Goal: Task Accomplishment & Management: Complete application form

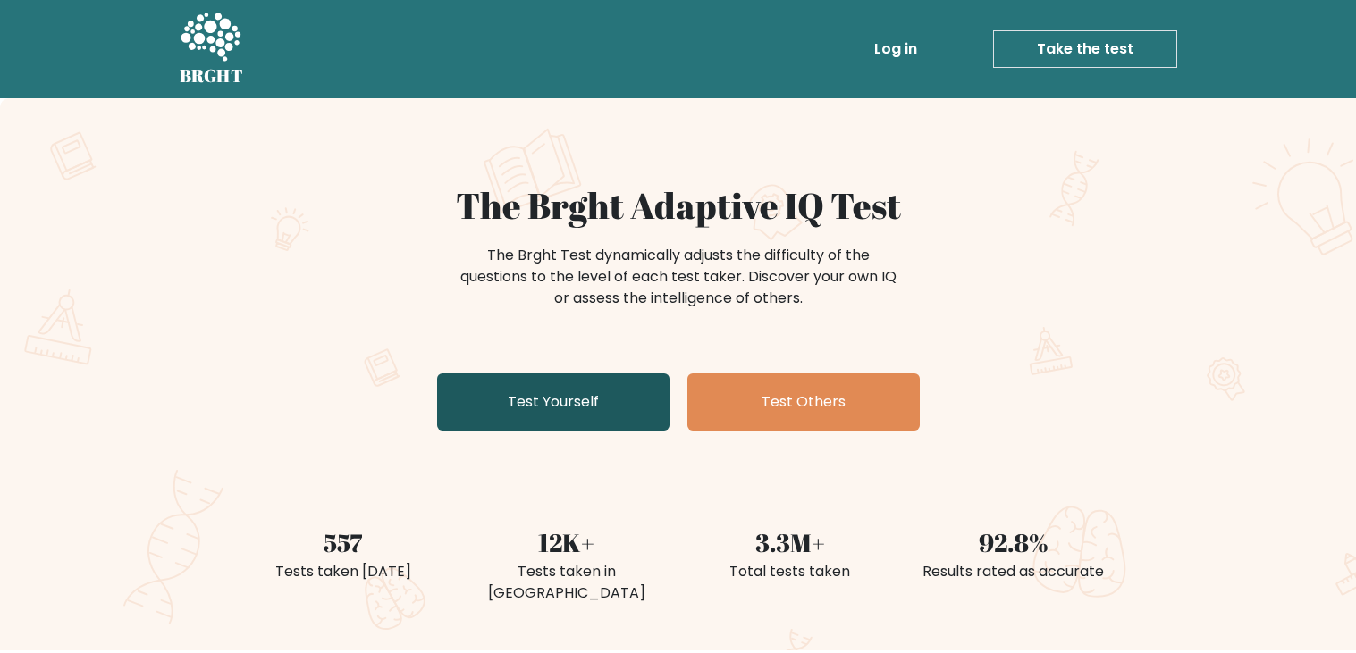
click at [570, 377] on link "Test Yourself" at bounding box center [553, 402] width 232 height 57
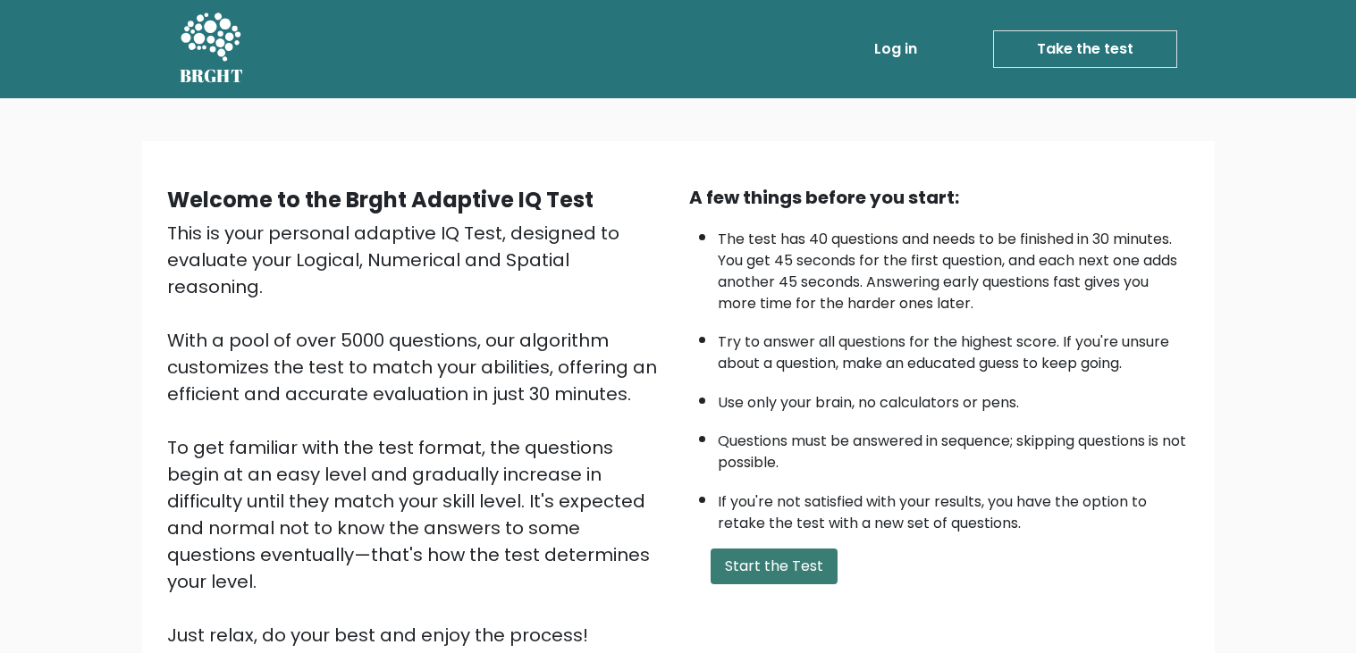
click at [818, 566] on button "Start the Test" at bounding box center [774, 567] width 127 height 36
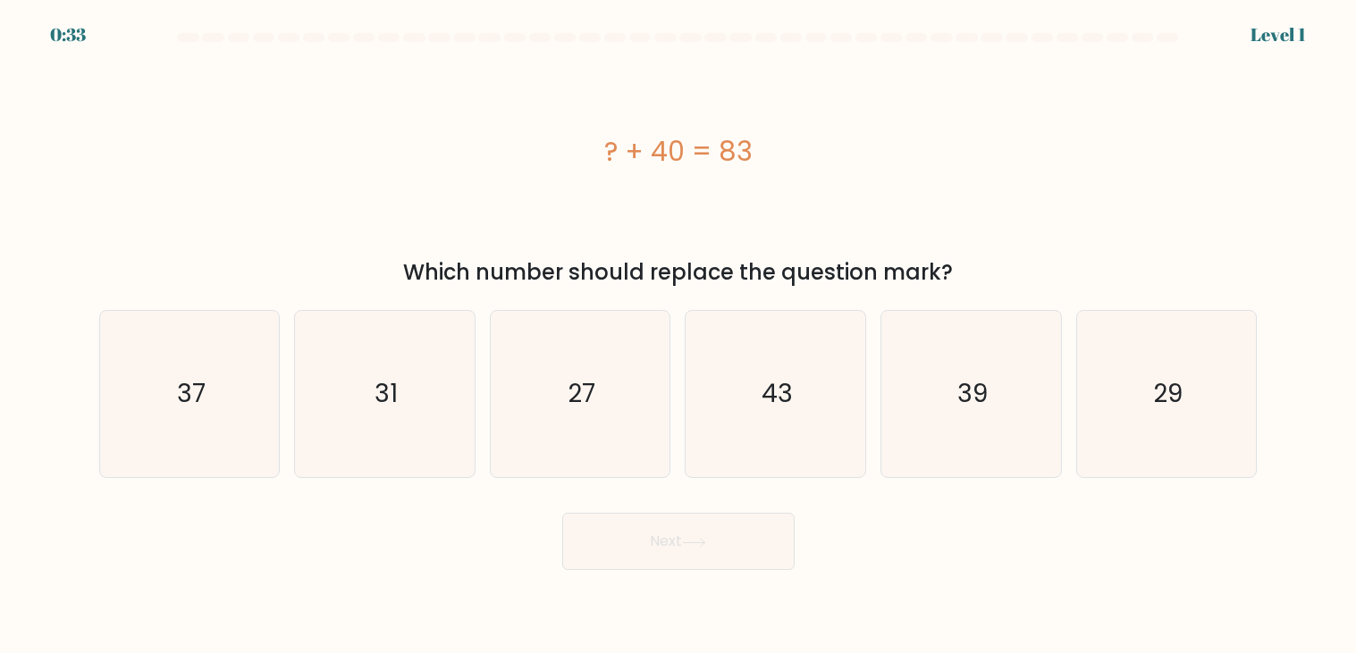
click at [814, 268] on div "Which number should replace the question mark?" at bounding box center [678, 273] width 1137 height 32
click at [813, 425] on icon "43" at bounding box center [776, 394] width 166 height 166
click at [679, 336] on input "d. 43" at bounding box center [678, 331] width 1 height 9
radio input "true"
click at [712, 558] on button "Next" at bounding box center [678, 541] width 232 height 57
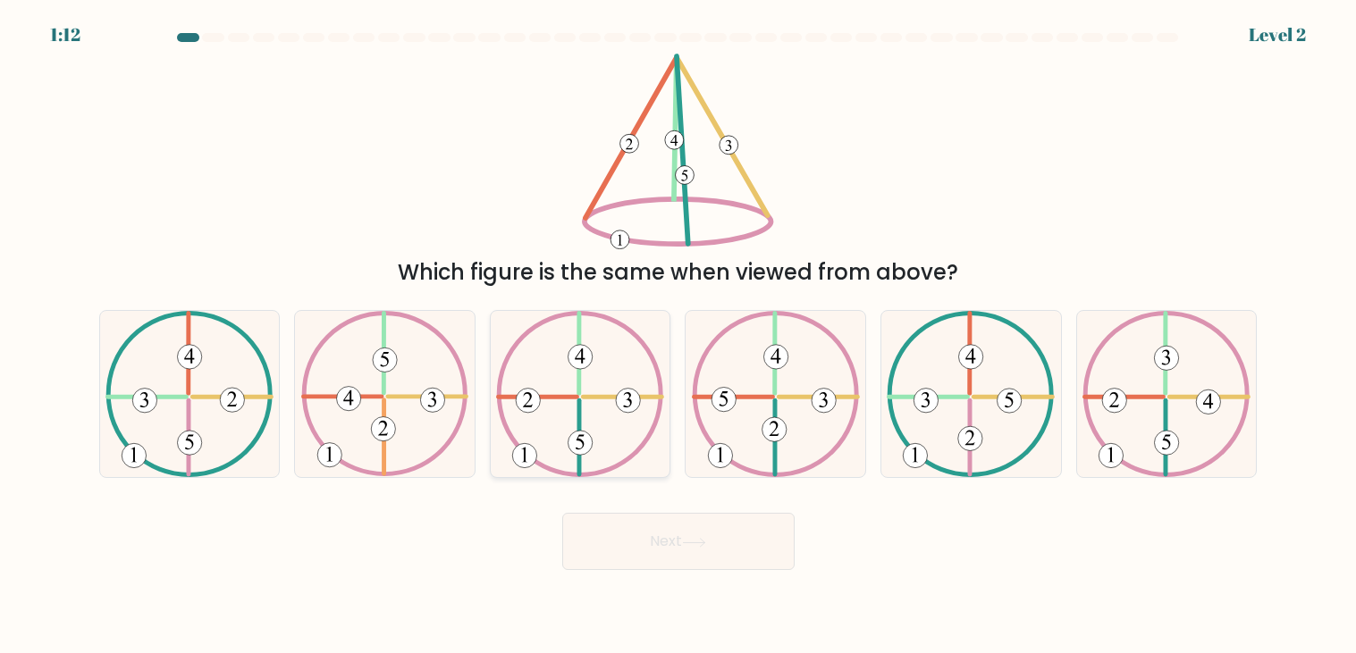
click at [539, 391] on icon at bounding box center [580, 394] width 168 height 166
click at [678, 336] on input "c." at bounding box center [678, 331] width 1 height 9
radio input "true"
click at [585, 382] on icon at bounding box center [580, 394] width 166 height 164
click at [678, 336] on input "c." at bounding box center [678, 331] width 1 height 9
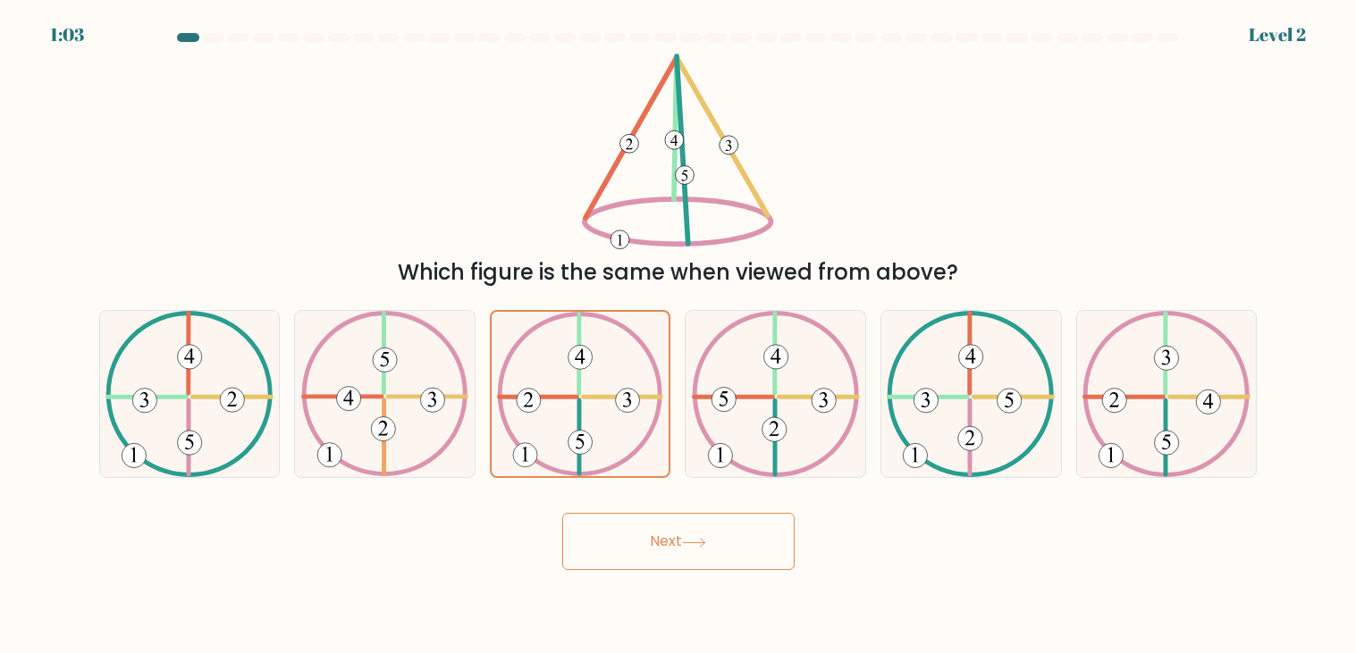
click at [716, 536] on button "Next" at bounding box center [678, 541] width 232 height 57
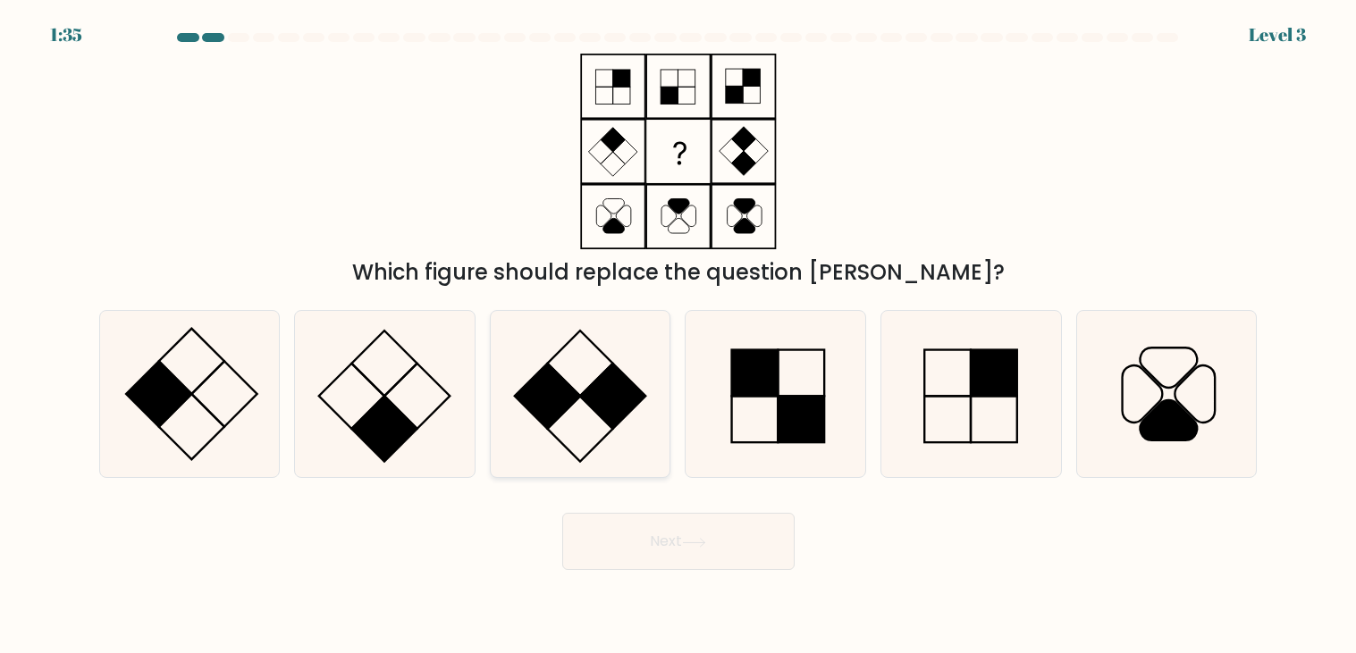
click at [584, 397] on rect at bounding box center [612, 396] width 65 height 65
click at [678, 336] on input "c." at bounding box center [678, 331] width 1 height 9
radio input "true"
click at [681, 550] on button "Next" at bounding box center [678, 541] width 232 height 57
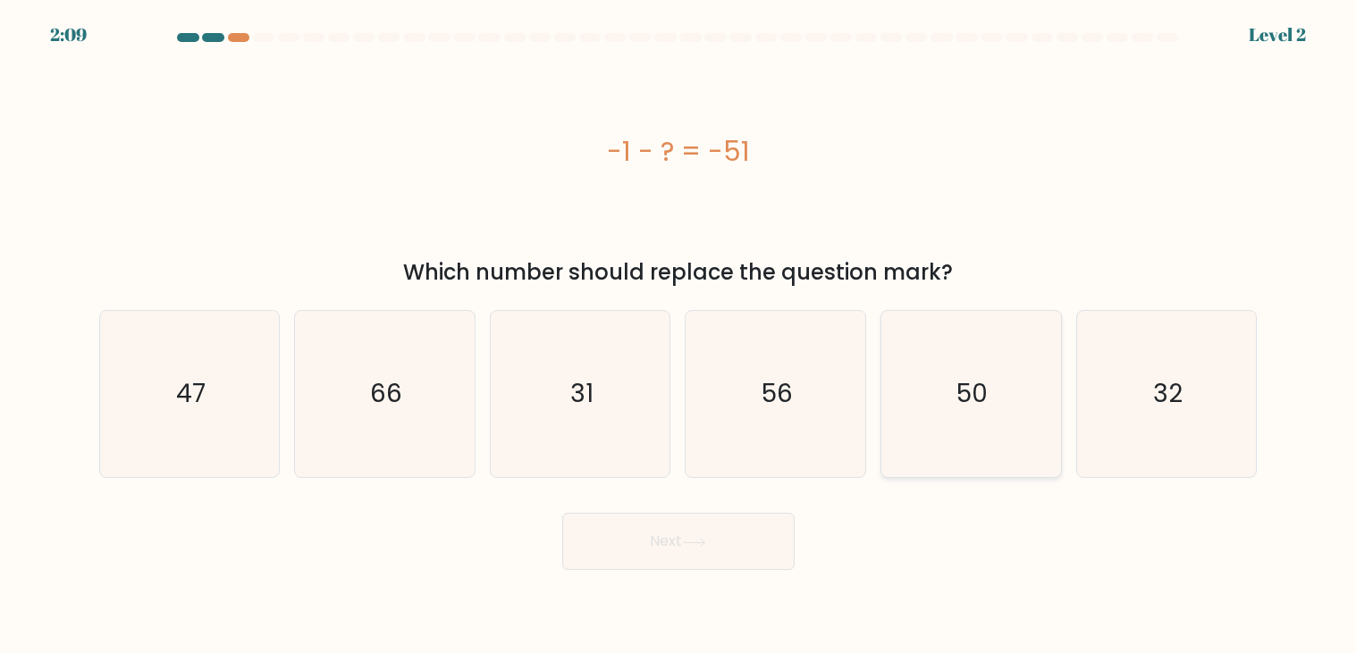
click at [914, 401] on icon "50" at bounding box center [971, 394] width 166 height 166
click at [679, 336] on input "e. 50" at bounding box center [678, 331] width 1 height 9
radio input "true"
click at [727, 554] on button "Next" at bounding box center [678, 541] width 232 height 57
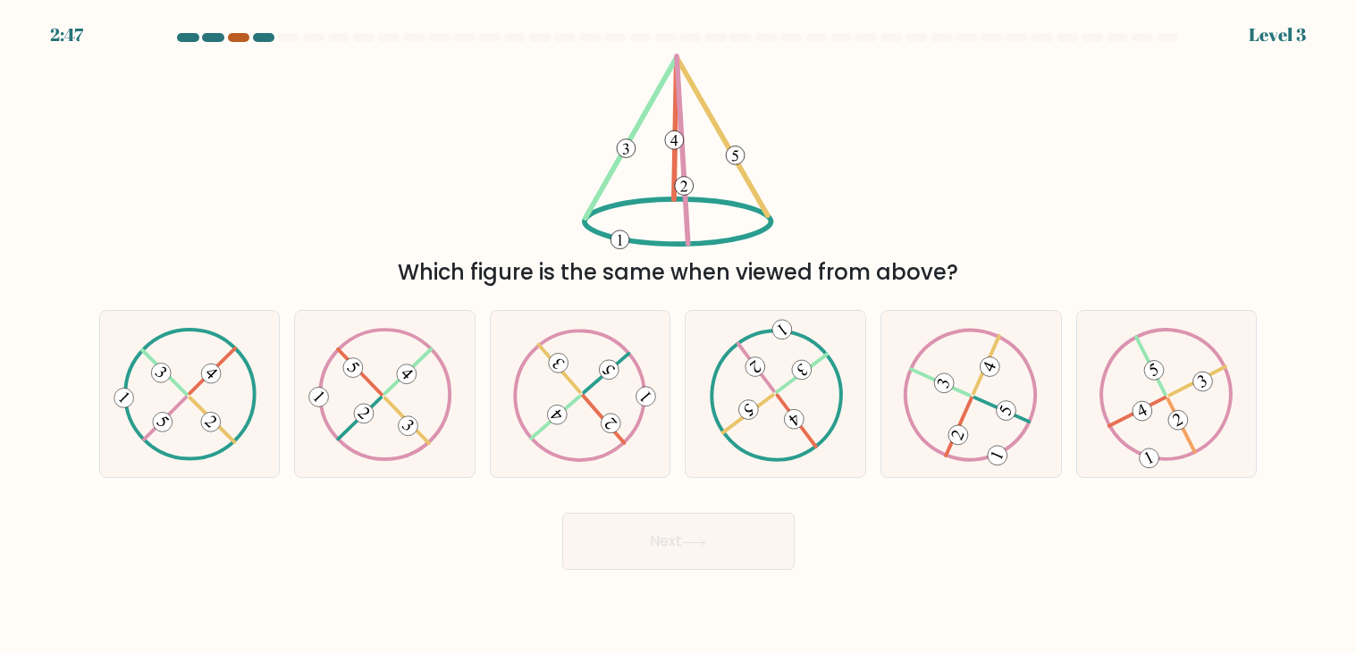
click at [242, 34] on div at bounding box center [238, 37] width 21 height 9
click at [235, 39] on div at bounding box center [238, 37] width 21 height 9
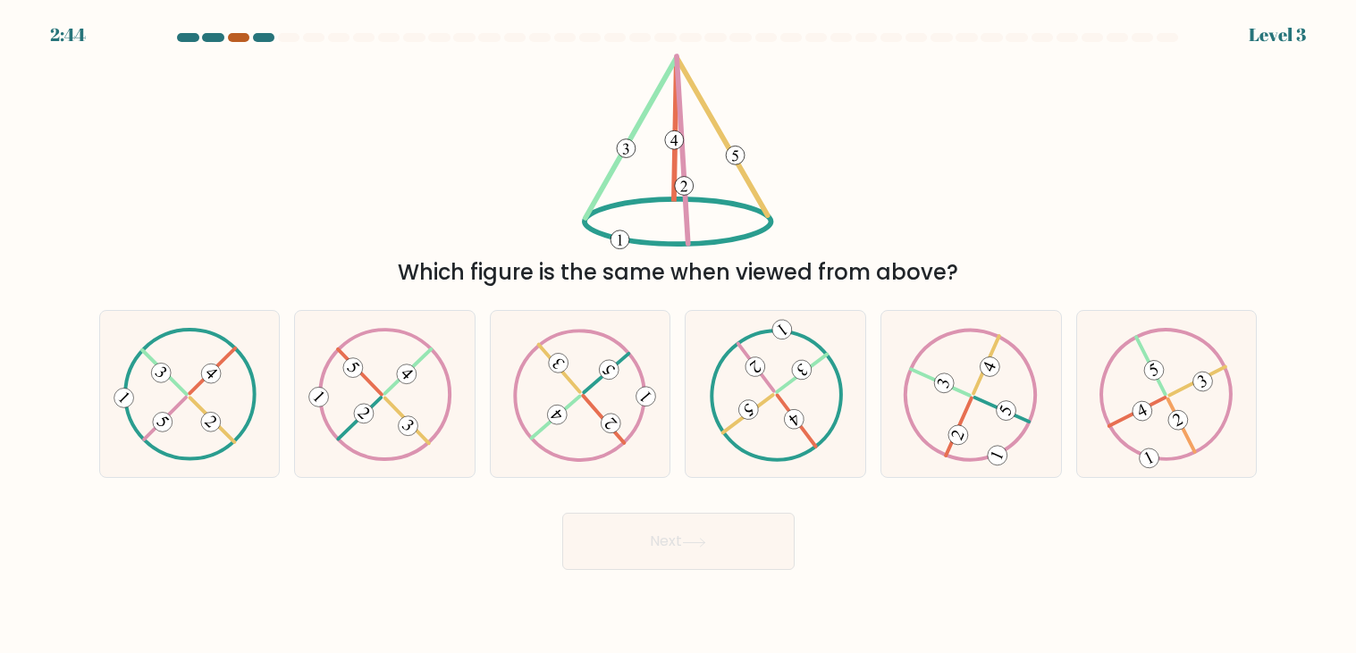
click at [235, 39] on div at bounding box center [238, 37] width 21 height 9
click at [759, 398] on icon at bounding box center [776, 394] width 134 height 133
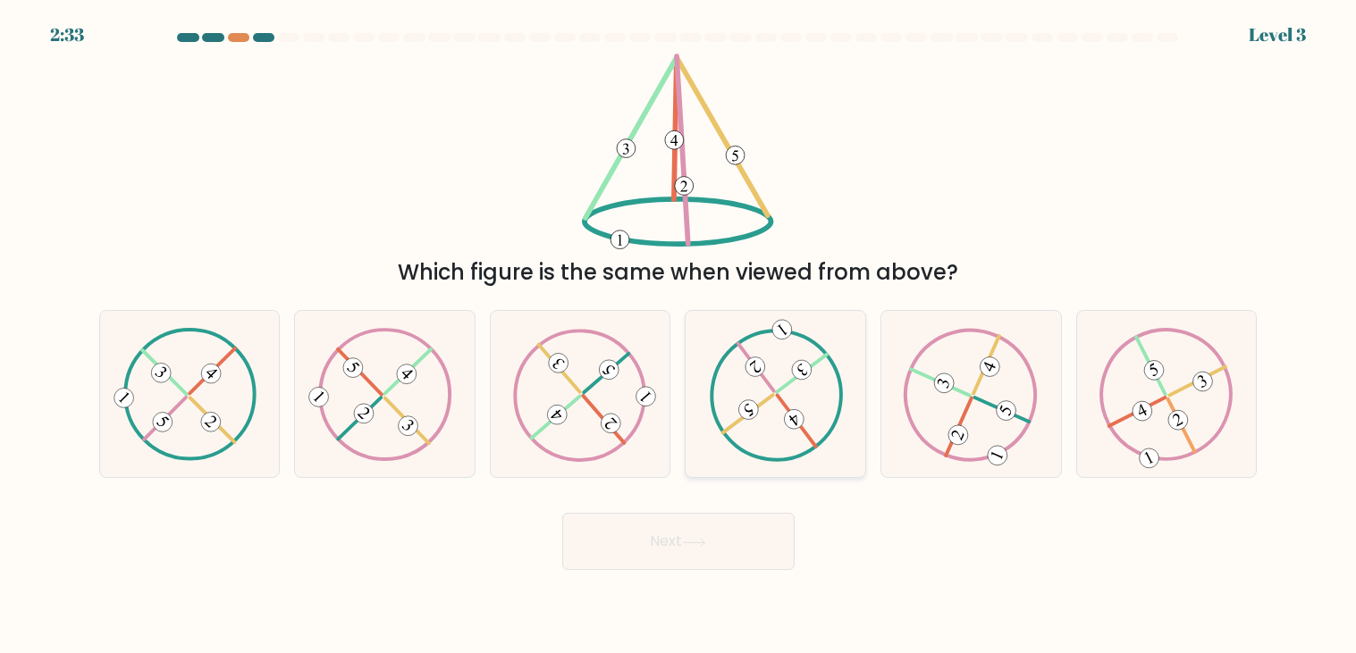
click at [679, 336] on input "d." at bounding box center [678, 331] width 1 height 9
radio input "true"
click at [783, 543] on button "Next" at bounding box center [678, 541] width 232 height 57
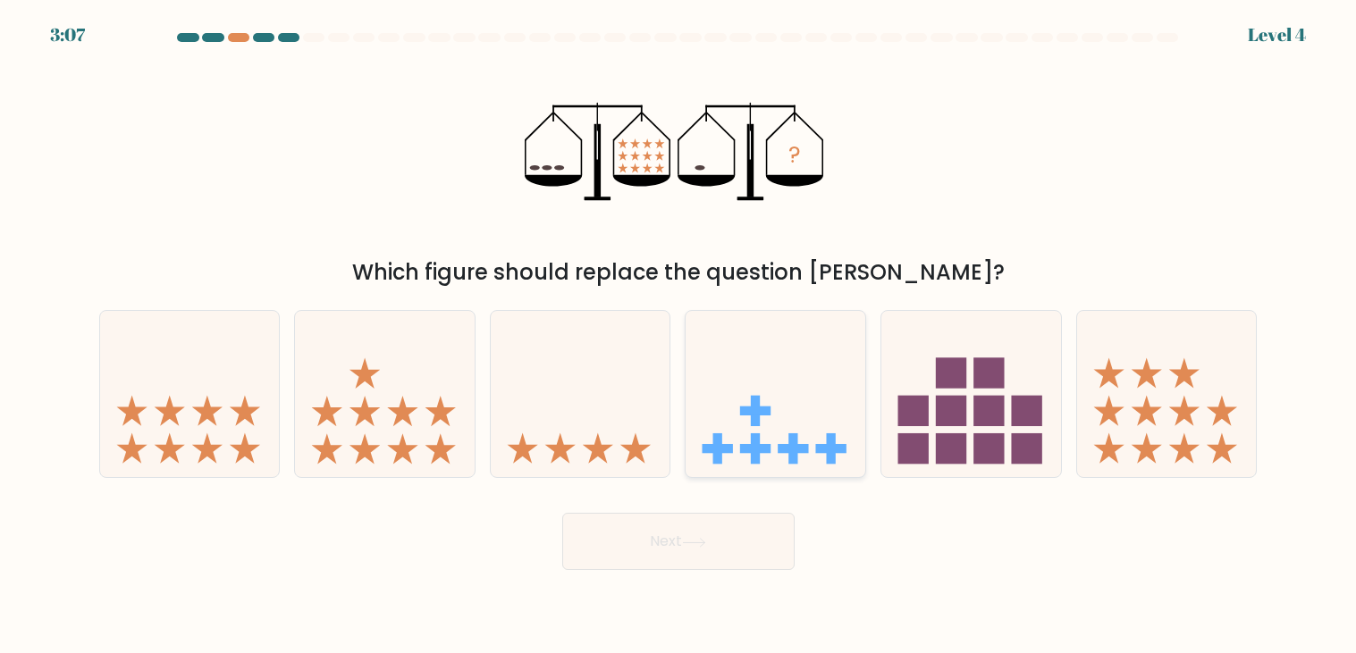
click at [727, 447] on rect at bounding box center [718, 448] width 30 height 9
click at [679, 336] on input "d." at bounding box center [678, 331] width 1 height 9
radio input "true"
click at [585, 394] on icon at bounding box center [581, 394] width 180 height 148
click at [678, 336] on input "c." at bounding box center [678, 331] width 1 height 9
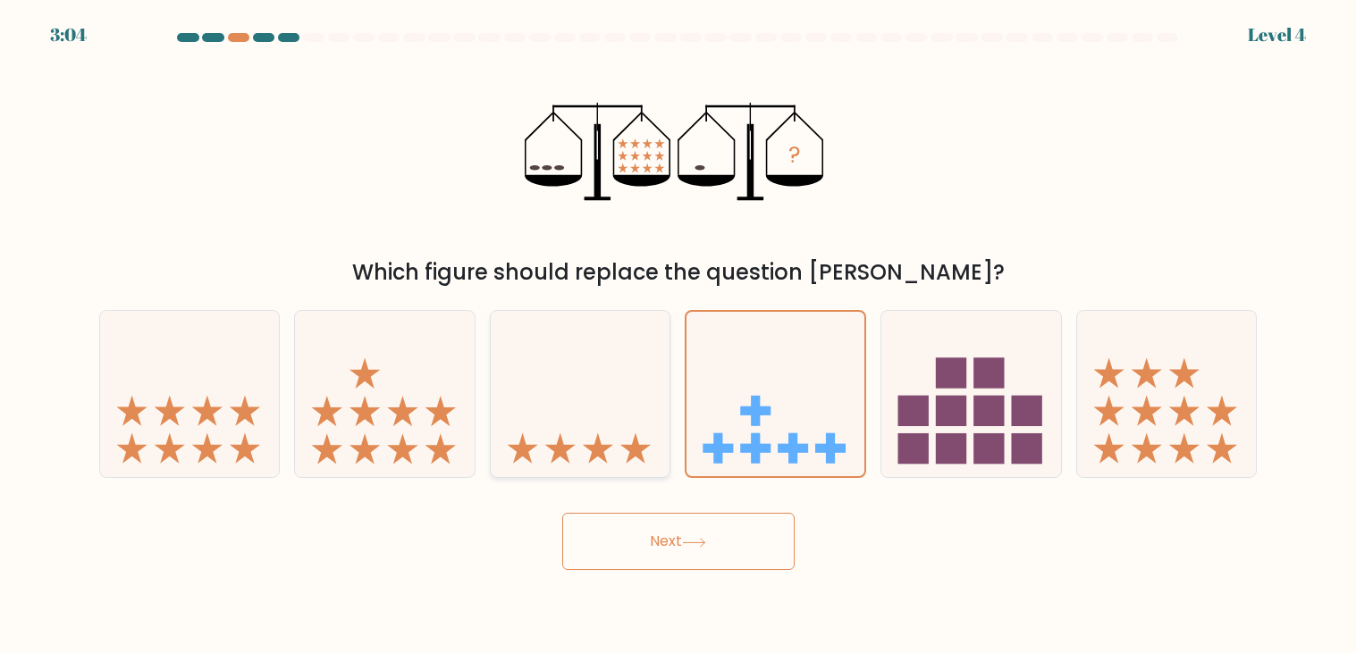
radio input "true"
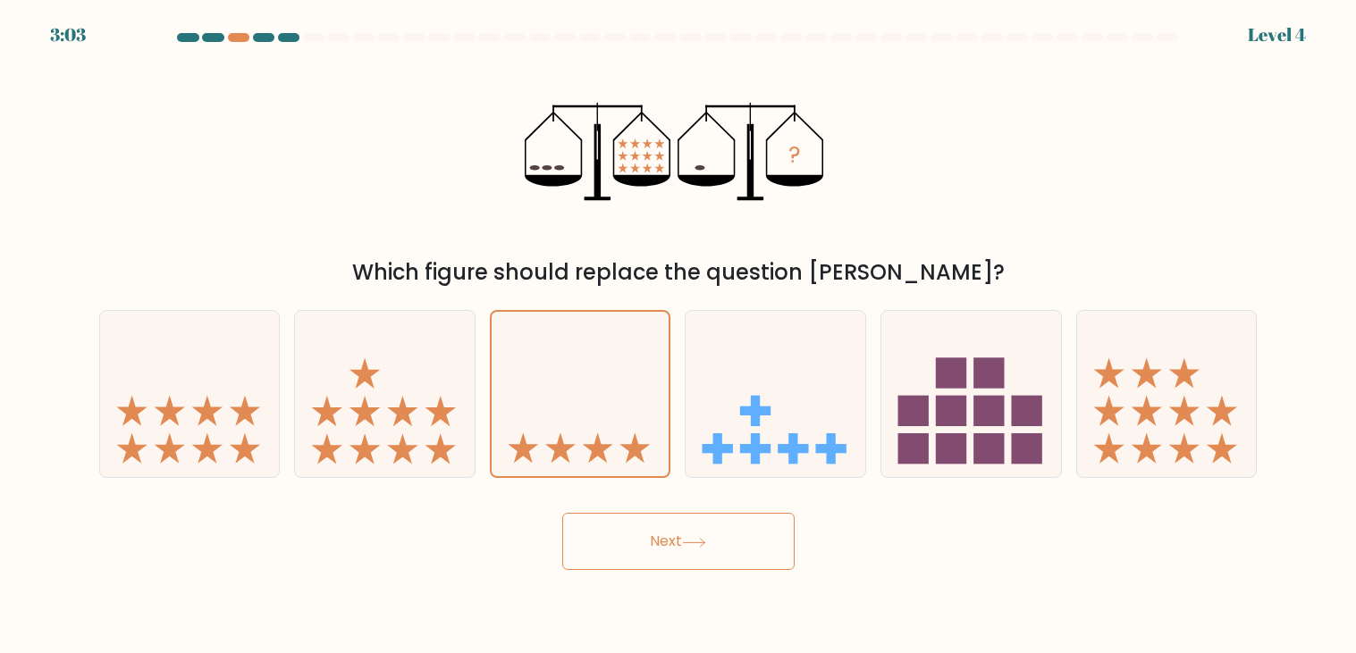
click at [702, 545] on icon at bounding box center [694, 543] width 24 height 10
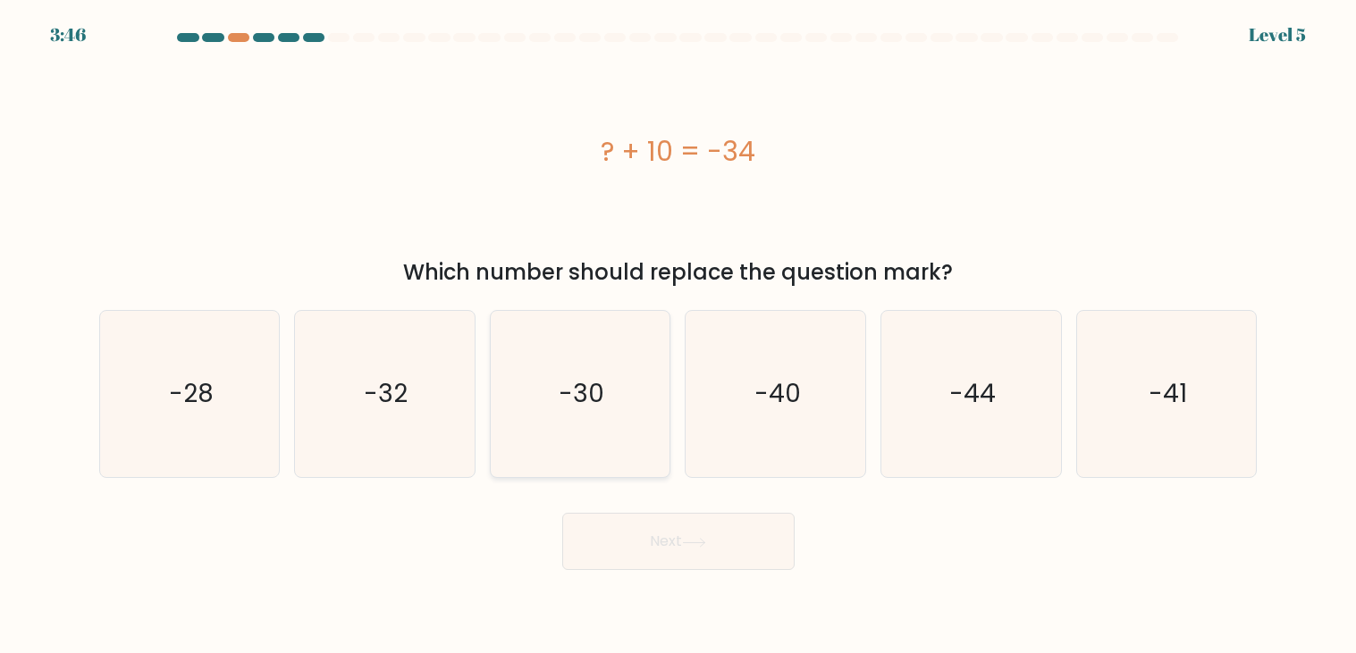
click at [560, 359] on icon "-30" at bounding box center [580, 394] width 166 height 166
click at [678, 336] on input "c. -30" at bounding box center [678, 331] width 1 height 9
radio input "true"
click at [310, 358] on icon "-32" at bounding box center [384, 394] width 166 height 166
click at [678, 336] on input "b. -32" at bounding box center [678, 331] width 1 height 9
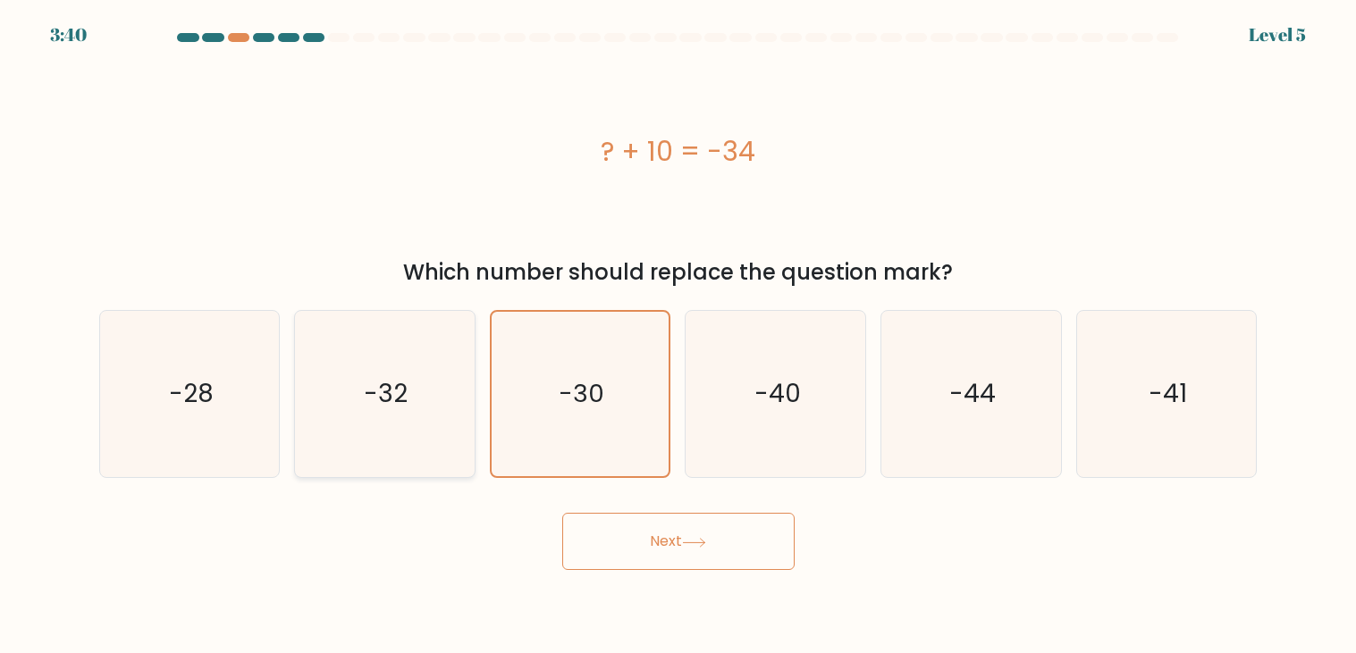
radio input "true"
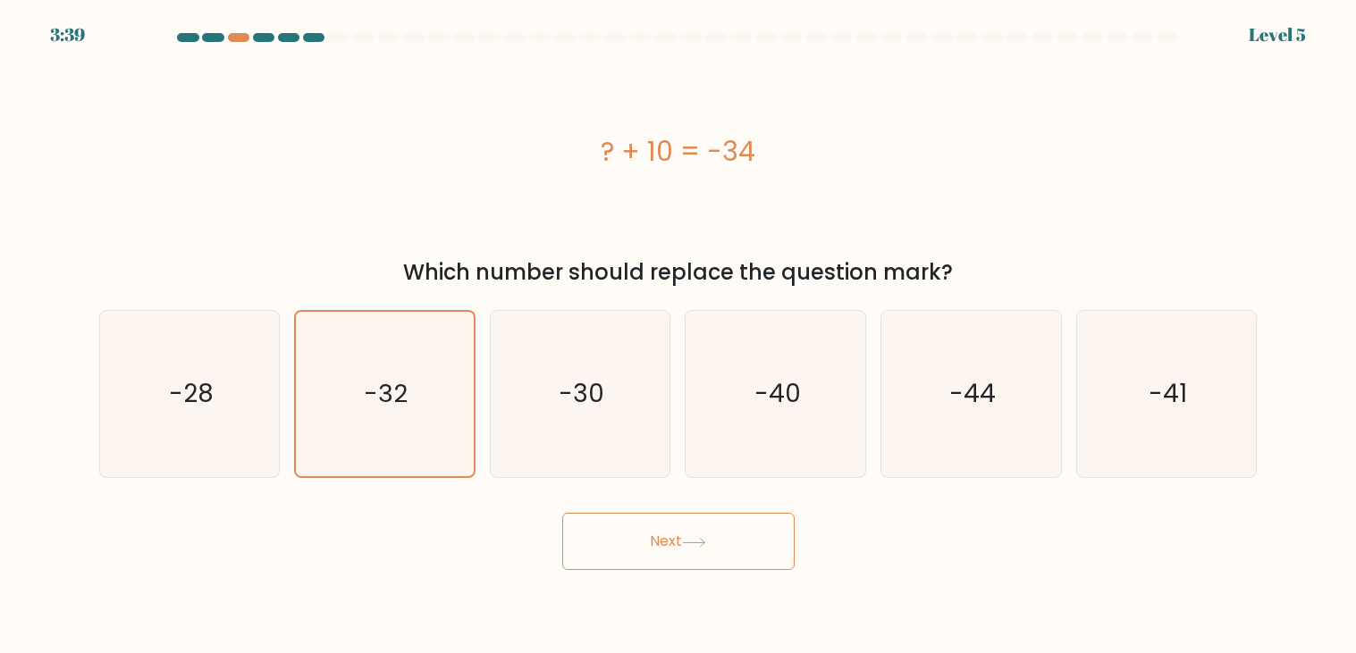
click at [610, 541] on button "Next" at bounding box center [678, 541] width 232 height 57
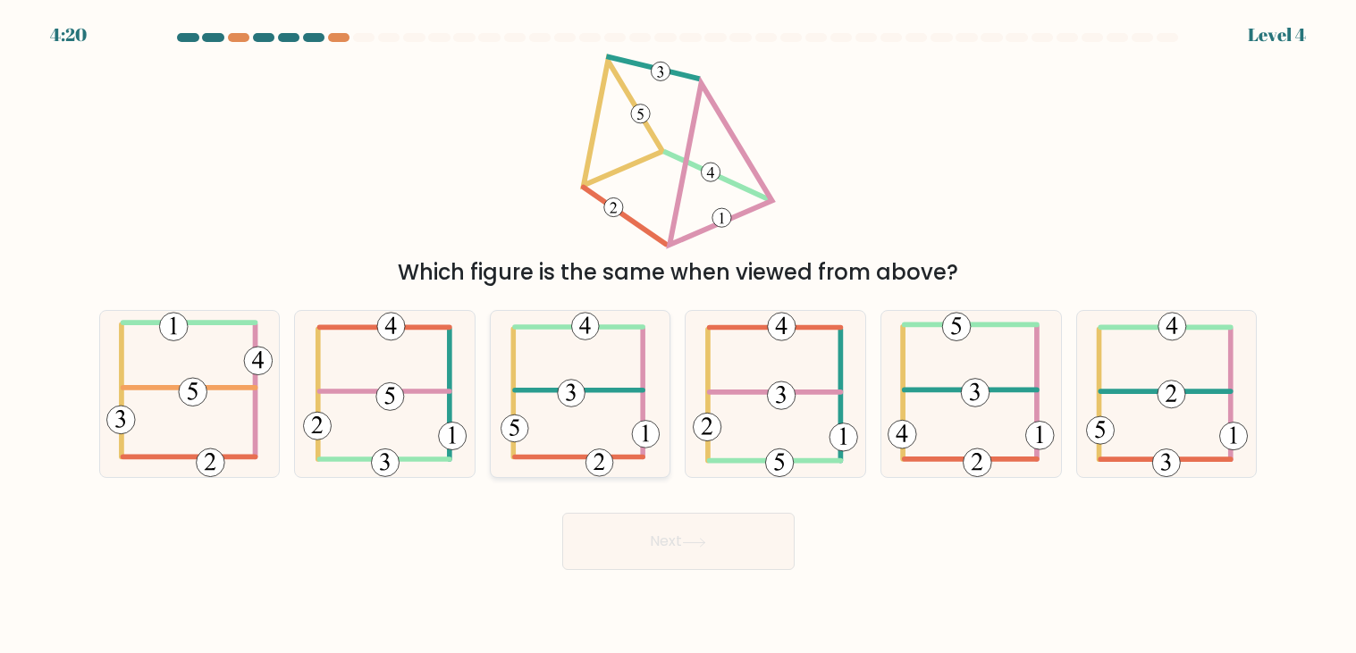
click at [596, 391] on 505 at bounding box center [579, 391] width 129 height 0
click at [678, 336] on input "c." at bounding box center [678, 331] width 1 height 9
radio input "true"
click at [616, 543] on button "Next" at bounding box center [678, 541] width 232 height 57
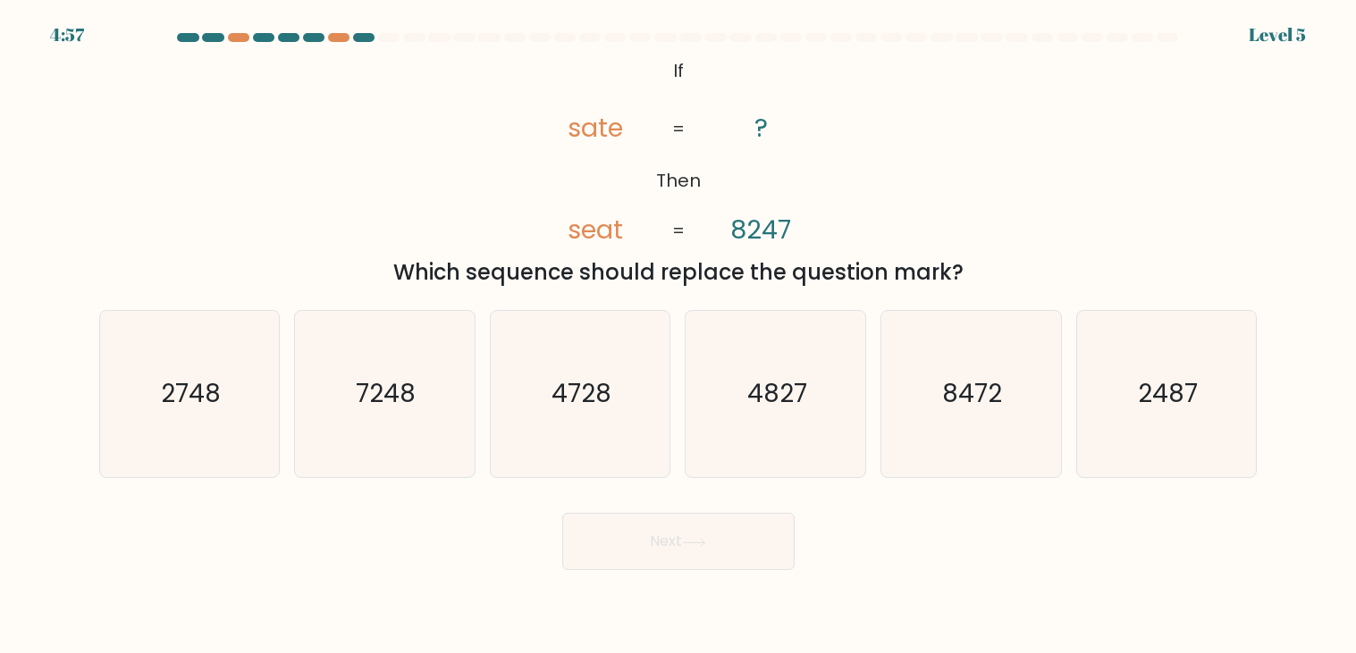
click at [1096, 23] on div "4:57 Level 5" at bounding box center [678, 24] width 1356 height 48
click at [1087, 40] on div at bounding box center [1092, 37] width 21 height 9
click at [597, 425] on icon "4728" at bounding box center [580, 394] width 166 height 166
click at [678, 336] on input "c. 4728" at bounding box center [678, 331] width 1 height 9
radio input "true"
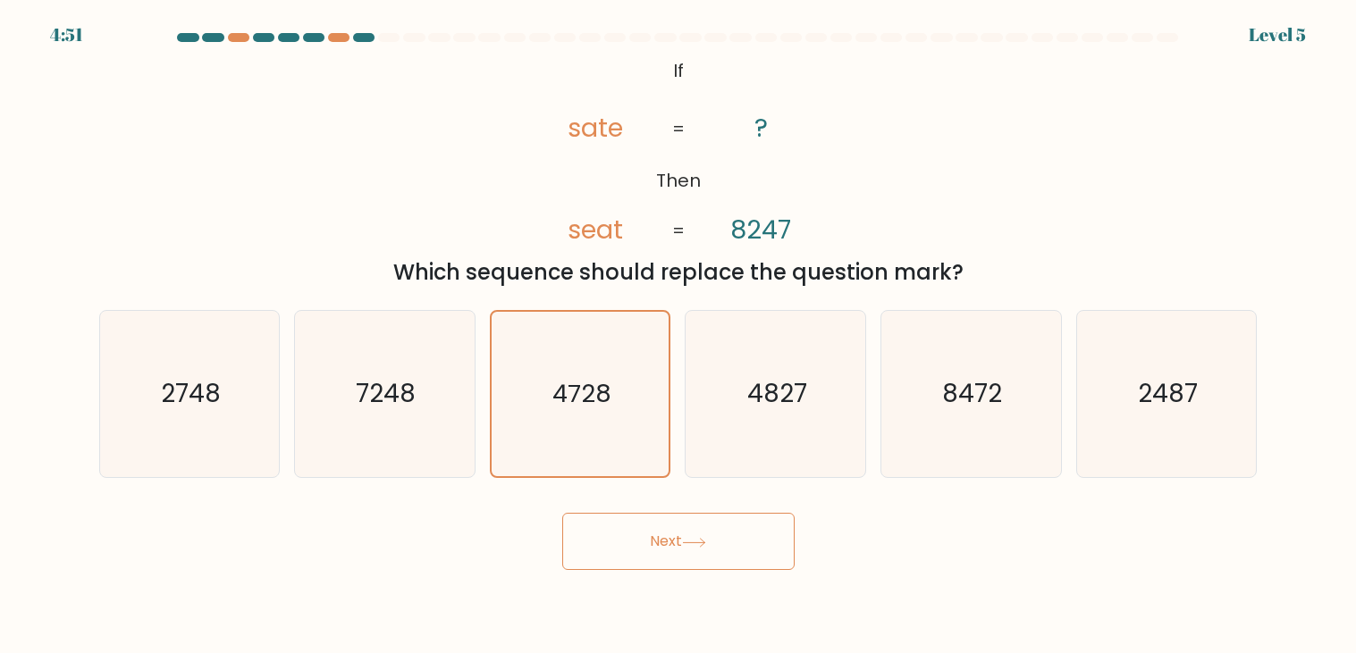
click at [666, 521] on button "Next" at bounding box center [678, 541] width 232 height 57
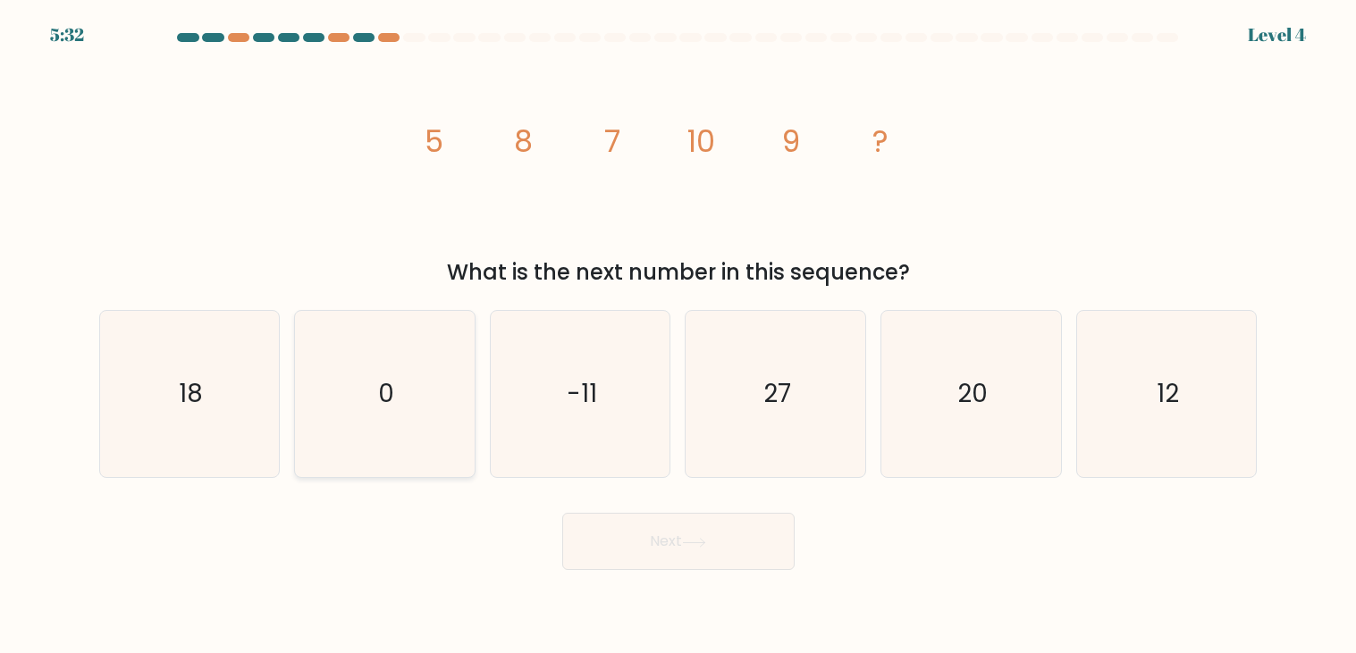
click at [379, 419] on icon "0" at bounding box center [384, 394] width 166 height 166
click at [678, 336] on input "b. 0" at bounding box center [678, 331] width 1 height 9
radio input "true"
click at [1205, 384] on icon "12" at bounding box center [1166, 394] width 166 height 166
click at [679, 336] on input "f. 12" at bounding box center [678, 331] width 1 height 9
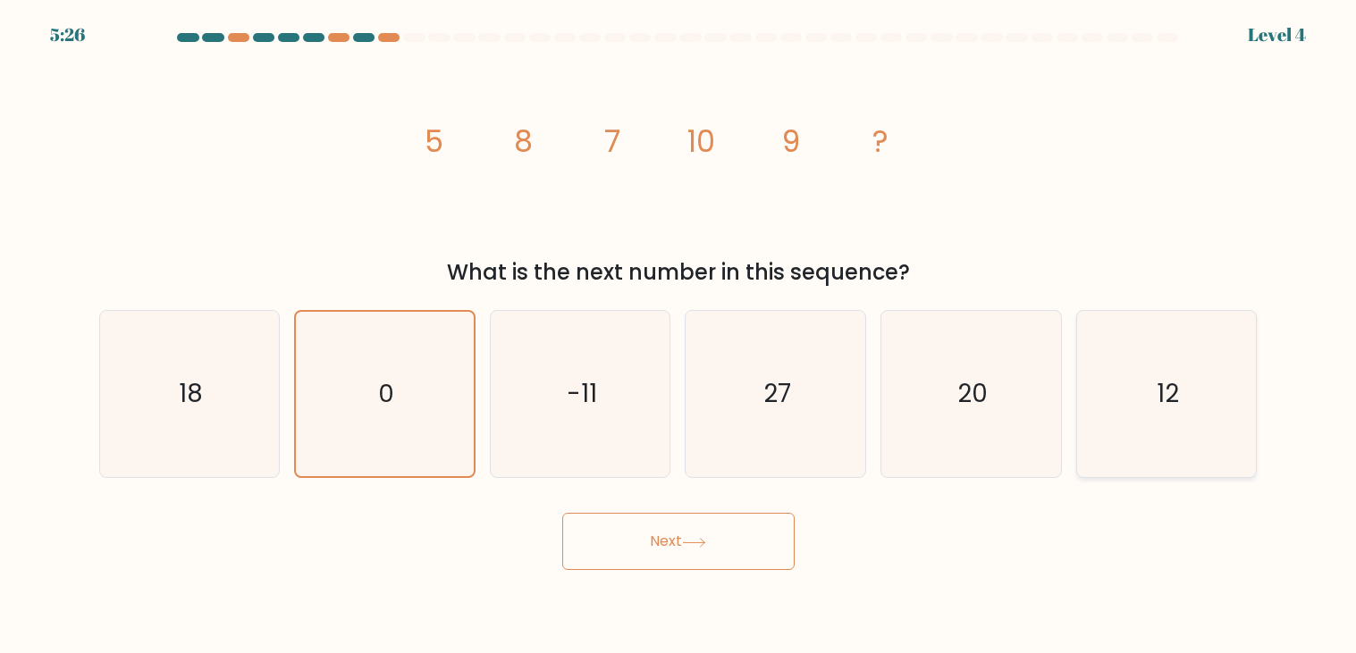
radio input "true"
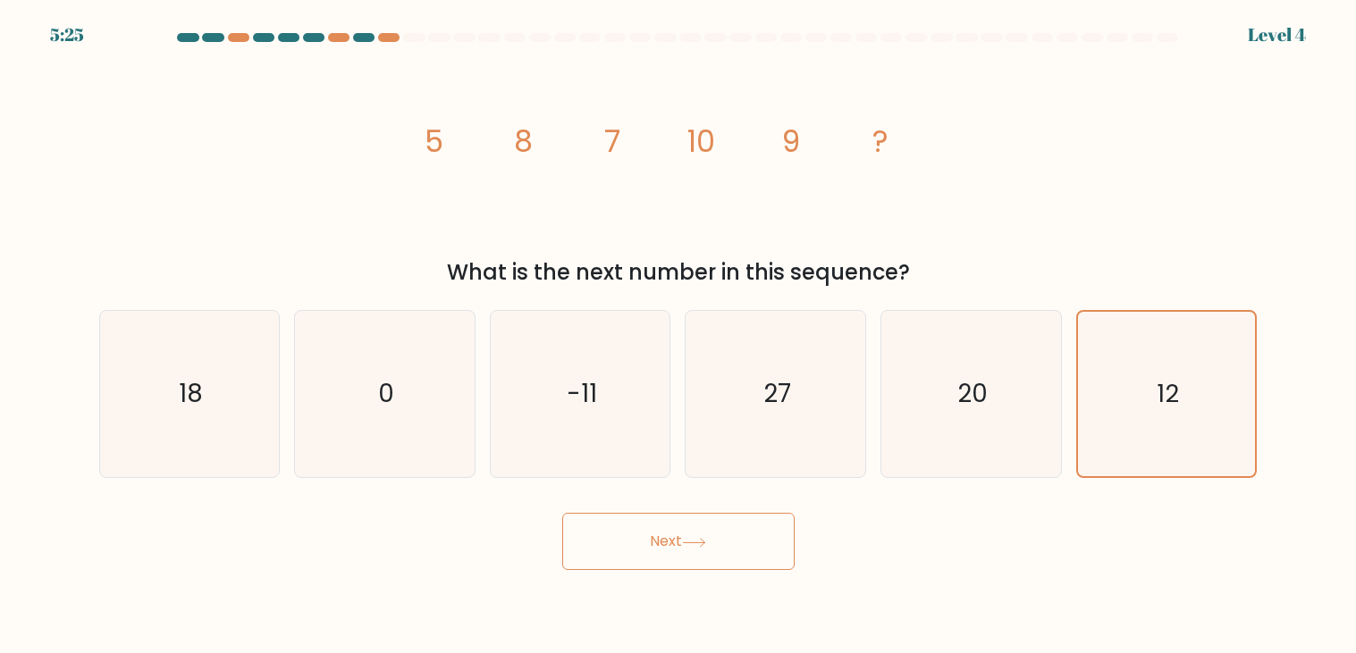
click at [735, 552] on button "Next" at bounding box center [678, 541] width 232 height 57
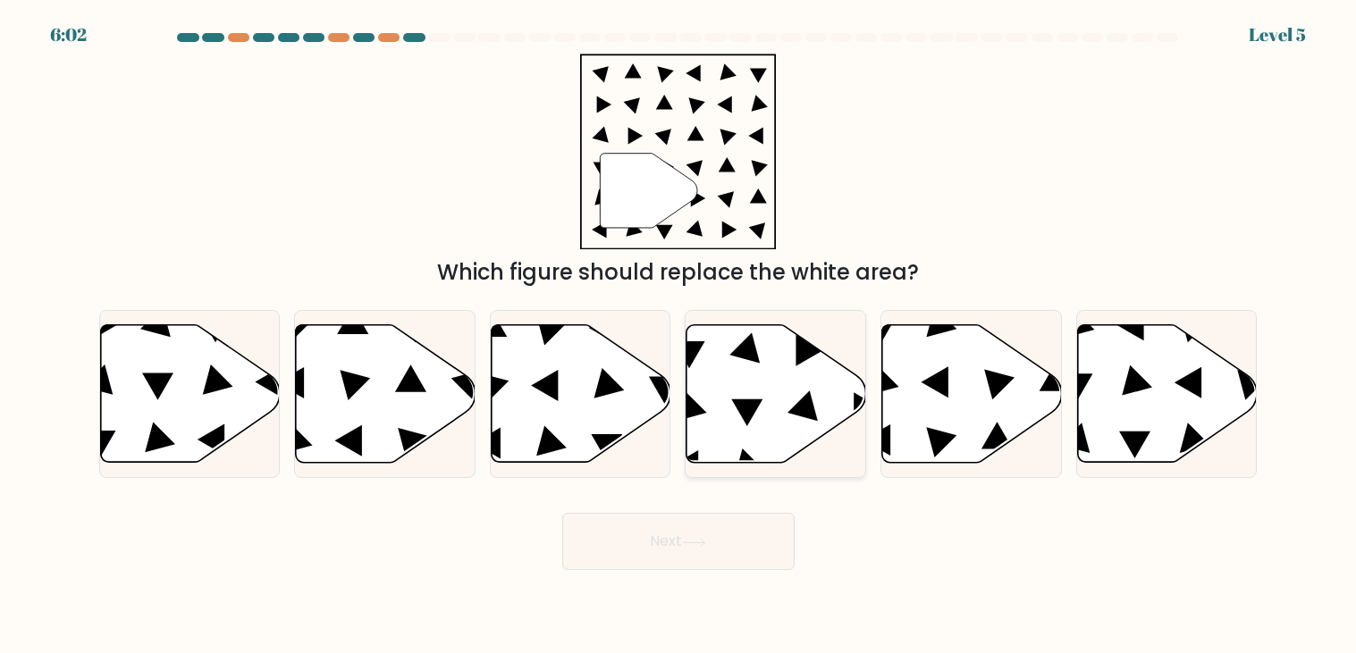
click at [782, 383] on icon at bounding box center [776, 394] width 180 height 138
click at [679, 336] on input "d." at bounding box center [678, 331] width 1 height 9
radio input "true"
click at [697, 528] on button "Next" at bounding box center [678, 541] width 232 height 57
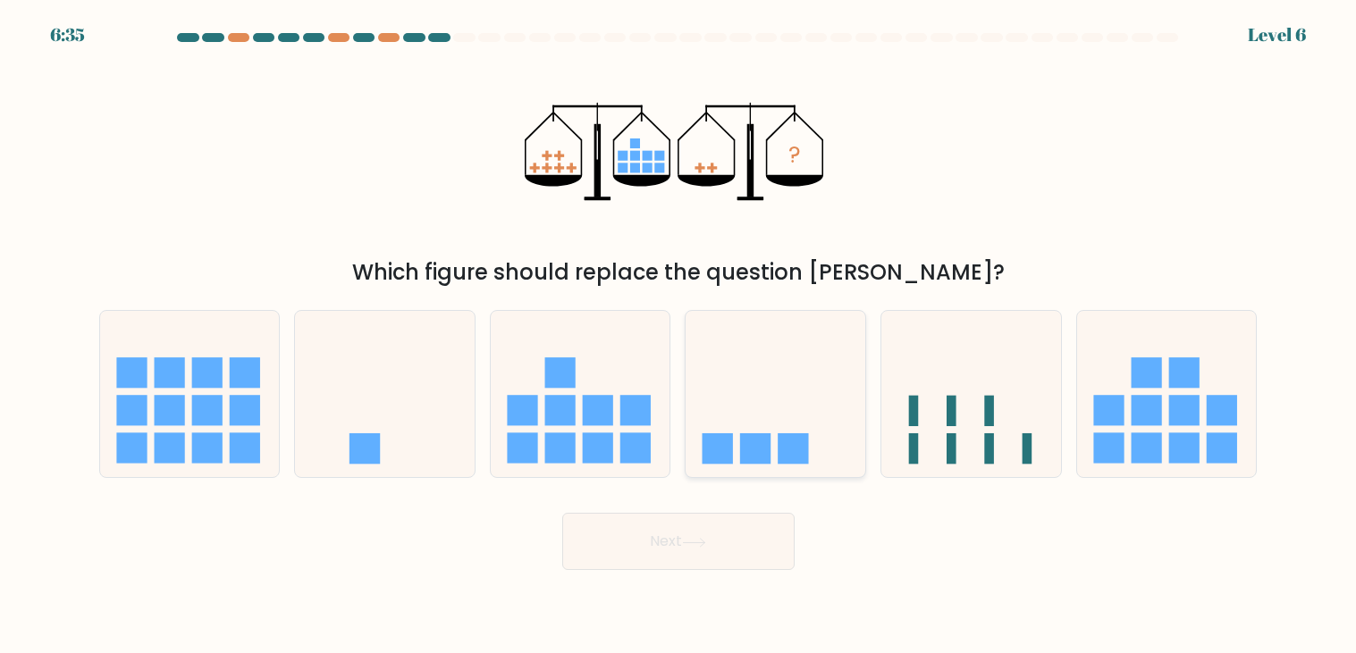
click at [768, 433] on icon at bounding box center [776, 394] width 180 height 148
click at [679, 336] on input "d." at bounding box center [678, 331] width 1 height 9
radio input "true"
click at [658, 518] on button "Next" at bounding box center [678, 541] width 232 height 57
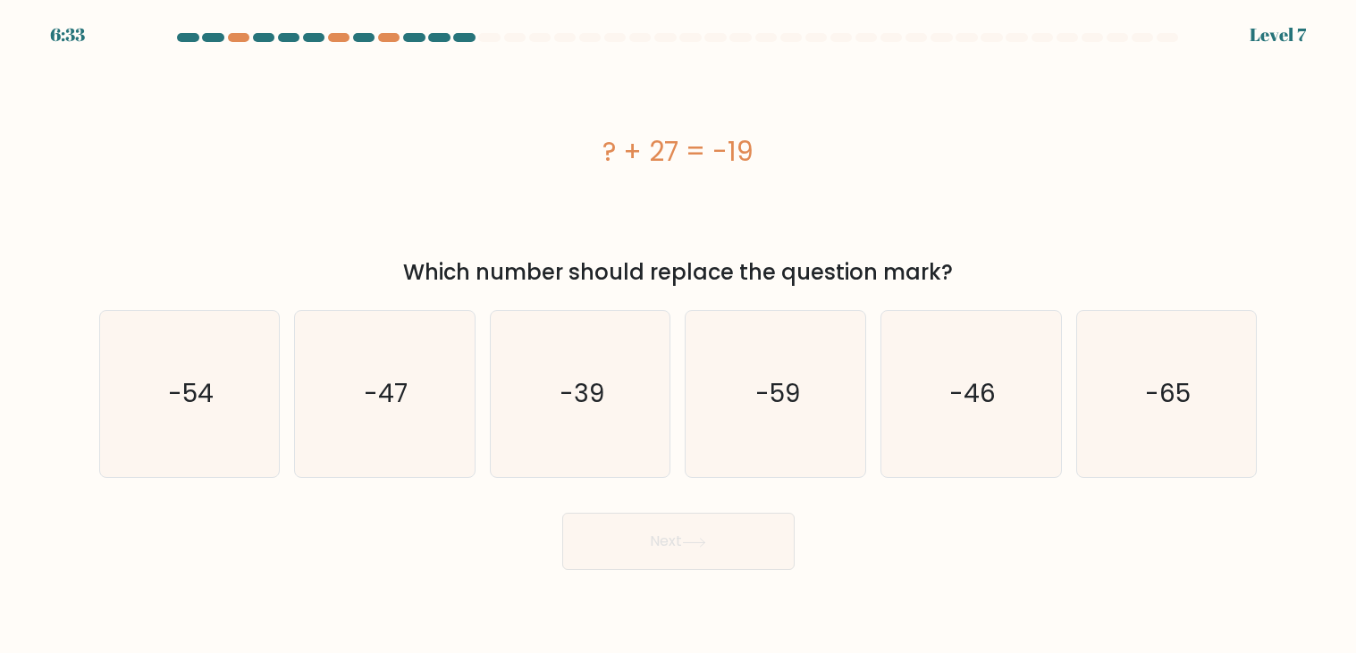
click at [658, 518] on button "Next" at bounding box center [678, 541] width 232 height 57
click at [628, 380] on icon "-39" at bounding box center [580, 394] width 166 height 166
click at [678, 336] on input "c. -39" at bounding box center [678, 331] width 1 height 9
radio input "true"
click at [671, 574] on body "7:11 Level 7 a." at bounding box center [678, 326] width 1356 height 653
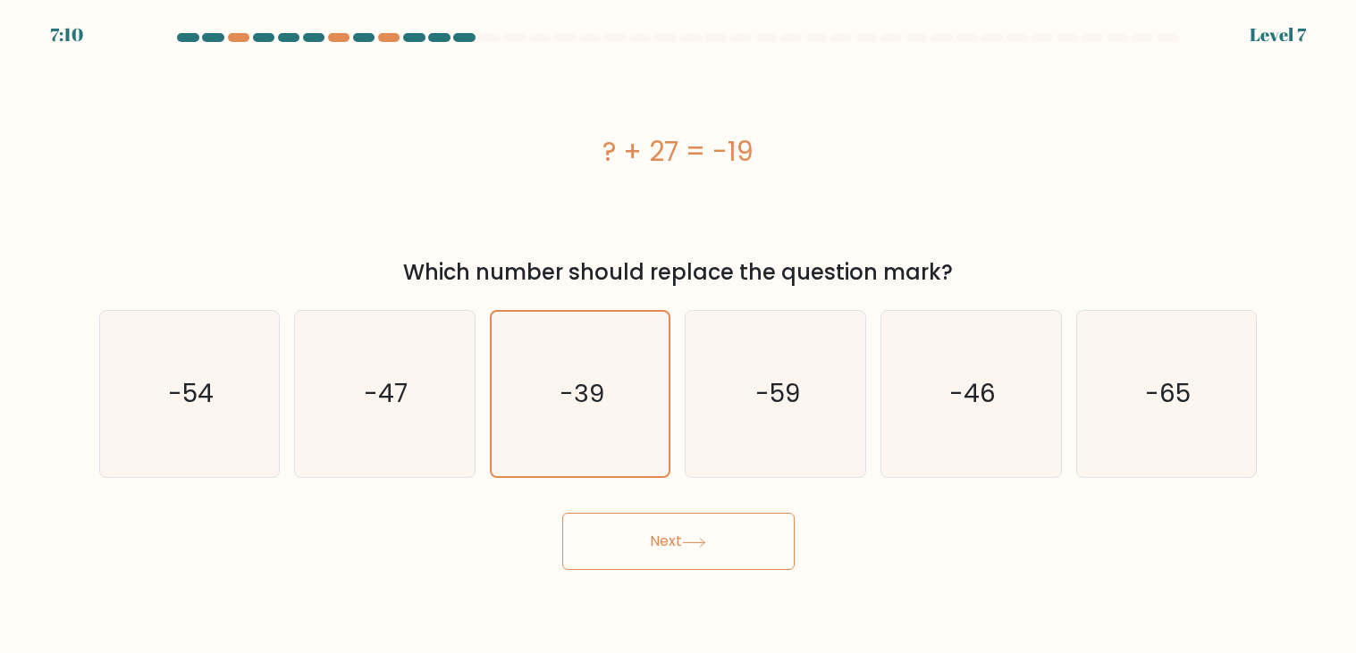
click at [651, 561] on button "Next" at bounding box center [678, 541] width 232 height 57
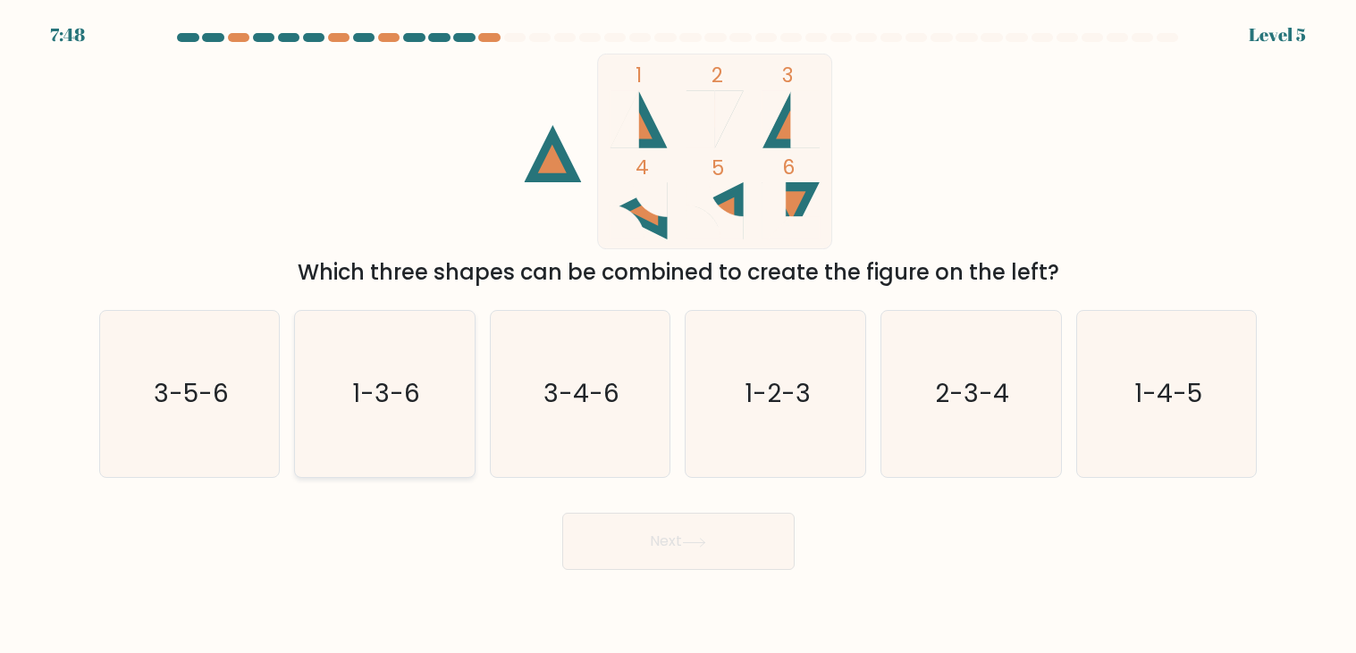
click at [464, 381] on icon "1-3-6" at bounding box center [384, 394] width 166 height 166
click at [678, 336] on input "b. 1-3-6" at bounding box center [678, 331] width 1 height 9
radio input "true"
click at [594, 525] on button "Next" at bounding box center [678, 541] width 232 height 57
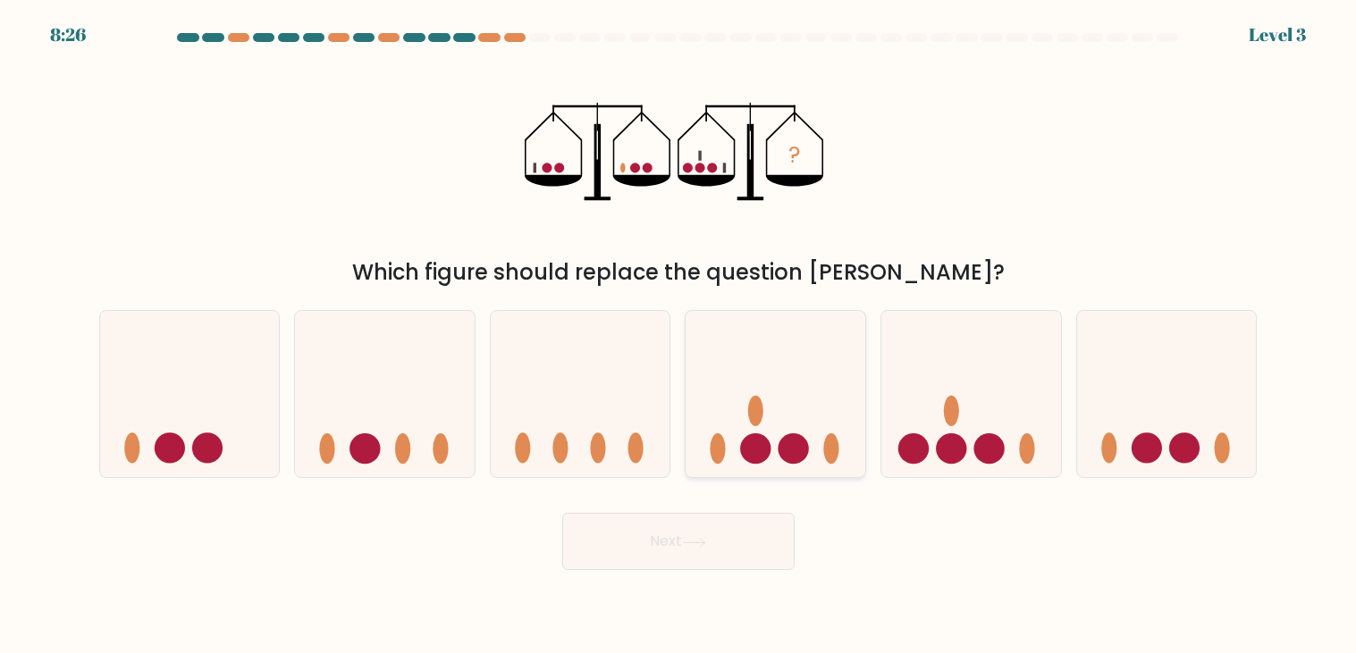
click at [737, 434] on icon at bounding box center [776, 394] width 180 height 148
click at [679, 336] on input "d." at bounding box center [678, 331] width 1 height 9
radio input "true"
click at [741, 526] on button "Next" at bounding box center [678, 541] width 232 height 57
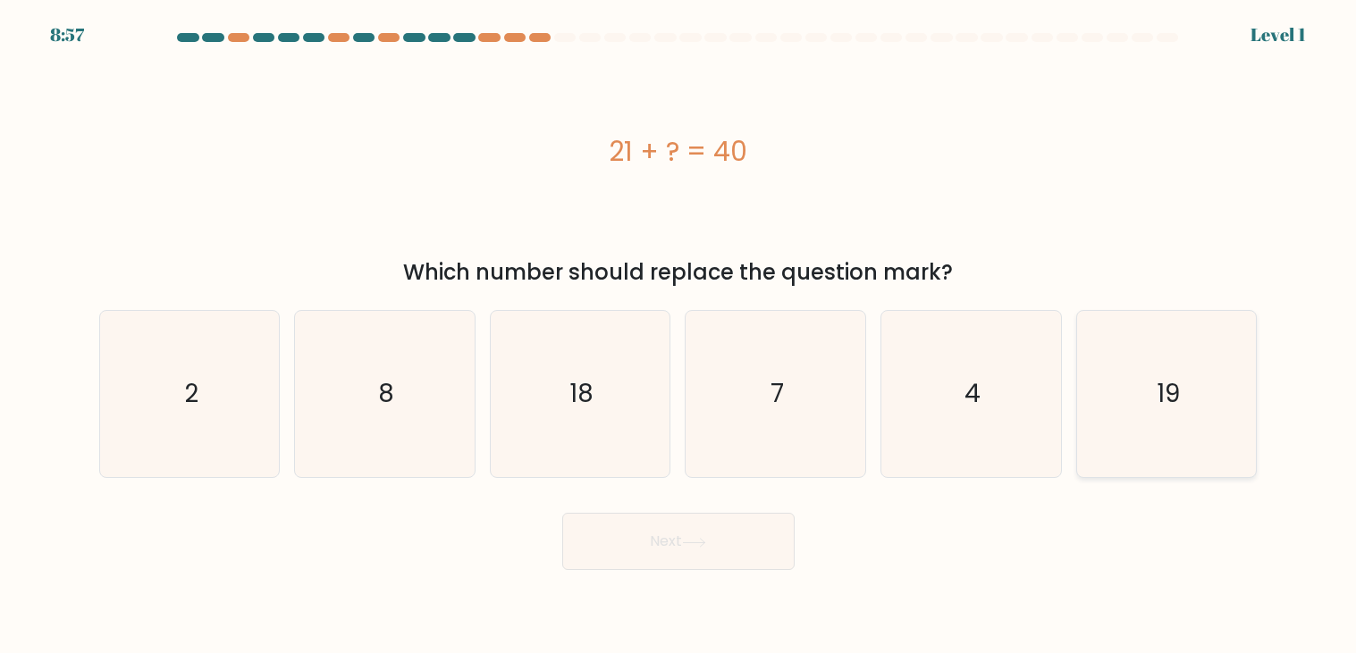
click at [1167, 347] on icon "19" at bounding box center [1166, 394] width 166 height 166
click at [679, 336] on input "f. 19" at bounding box center [678, 331] width 1 height 9
radio input "true"
click at [729, 528] on button "Next" at bounding box center [678, 541] width 232 height 57
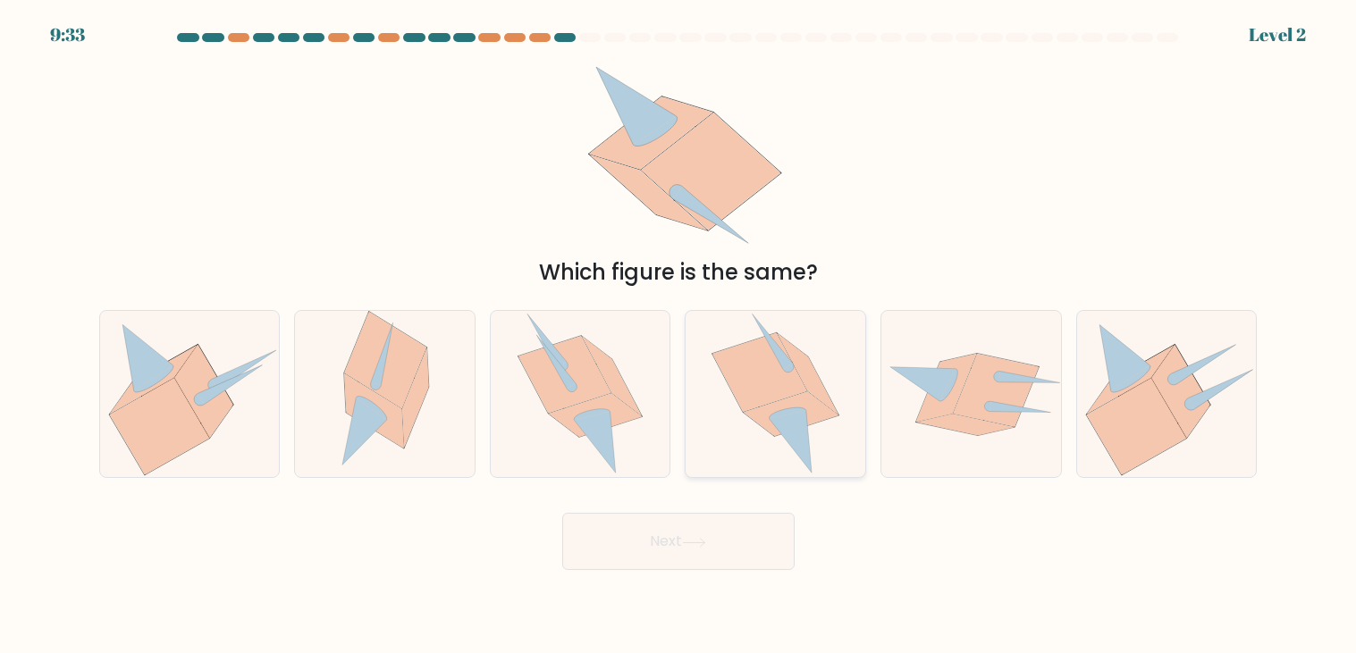
click at [772, 375] on icon at bounding box center [759, 372] width 95 height 79
click at [679, 336] on input "d." at bounding box center [678, 331] width 1 height 9
radio input "true"
click at [703, 540] on icon at bounding box center [694, 543] width 24 height 10
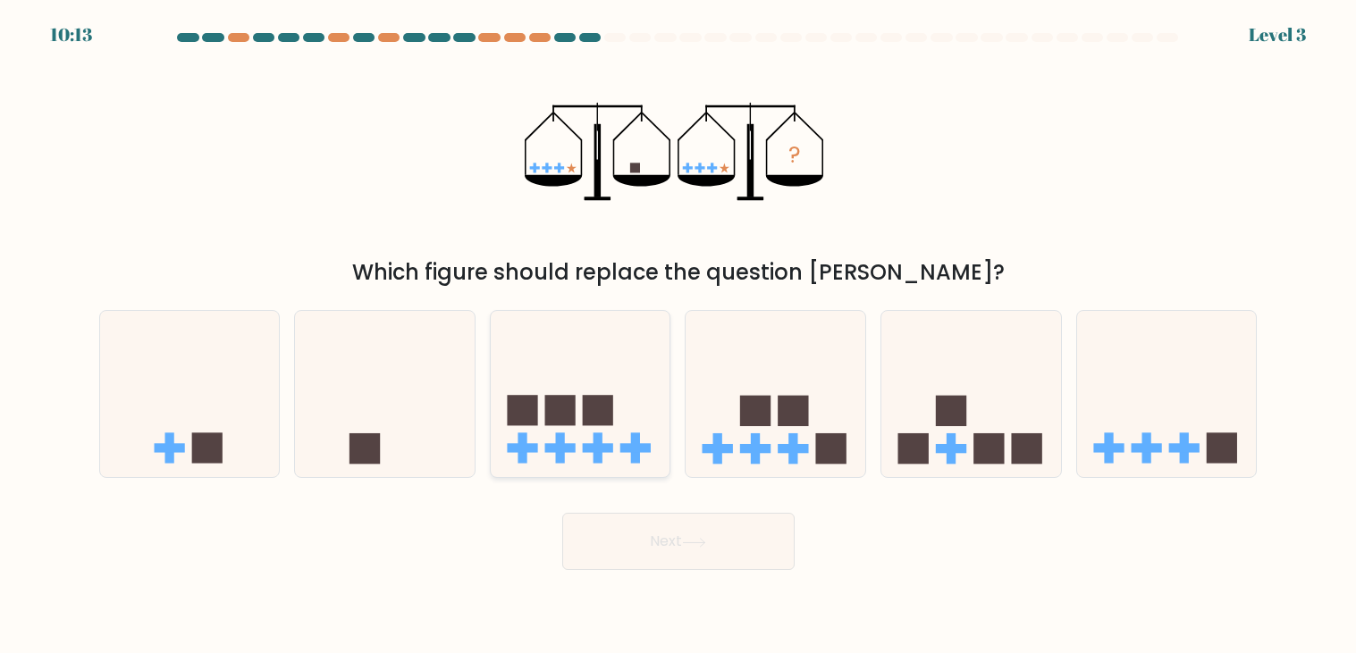
click at [552, 438] on icon at bounding box center [581, 394] width 180 height 148
click at [678, 336] on input "c." at bounding box center [678, 331] width 1 height 9
radio input "true"
click at [779, 416] on rect at bounding box center [793, 411] width 30 height 30
click at [679, 336] on input "d." at bounding box center [678, 331] width 1 height 9
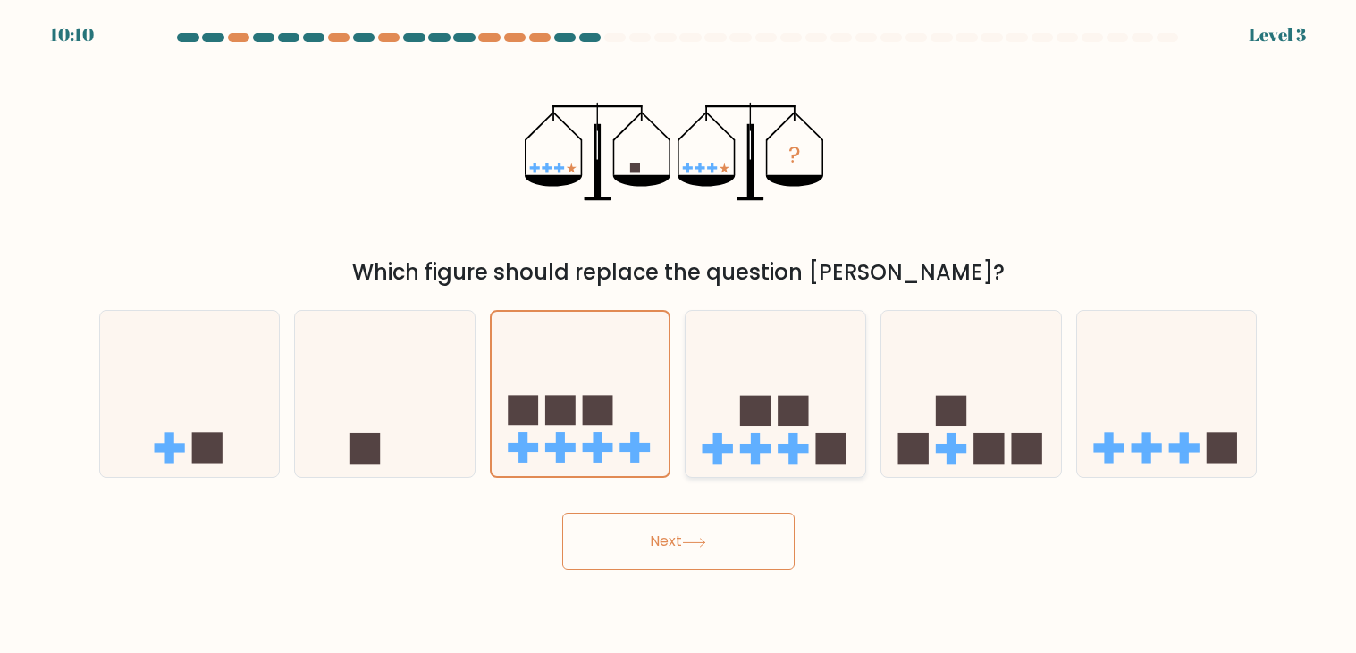
radio input "true"
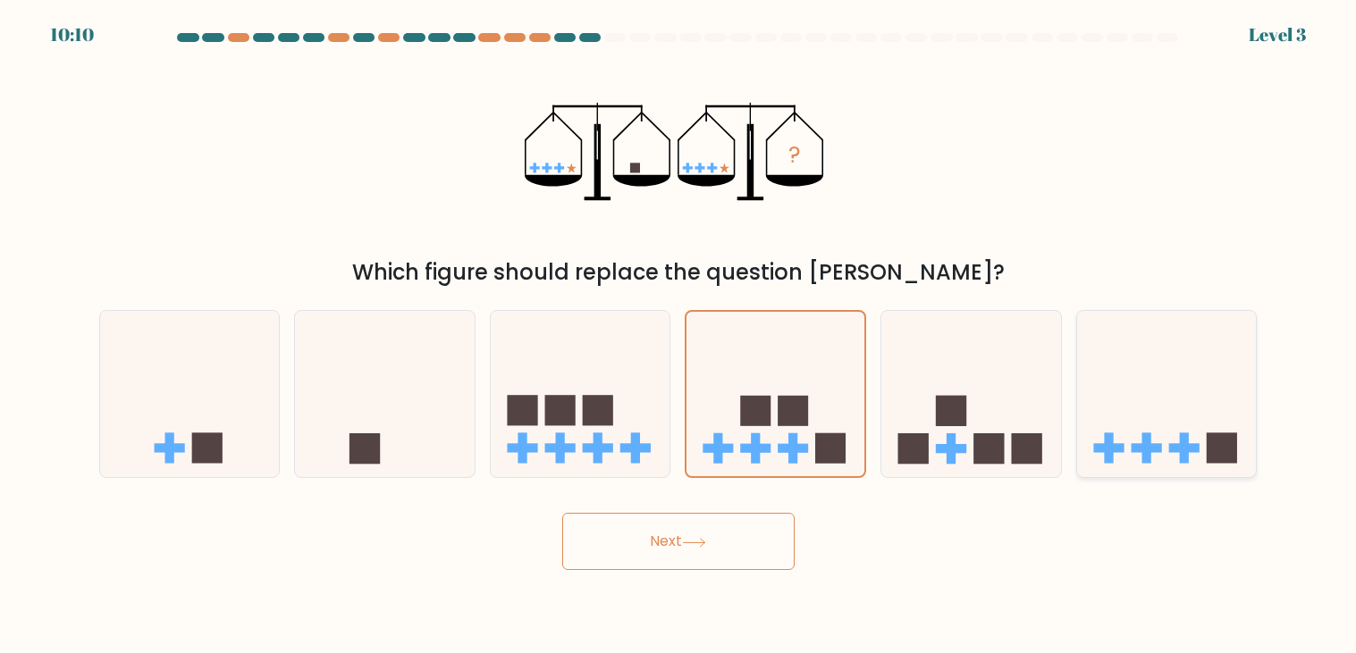
click at [1163, 425] on icon at bounding box center [1167, 394] width 180 height 148
click at [679, 336] on input "f." at bounding box center [678, 331] width 1 height 9
radio input "true"
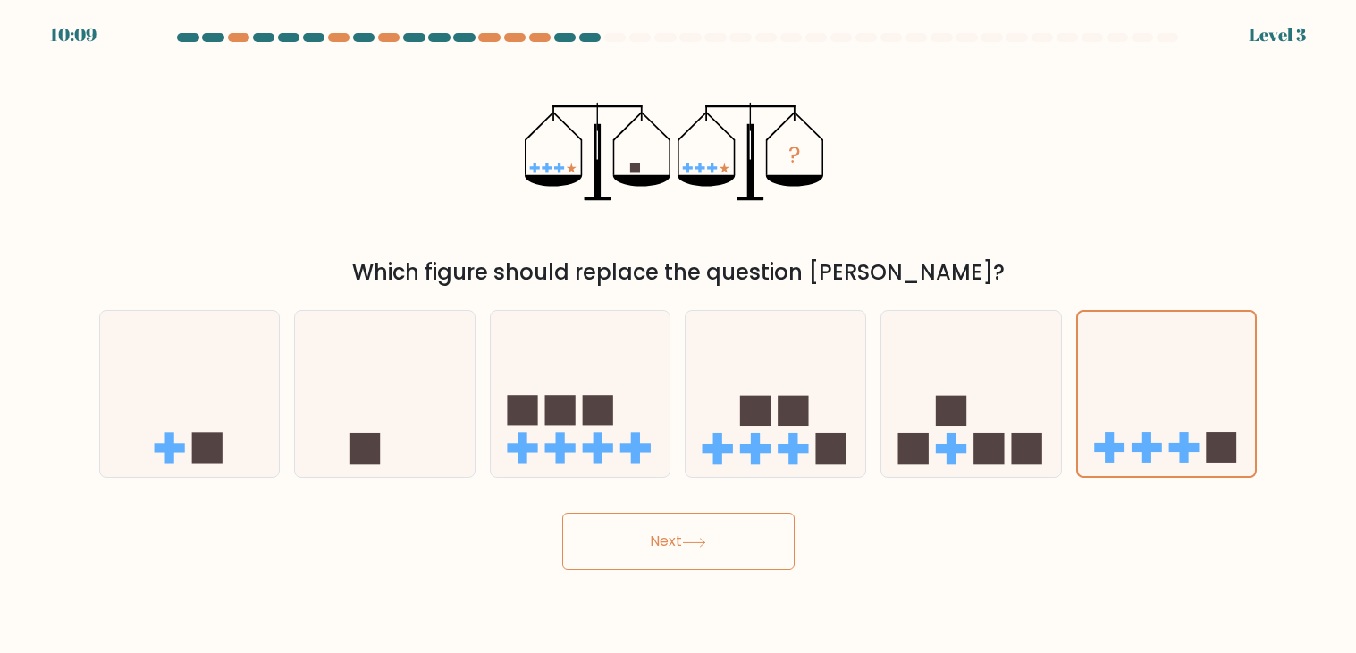
click at [762, 519] on button "Next" at bounding box center [678, 541] width 232 height 57
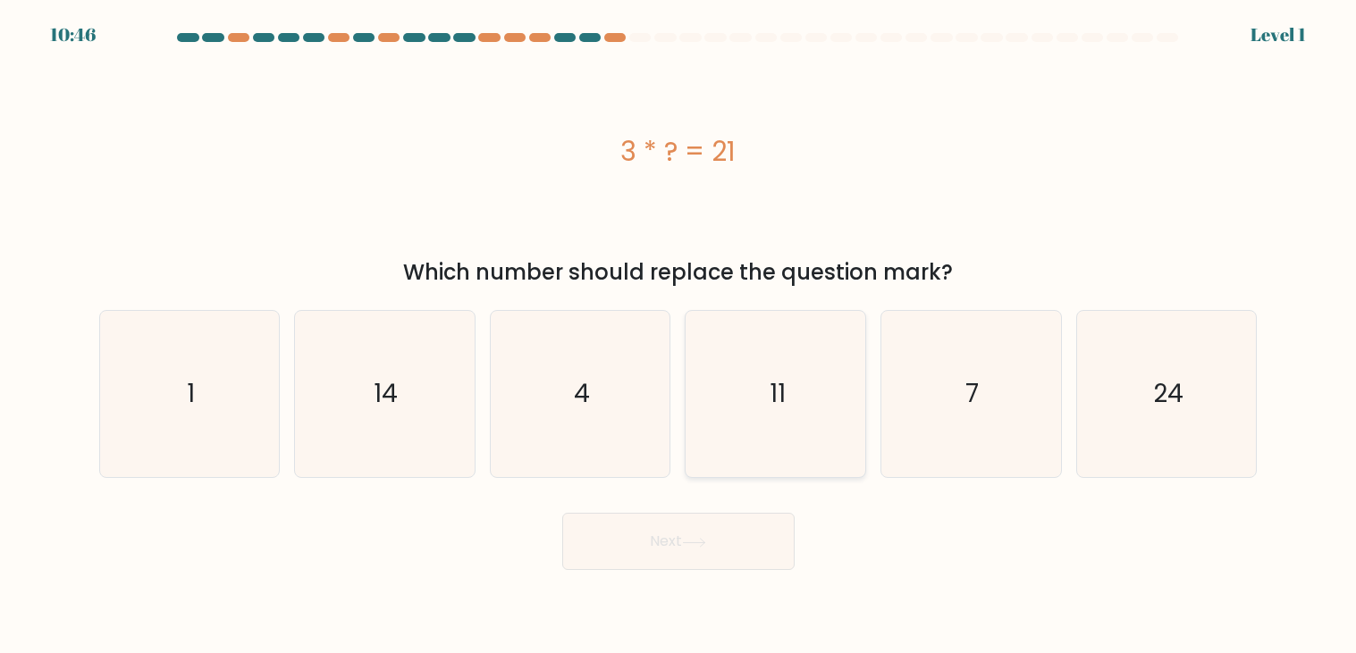
click at [698, 346] on icon "11" at bounding box center [776, 394] width 166 height 166
click at [679, 336] on input "d. 11" at bounding box center [678, 331] width 1 height 9
radio input "true"
click at [602, 554] on button "Next" at bounding box center [678, 541] width 232 height 57
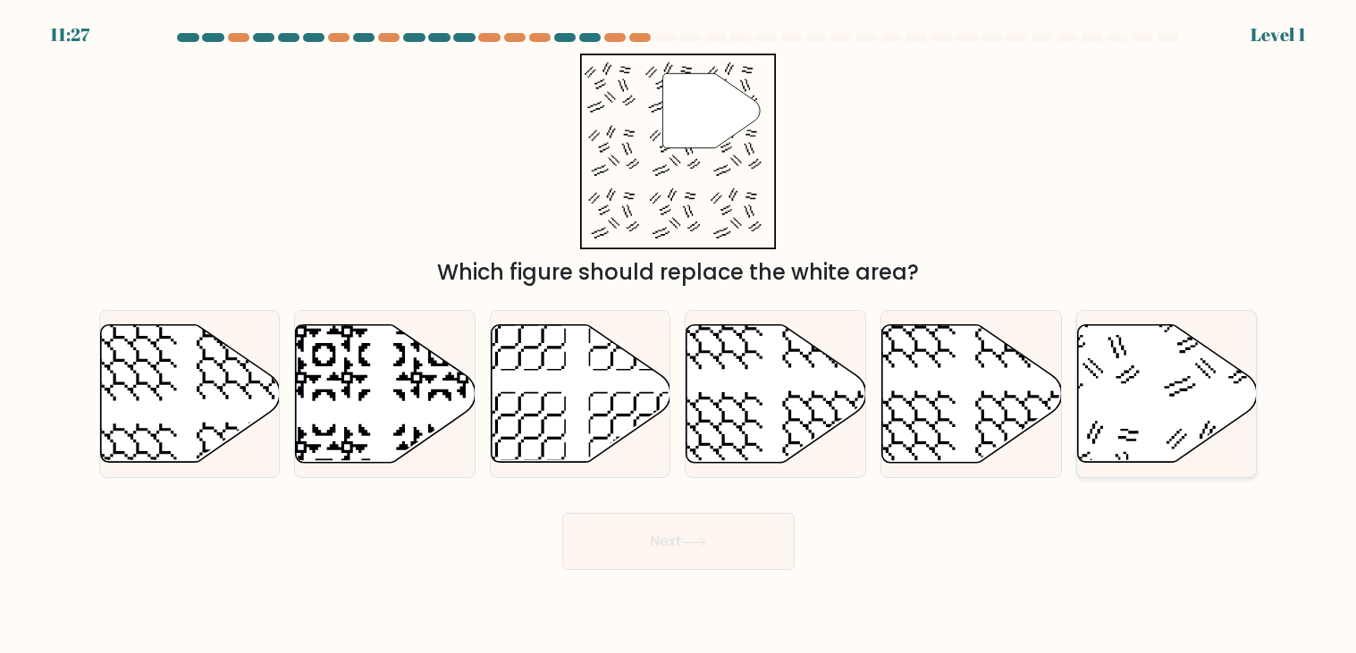
click at [1112, 379] on icon at bounding box center [1168, 394] width 180 height 138
click at [679, 336] on input "f." at bounding box center [678, 331] width 1 height 9
radio input "true"
click at [742, 527] on button "Next" at bounding box center [678, 541] width 232 height 57
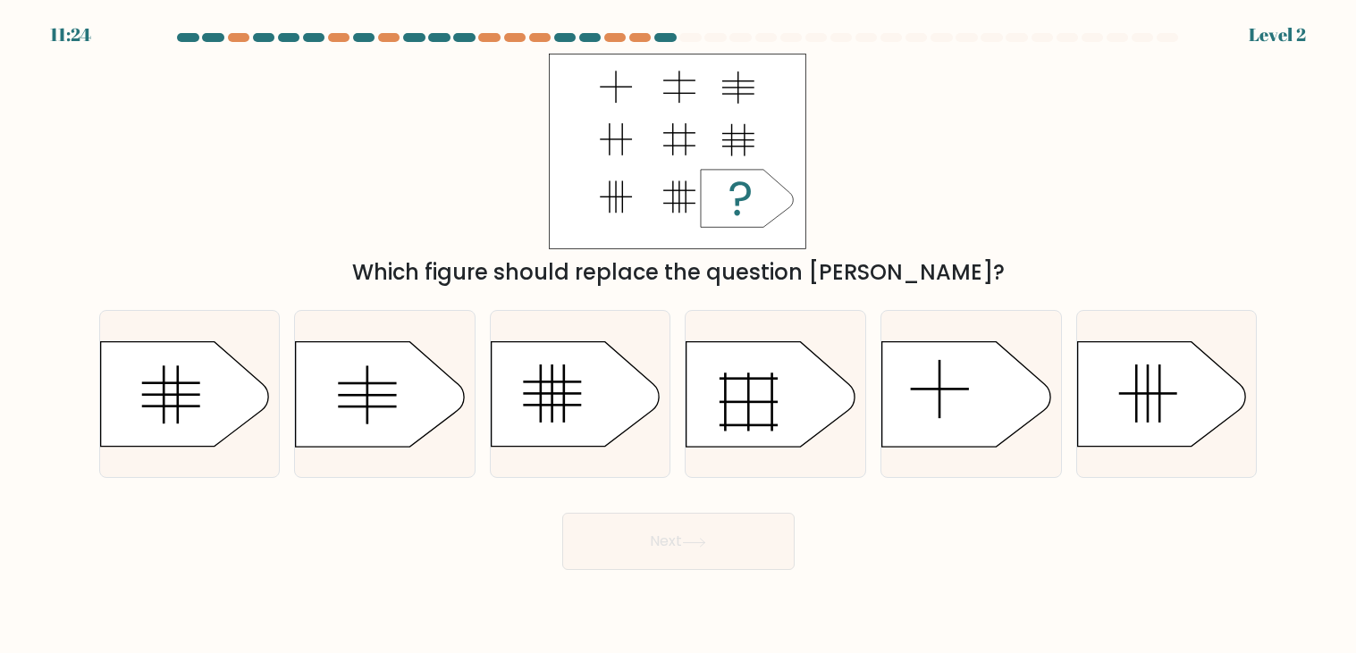
click at [742, 527] on button "Next" at bounding box center [678, 541] width 232 height 57
click at [716, 412] on icon at bounding box center [770, 394] width 168 height 105
click at [679, 336] on input "d." at bounding box center [678, 331] width 1 height 9
radio input "true"
click at [716, 412] on icon at bounding box center [770, 394] width 166 height 104
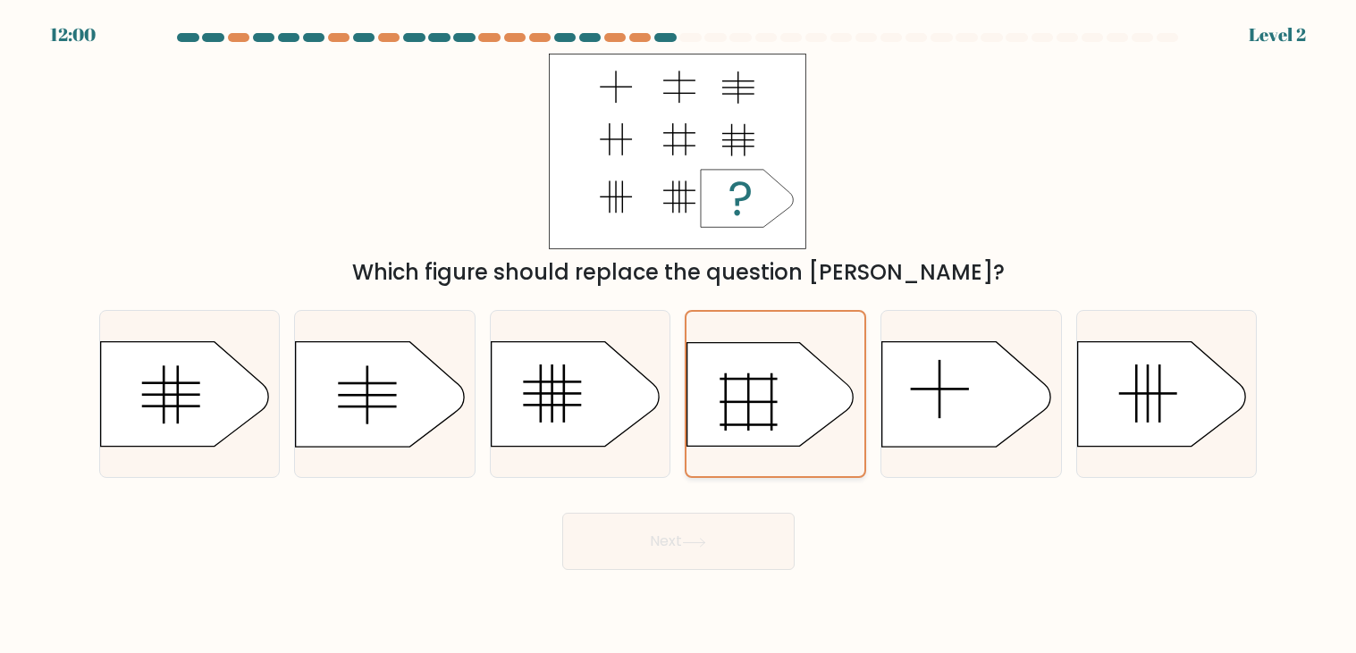
click at [679, 336] on input "d." at bounding box center [678, 331] width 1 height 9
click at [901, 361] on icon at bounding box center [966, 394] width 168 height 105
click at [679, 336] on input "e." at bounding box center [678, 331] width 1 height 9
radio input "true"
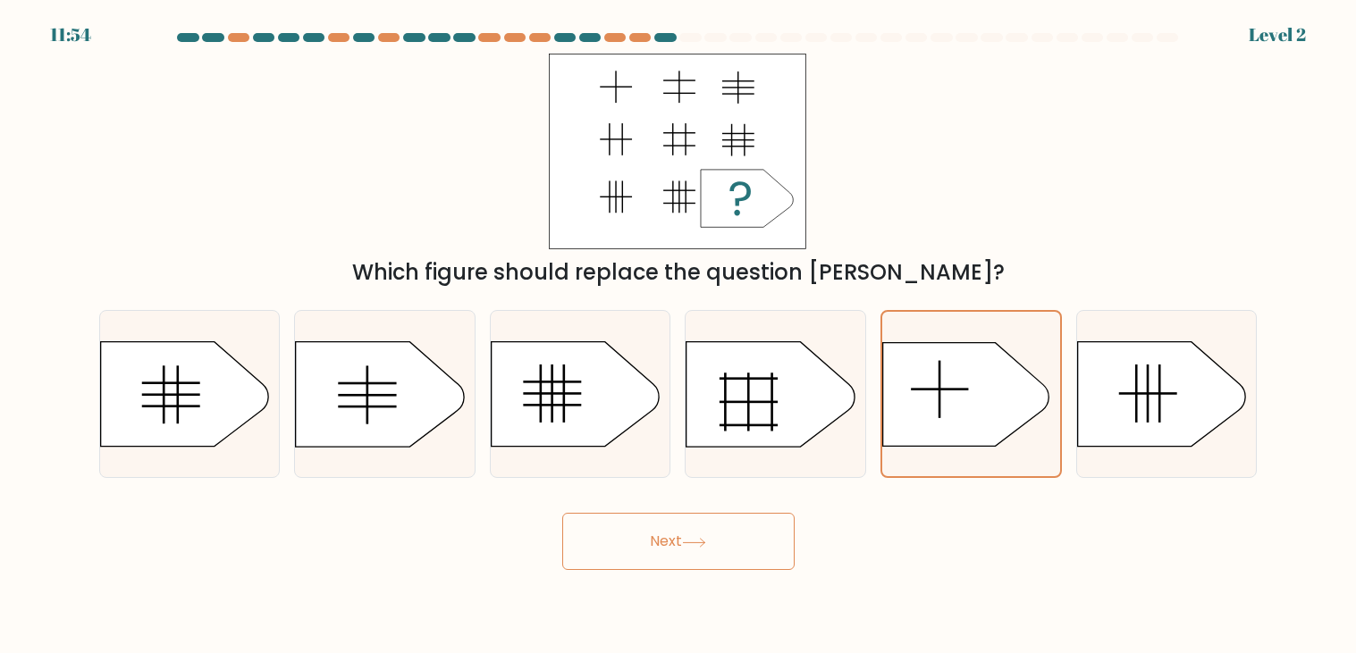
click at [598, 543] on button "Next" at bounding box center [678, 541] width 232 height 57
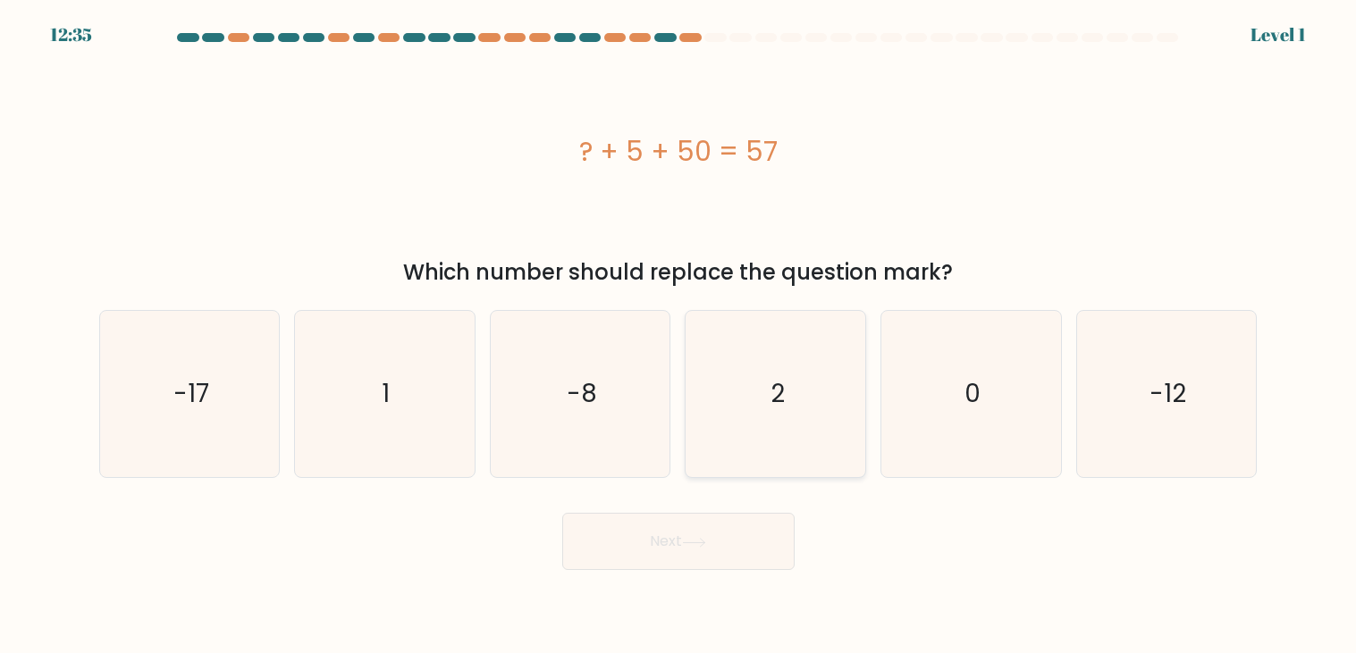
click at [737, 425] on icon "2" at bounding box center [776, 394] width 166 height 166
click at [679, 336] on input "d. 2" at bounding box center [678, 331] width 1 height 9
radio input "true"
click at [704, 531] on button "Next" at bounding box center [678, 541] width 232 height 57
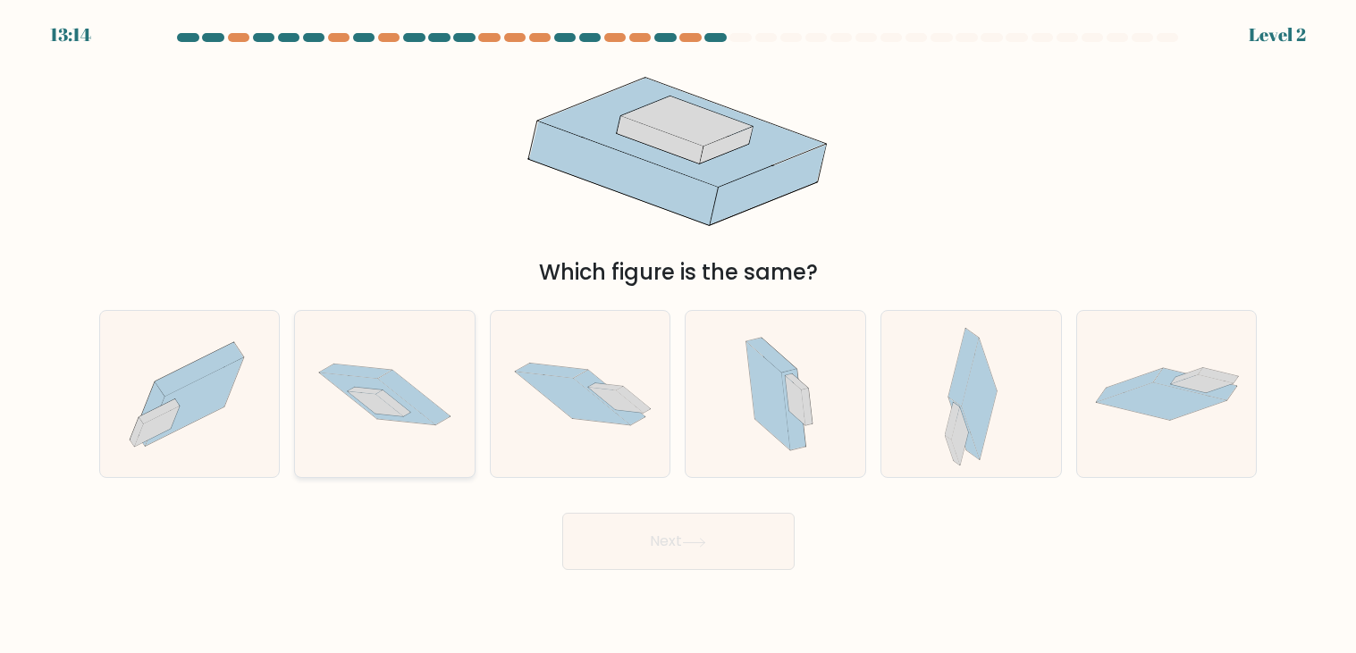
click at [410, 408] on icon at bounding box center [377, 399] width 115 height 52
click at [678, 336] on input "b." at bounding box center [678, 331] width 1 height 9
radio input "true"
click at [651, 558] on button "Next" at bounding box center [678, 541] width 232 height 57
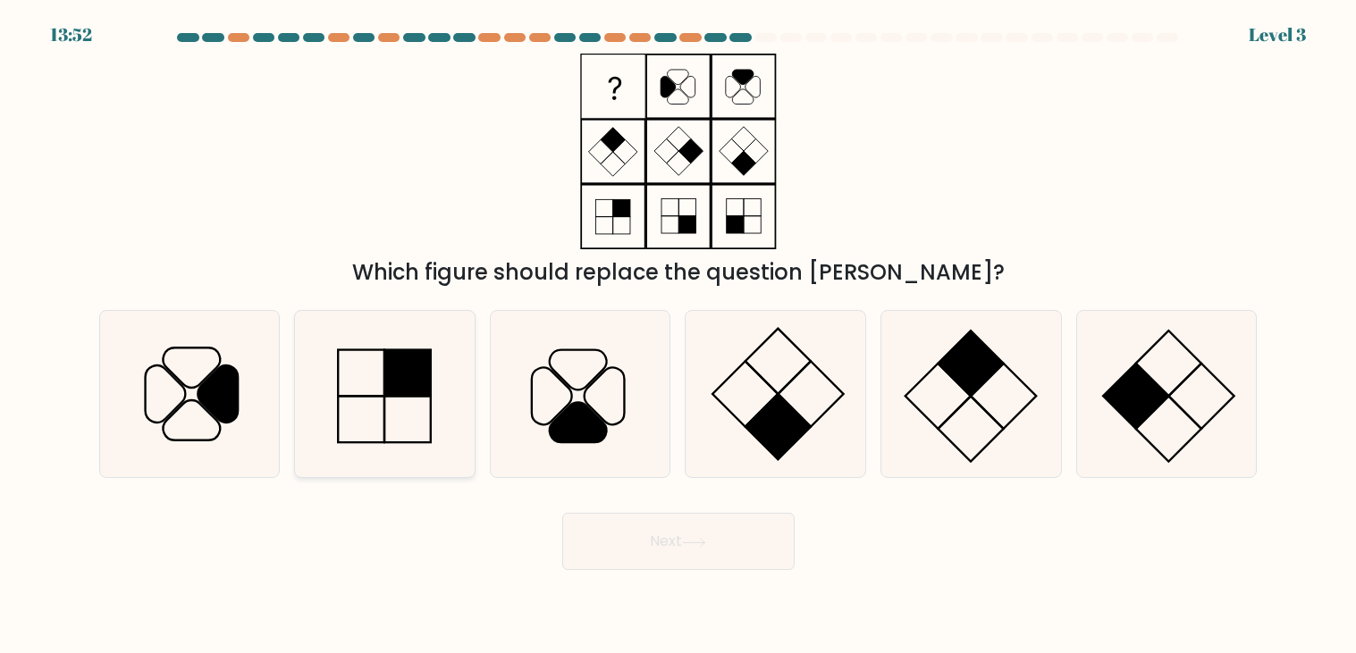
click at [401, 404] on icon at bounding box center [384, 394] width 166 height 166
click at [678, 336] on input "b." at bounding box center [678, 331] width 1 height 9
radio input "true"
click at [620, 542] on button "Next" at bounding box center [678, 541] width 232 height 57
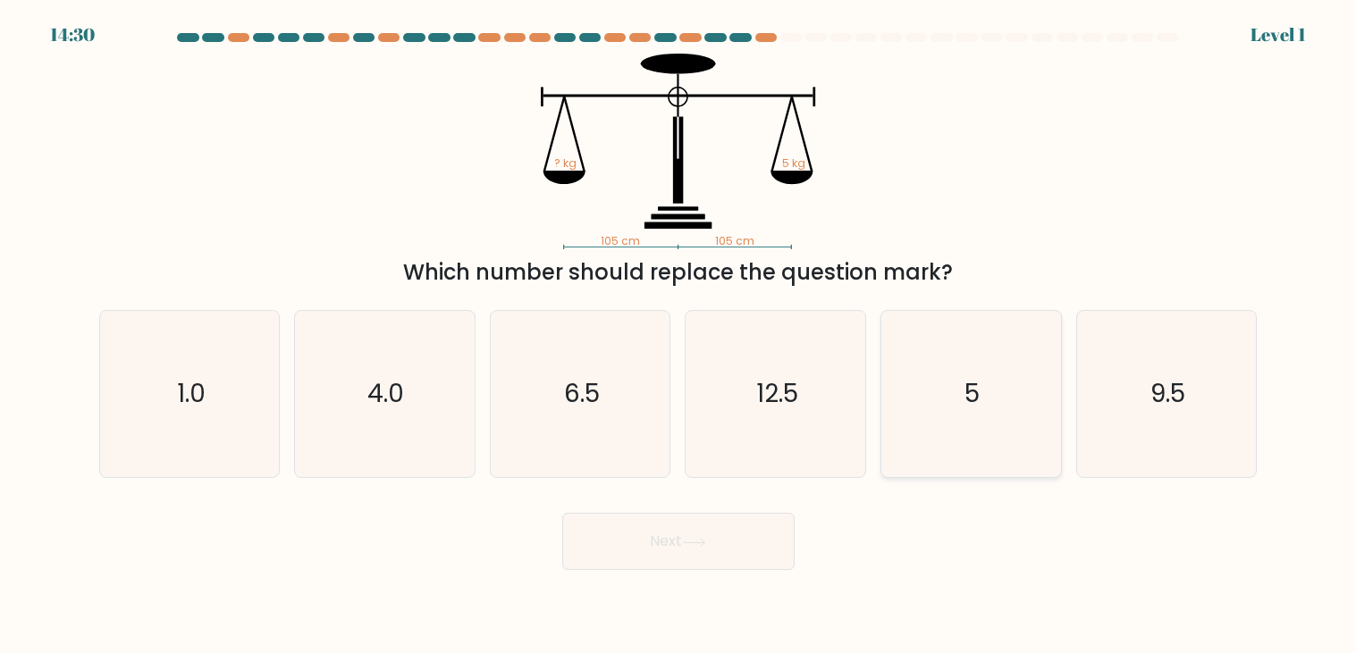
click at [1001, 369] on icon "5" at bounding box center [971, 394] width 166 height 166
click at [679, 336] on input "e. 5" at bounding box center [678, 331] width 1 height 9
radio input "true"
click at [691, 555] on button "Next" at bounding box center [678, 541] width 232 height 57
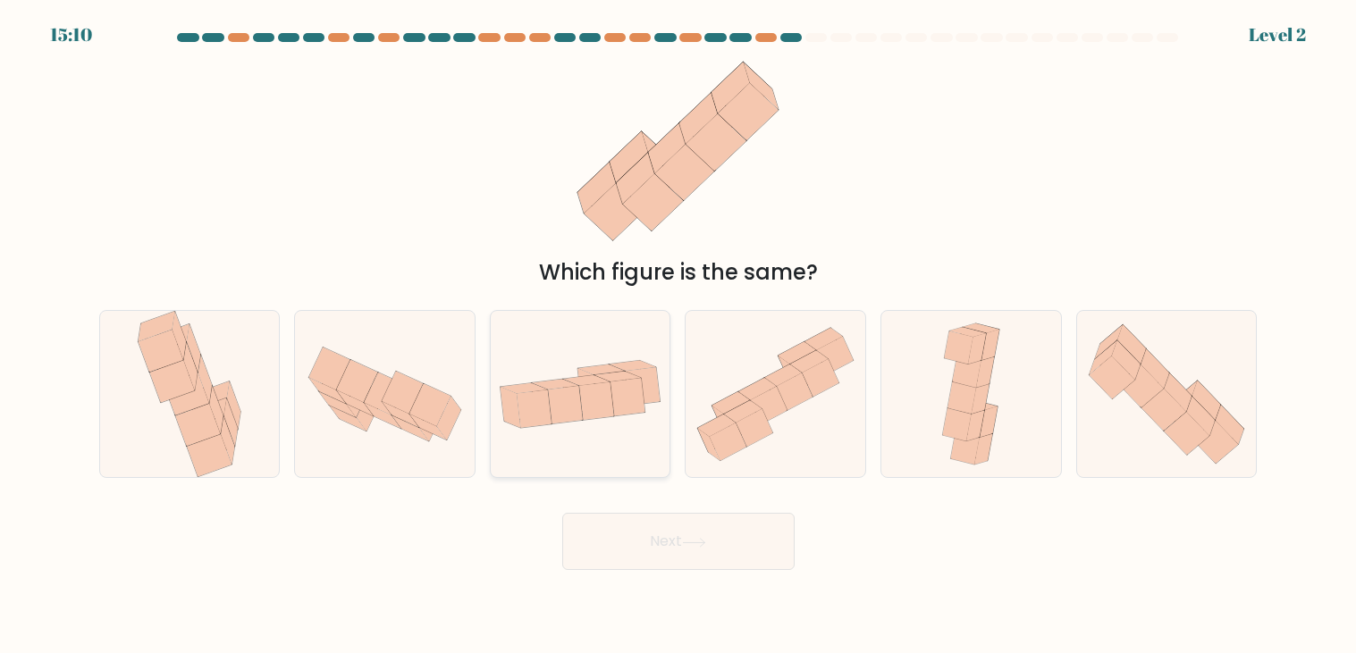
click at [618, 421] on icon at bounding box center [581, 395] width 180 height 92
click at [678, 336] on input "c." at bounding box center [678, 331] width 1 height 9
radio input "true"
click at [649, 508] on div "Next" at bounding box center [678, 535] width 1180 height 71
click at [666, 518] on button "Next" at bounding box center [678, 541] width 232 height 57
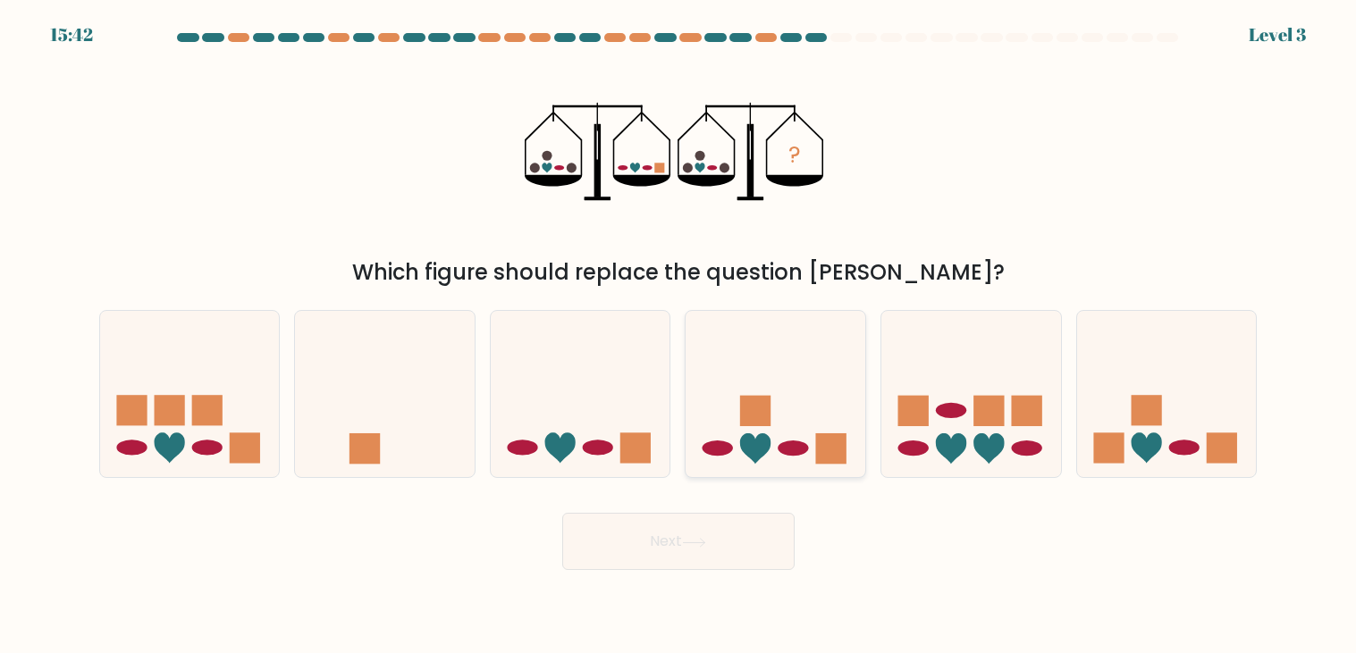
click at [737, 415] on icon at bounding box center [776, 394] width 180 height 148
click at [679, 336] on input "d." at bounding box center [678, 331] width 1 height 9
radio input "true"
click at [707, 547] on button "Next" at bounding box center [678, 541] width 232 height 57
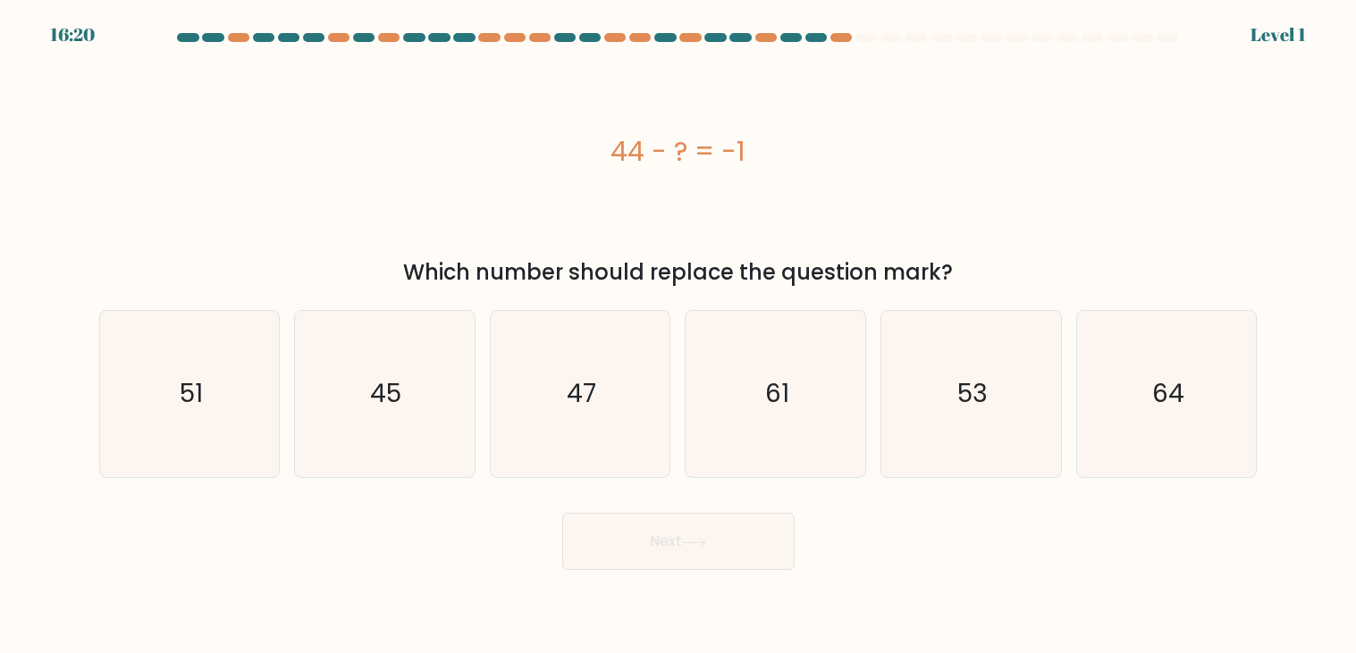
click at [707, 547] on button "Next" at bounding box center [678, 541] width 232 height 57
click at [410, 429] on icon "45" at bounding box center [384, 394] width 166 height 166
click at [678, 336] on input "b. 45" at bounding box center [678, 331] width 1 height 9
radio input "true"
click at [702, 531] on button "Next" at bounding box center [678, 541] width 232 height 57
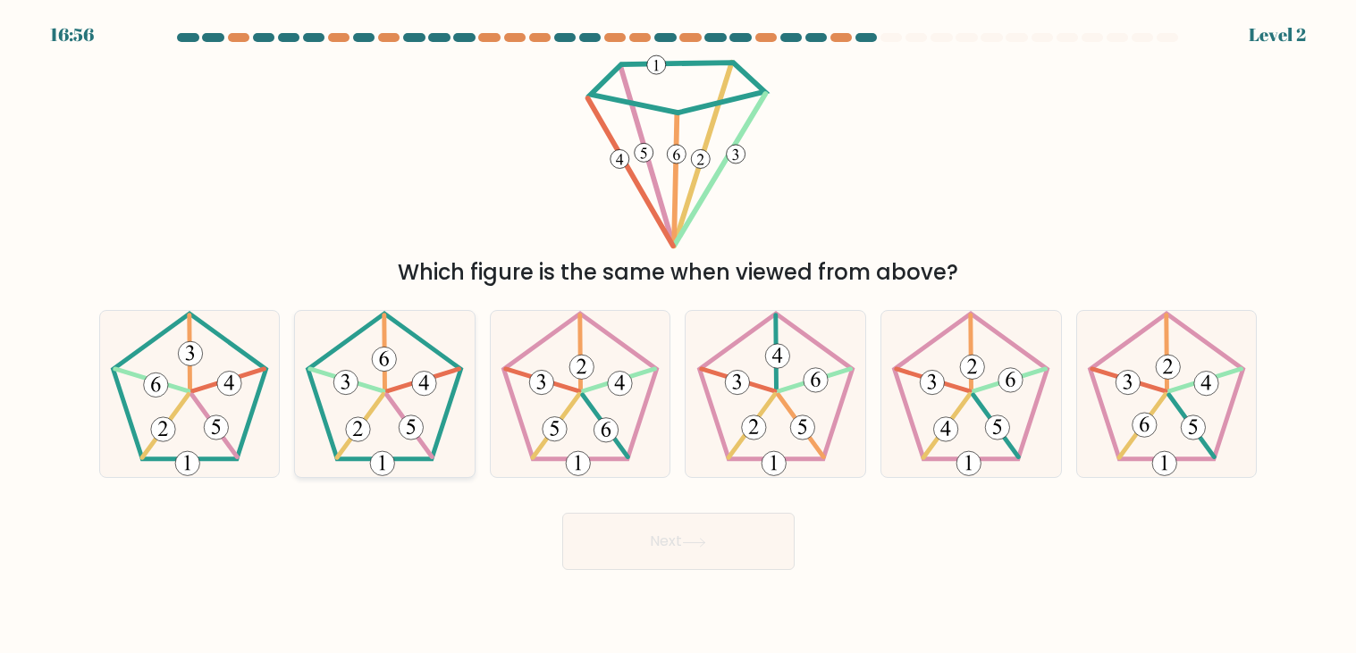
click at [333, 376] on 151 at bounding box center [346, 380] width 73 height 22
click at [678, 336] on input "b." at bounding box center [678, 331] width 1 height 9
radio input "true"
click at [593, 510] on div "Next" at bounding box center [678, 535] width 1180 height 71
click at [637, 549] on button "Next" at bounding box center [678, 541] width 232 height 57
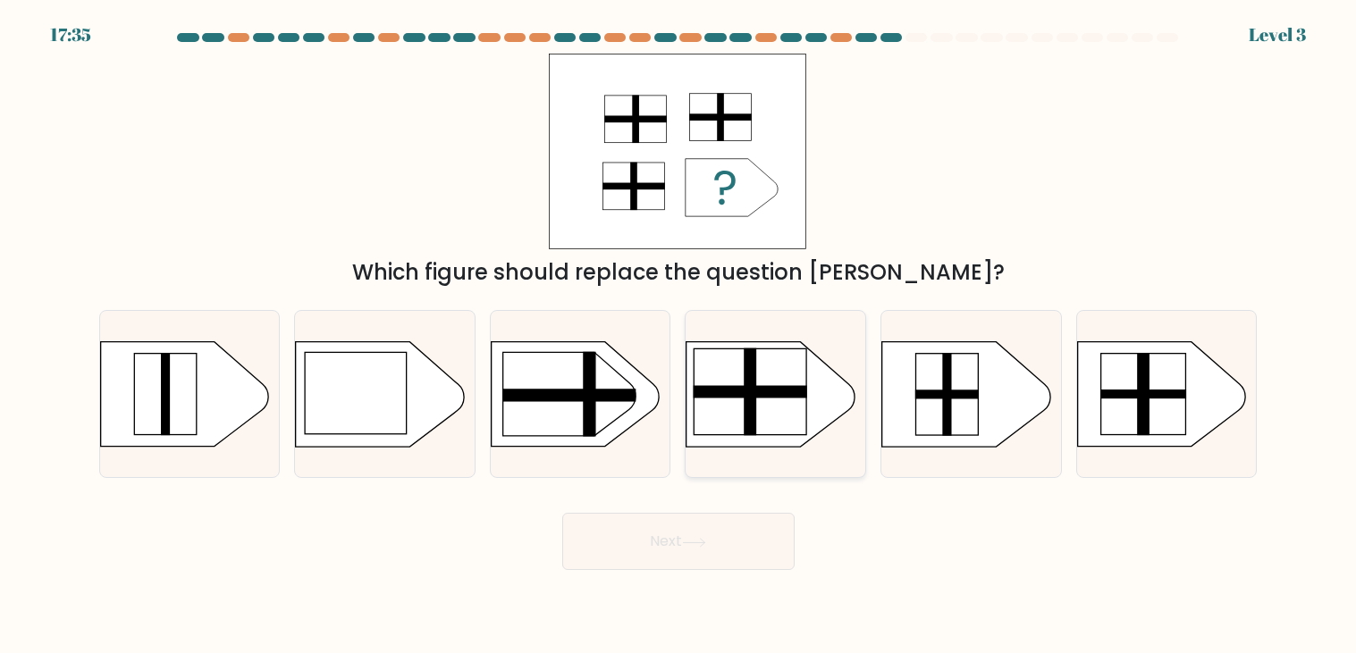
click at [752, 344] on rect at bounding box center [672, 328] width 467 height 355
click at [679, 336] on input "d." at bounding box center [678, 331] width 1 height 9
radio input "true"
click at [672, 512] on div "Next" at bounding box center [678, 535] width 1180 height 71
click at [683, 536] on button "Next" at bounding box center [678, 541] width 232 height 57
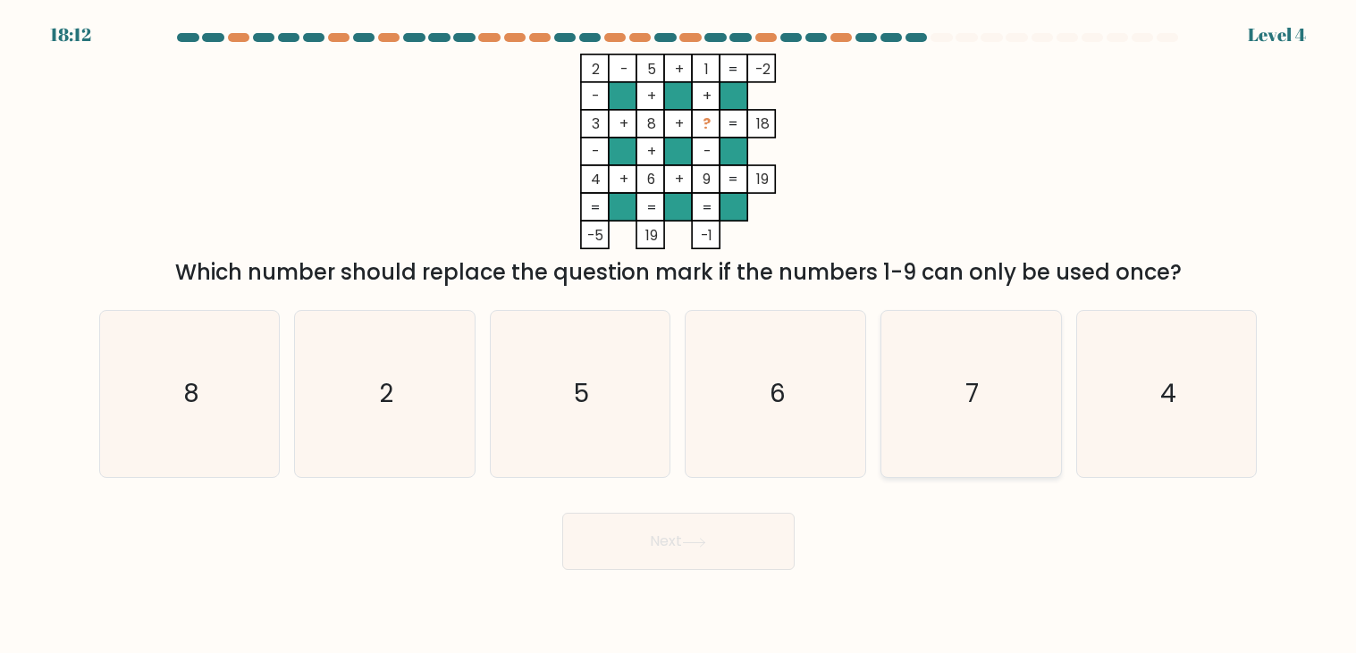
click at [963, 366] on icon "7" at bounding box center [971, 394] width 166 height 166
click at [679, 336] on input "e. 7" at bounding box center [678, 331] width 1 height 9
radio input "true"
click at [744, 531] on button "Next" at bounding box center [678, 541] width 232 height 57
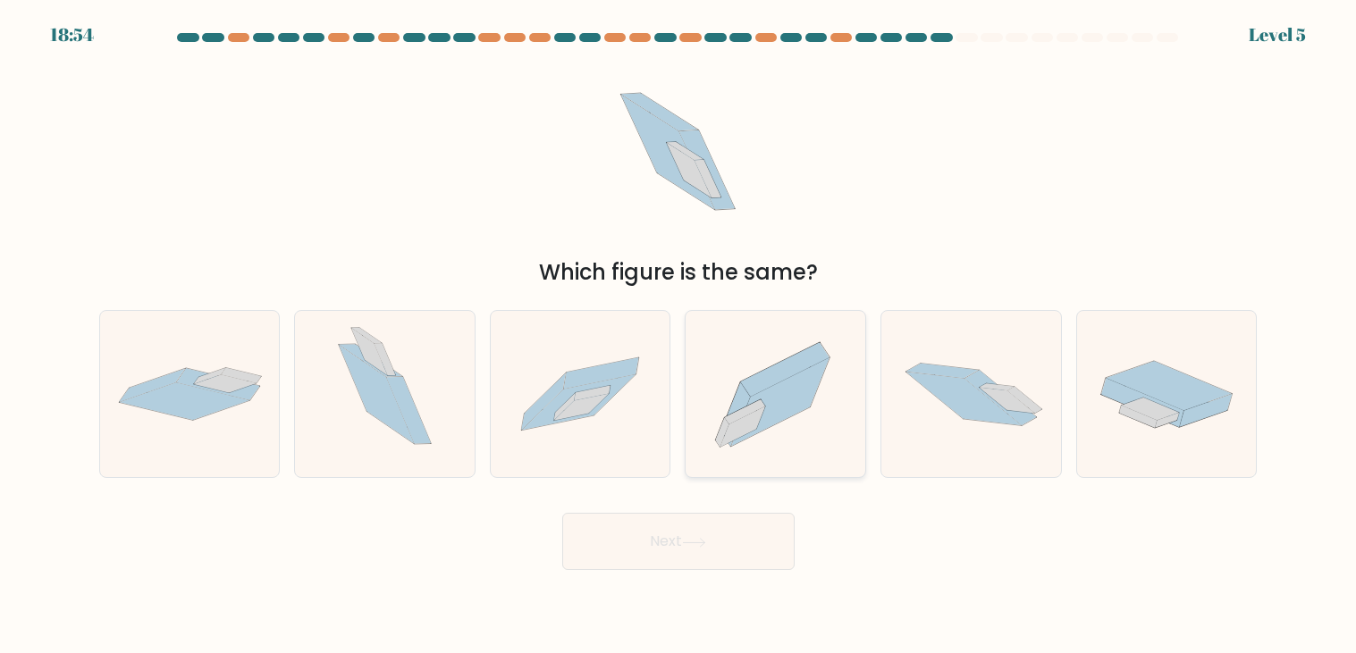
click at [710, 403] on icon at bounding box center [776, 395] width 180 height 158
click at [679, 336] on input "d." at bounding box center [678, 331] width 1 height 9
radio input "true"
click at [706, 529] on button "Next" at bounding box center [678, 541] width 232 height 57
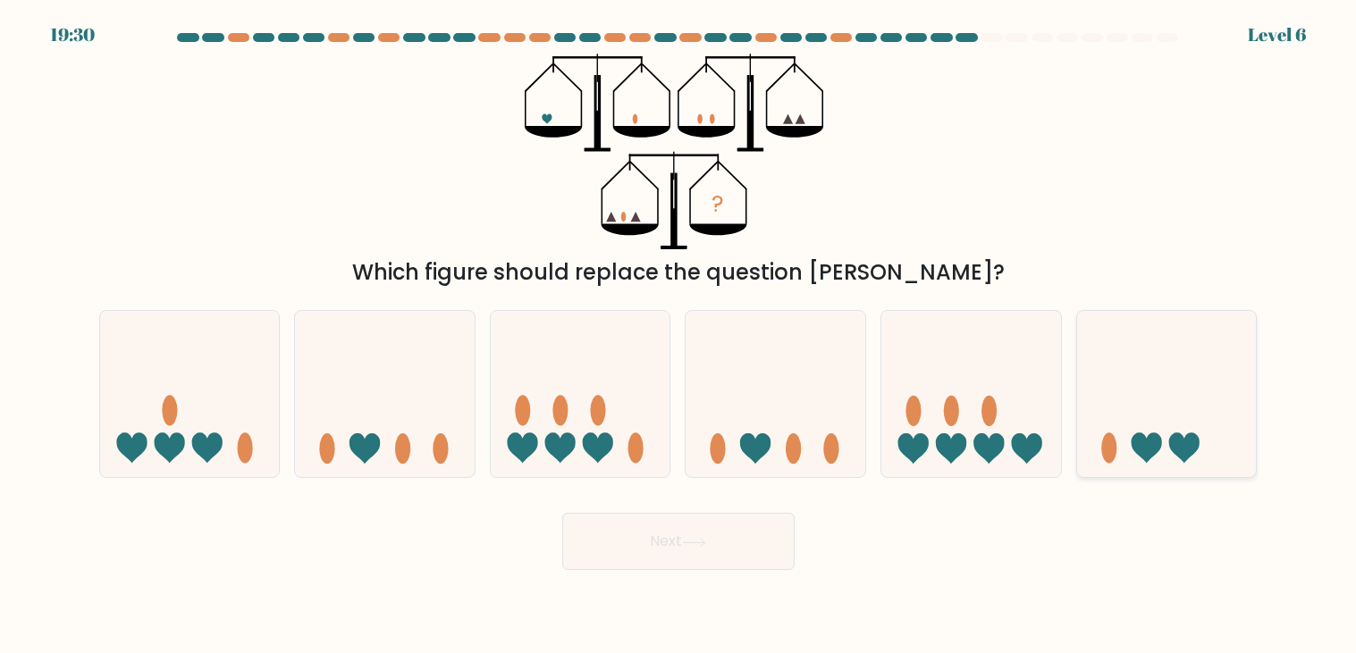
click at [1173, 446] on icon at bounding box center [1184, 449] width 30 height 30
click at [679, 336] on input "f." at bounding box center [678, 331] width 1 height 9
radio input "true"
click at [742, 543] on button "Next" at bounding box center [678, 541] width 232 height 57
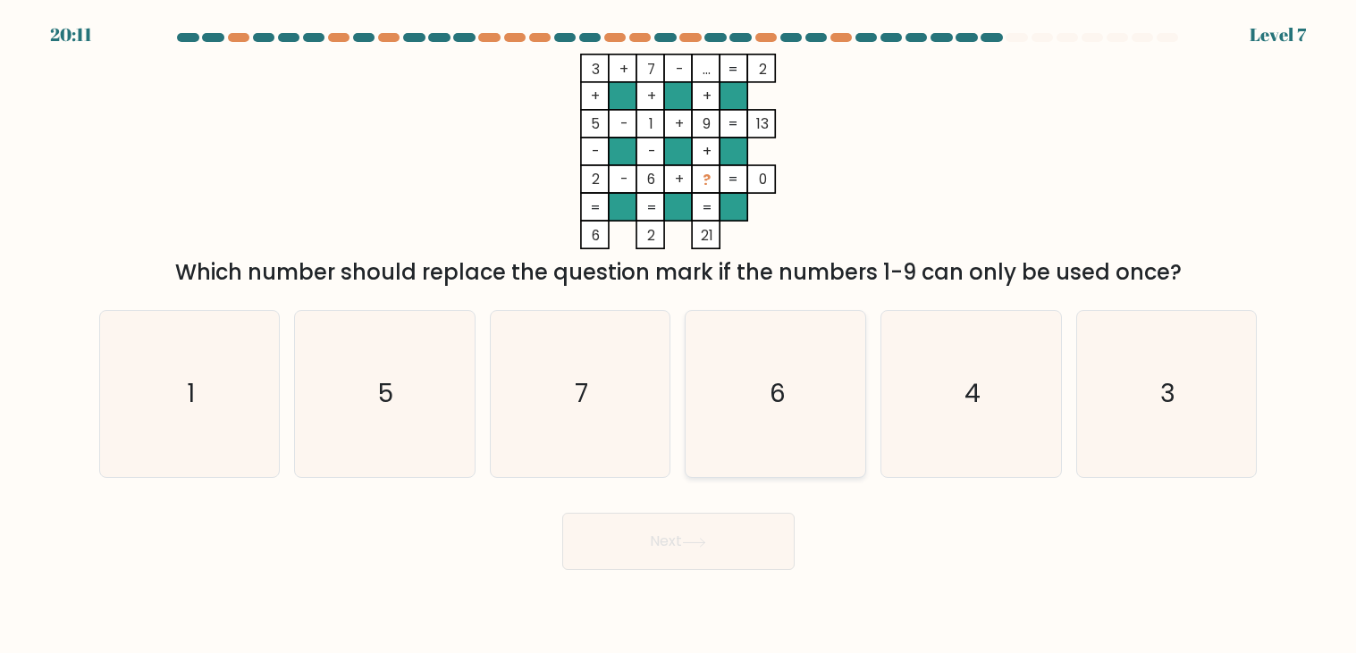
click at [754, 396] on icon "6" at bounding box center [776, 394] width 166 height 166
click at [679, 336] on input "d. 6" at bounding box center [678, 331] width 1 height 9
radio input "true"
click at [678, 555] on button "Next" at bounding box center [678, 541] width 232 height 57
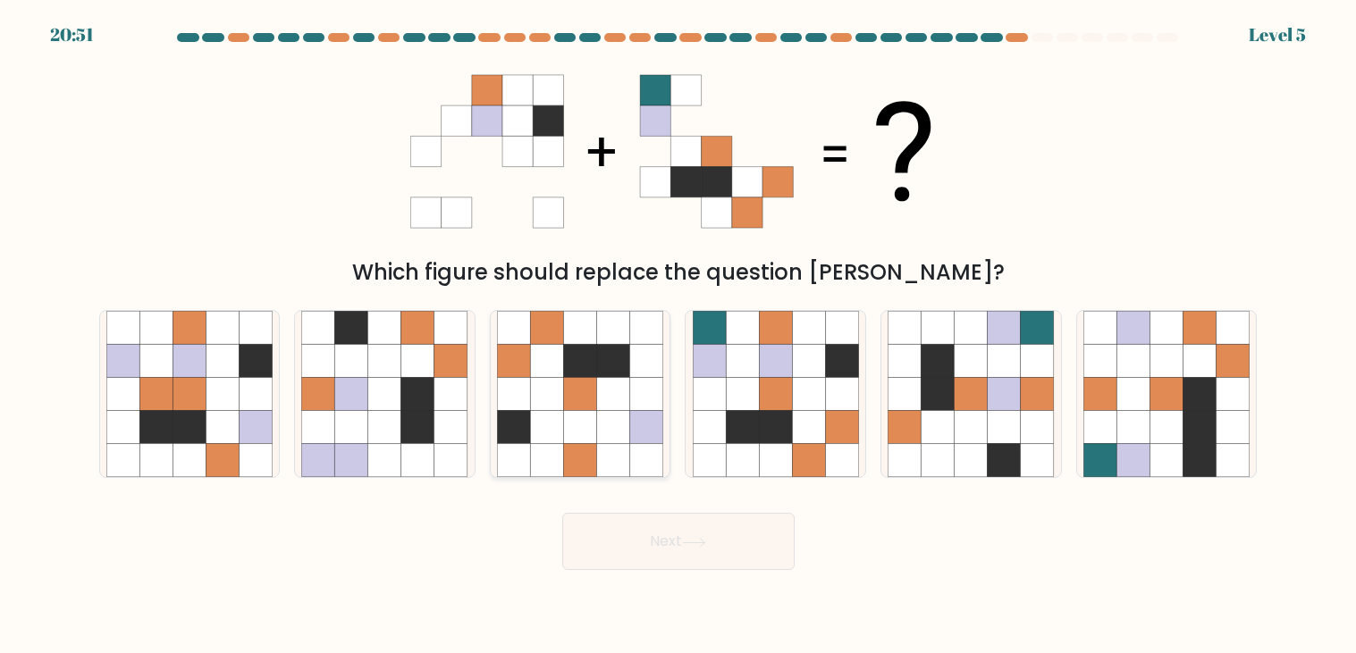
click at [624, 355] on icon at bounding box center [613, 361] width 33 height 33
click at [678, 336] on input "c." at bounding box center [678, 331] width 1 height 9
radio input "true"
click at [697, 500] on div "Next" at bounding box center [678, 535] width 1180 height 71
click at [706, 539] on icon at bounding box center [694, 543] width 24 height 10
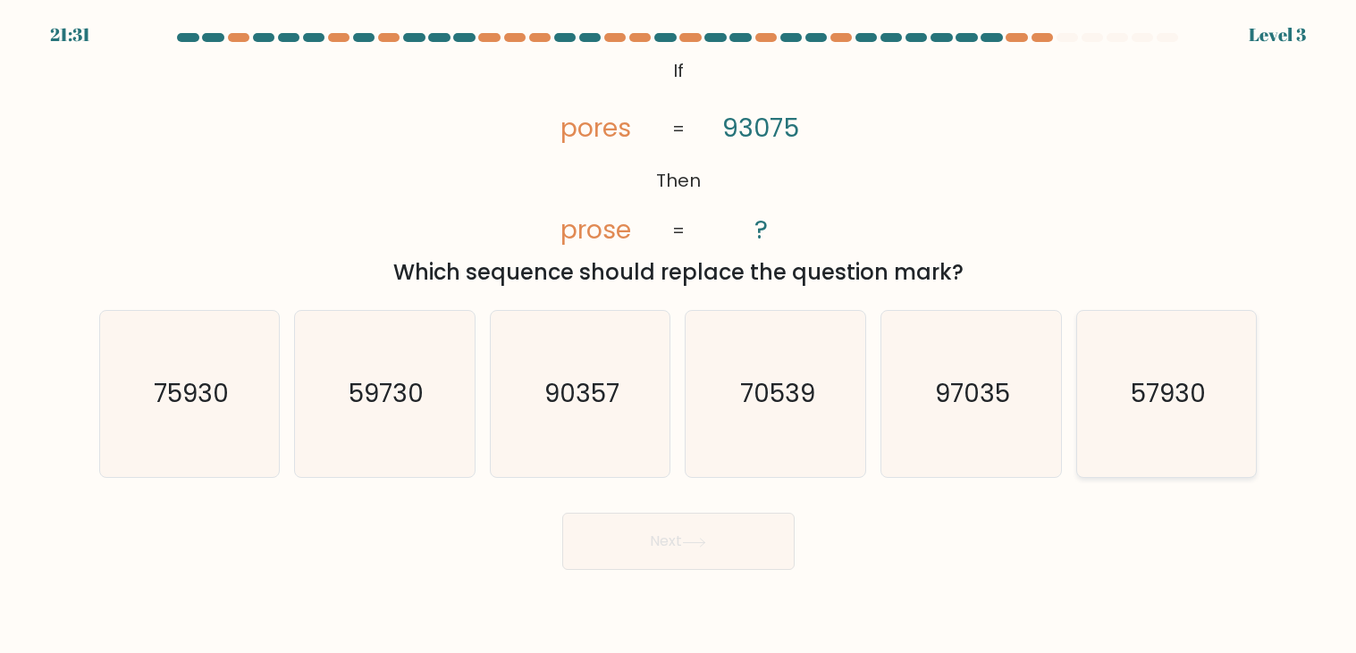
click at [1155, 411] on text "57930" at bounding box center [1168, 394] width 75 height 35
click at [679, 336] on input "f. 57930" at bounding box center [678, 331] width 1 height 9
radio input "true"
click at [778, 526] on button "Next" at bounding box center [678, 541] width 232 height 57
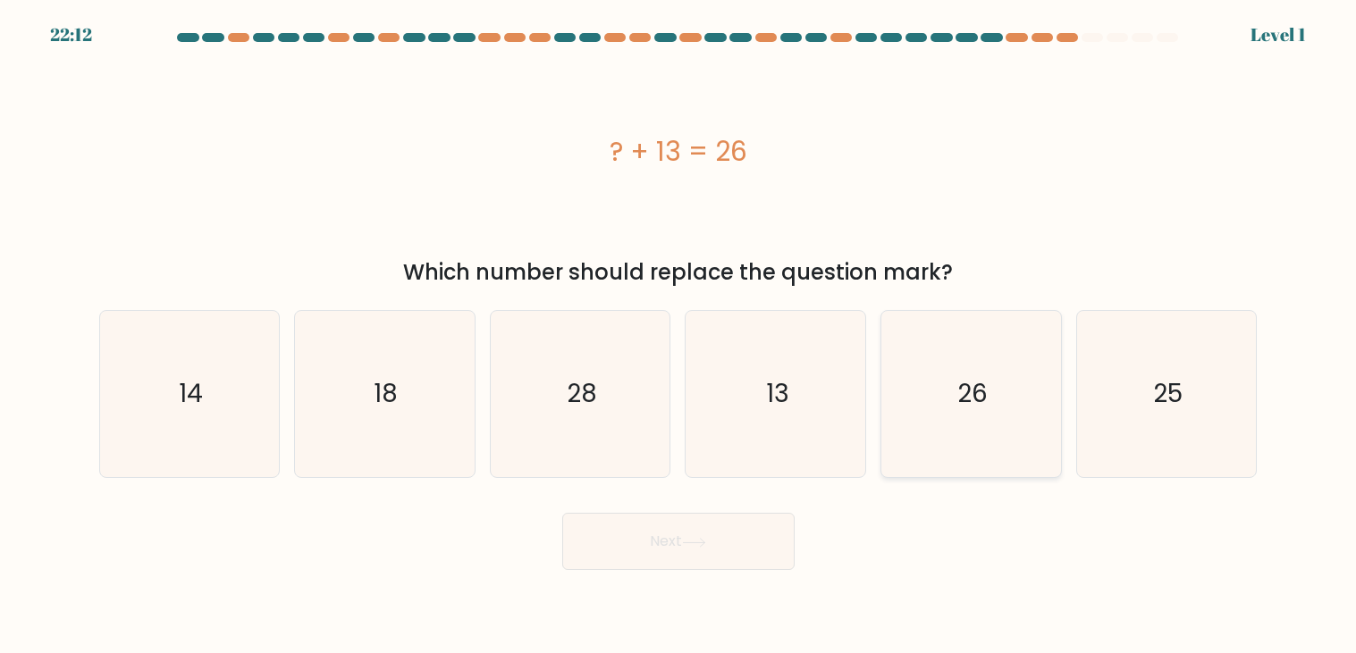
click at [983, 424] on icon "26" at bounding box center [971, 394] width 166 height 166
click at [679, 336] on input "e. 26" at bounding box center [678, 331] width 1 height 9
radio input "true"
click at [981, 415] on icon "26" at bounding box center [971, 394] width 164 height 164
click at [679, 336] on input "e. 26" at bounding box center [678, 331] width 1 height 9
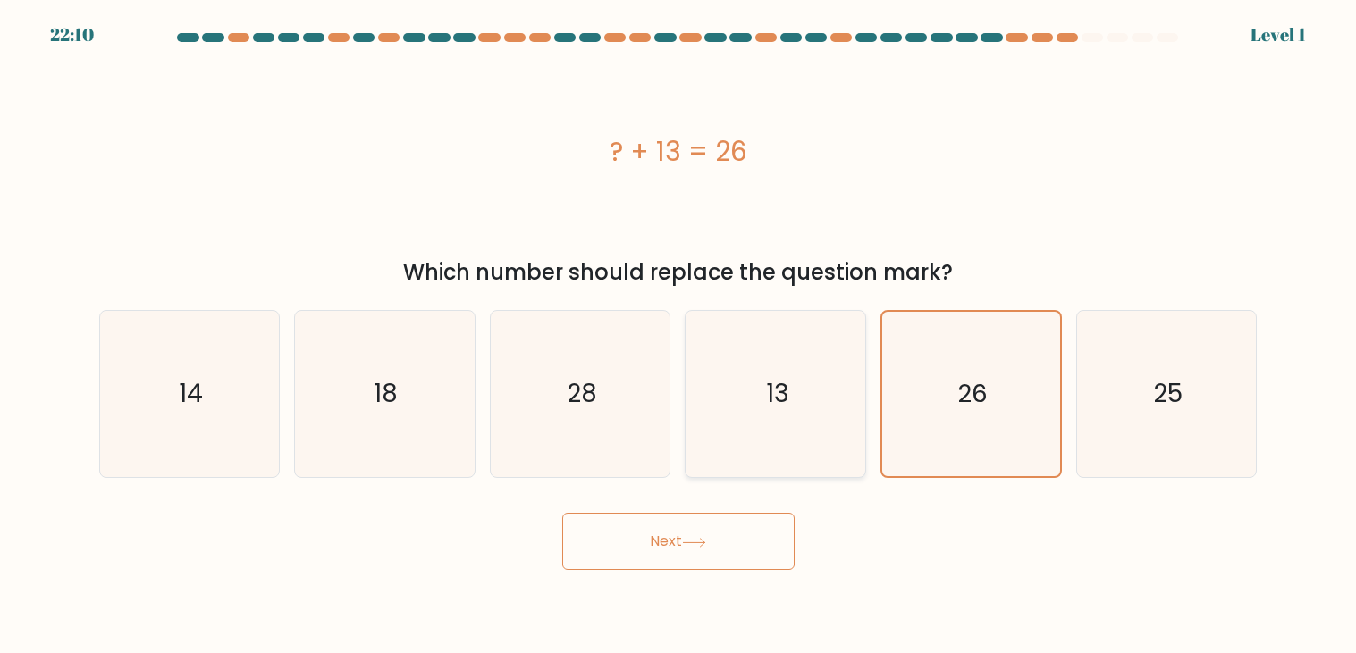
click at [824, 404] on icon "13" at bounding box center [776, 394] width 166 height 166
click at [679, 336] on input "d. 13" at bounding box center [678, 331] width 1 height 9
radio input "true"
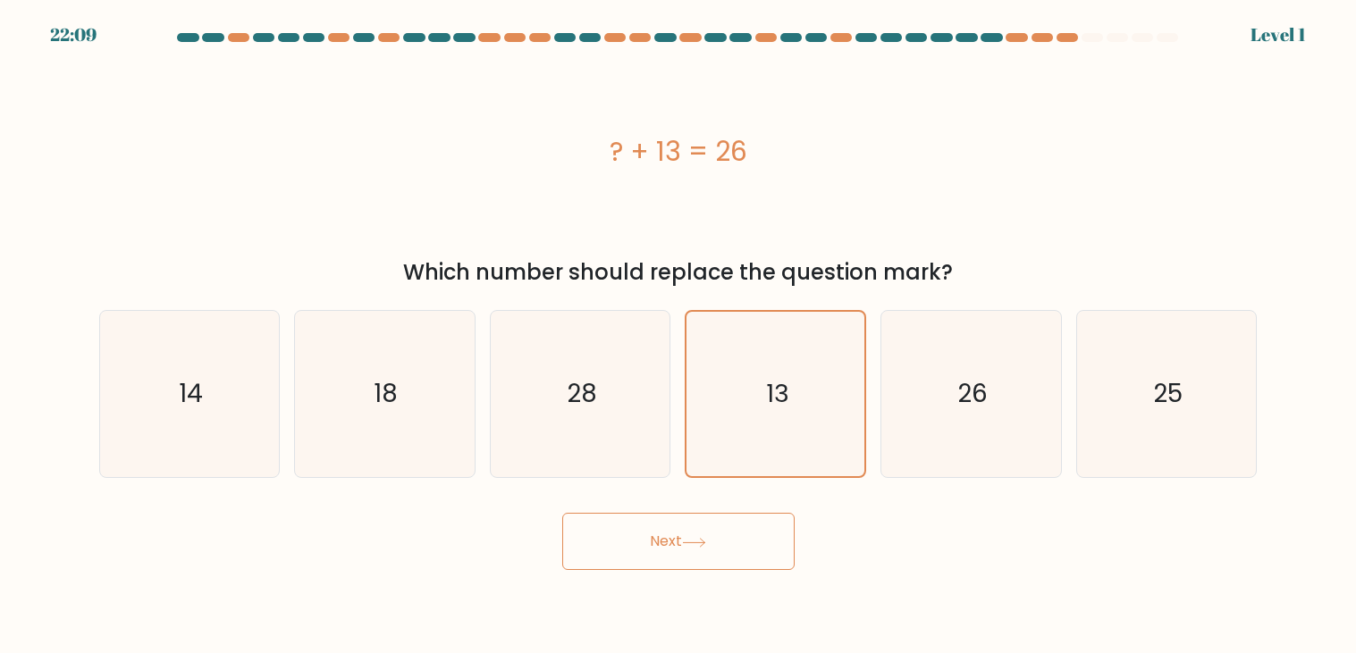
click at [761, 546] on button "Next" at bounding box center [678, 541] width 232 height 57
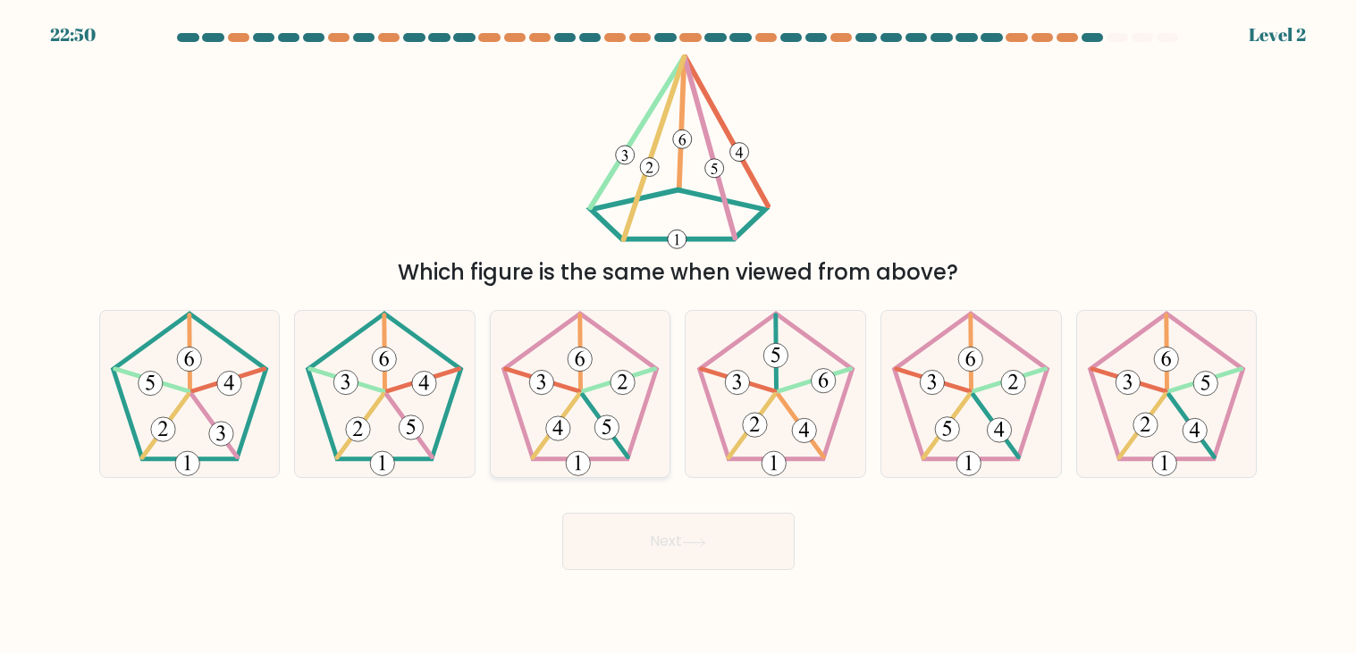
click at [563, 409] on icon at bounding box center [580, 394] width 166 height 166
click at [678, 336] on input "c." at bounding box center [678, 331] width 1 height 9
radio input "true"
click at [405, 438] on 153 at bounding box center [412, 428] width 24 height 24
click at [678, 336] on input "b." at bounding box center [678, 331] width 1 height 9
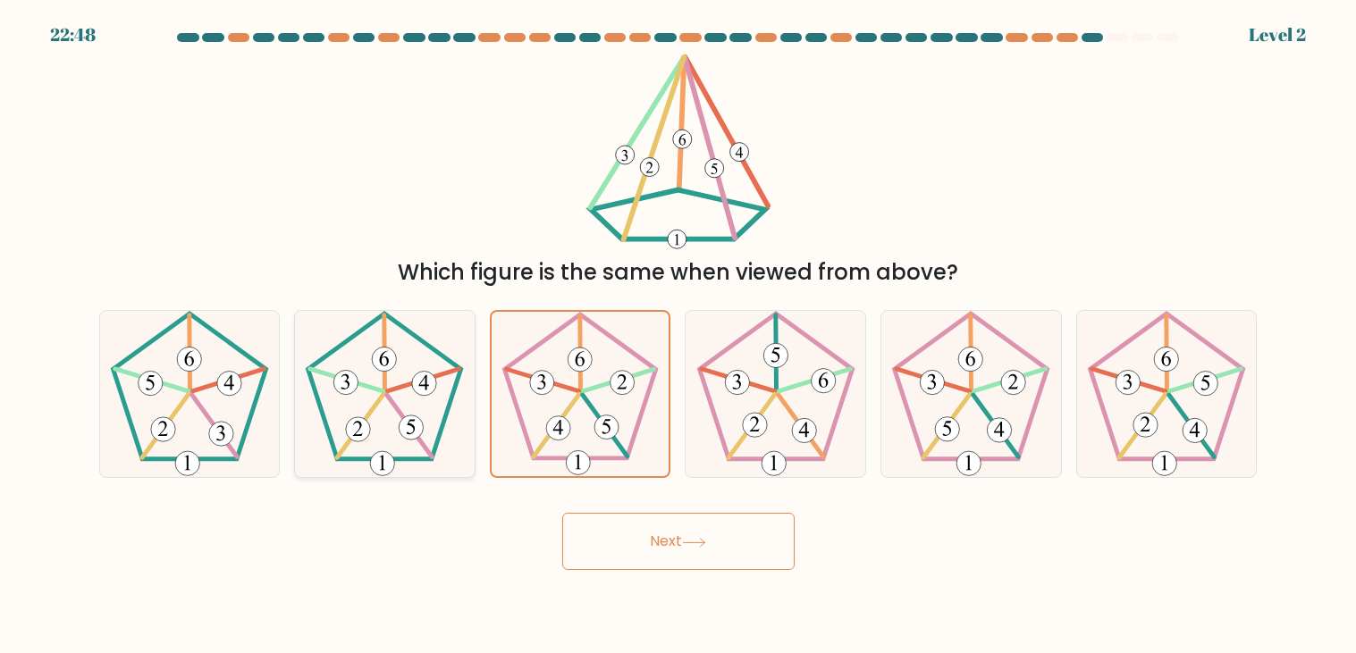
radio input "true"
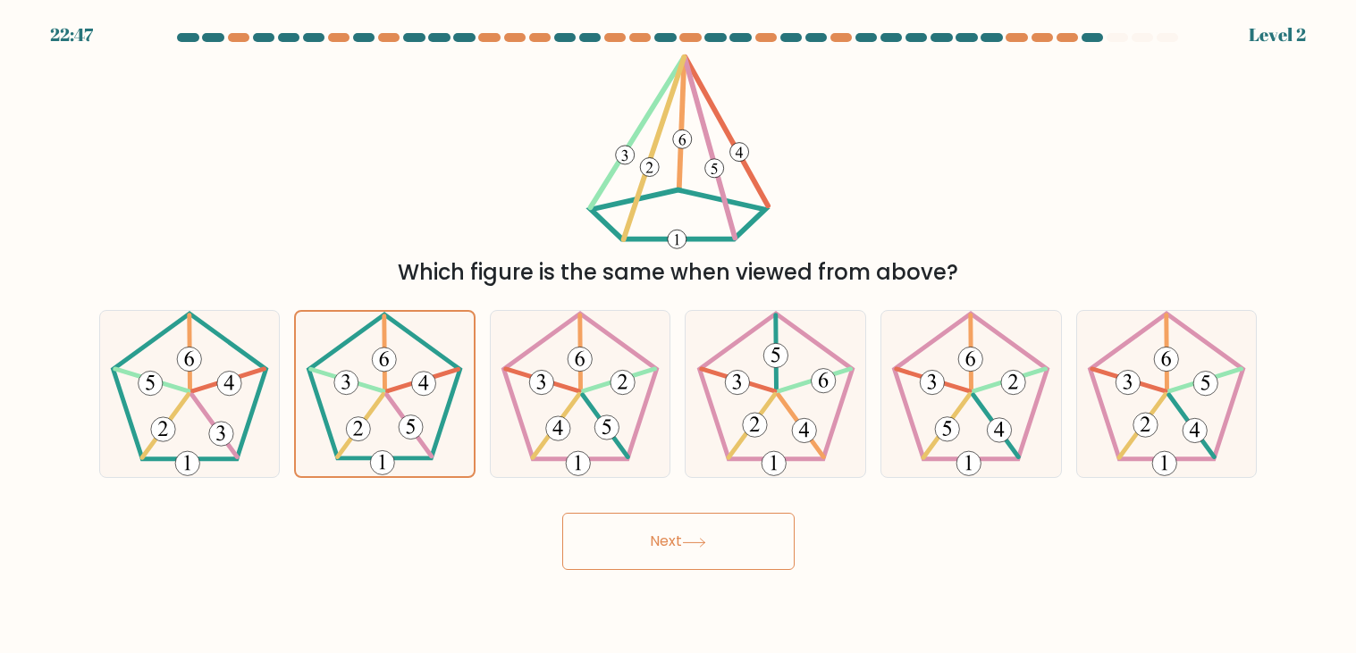
click at [623, 544] on button "Next" at bounding box center [678, 541] width 232 height 57
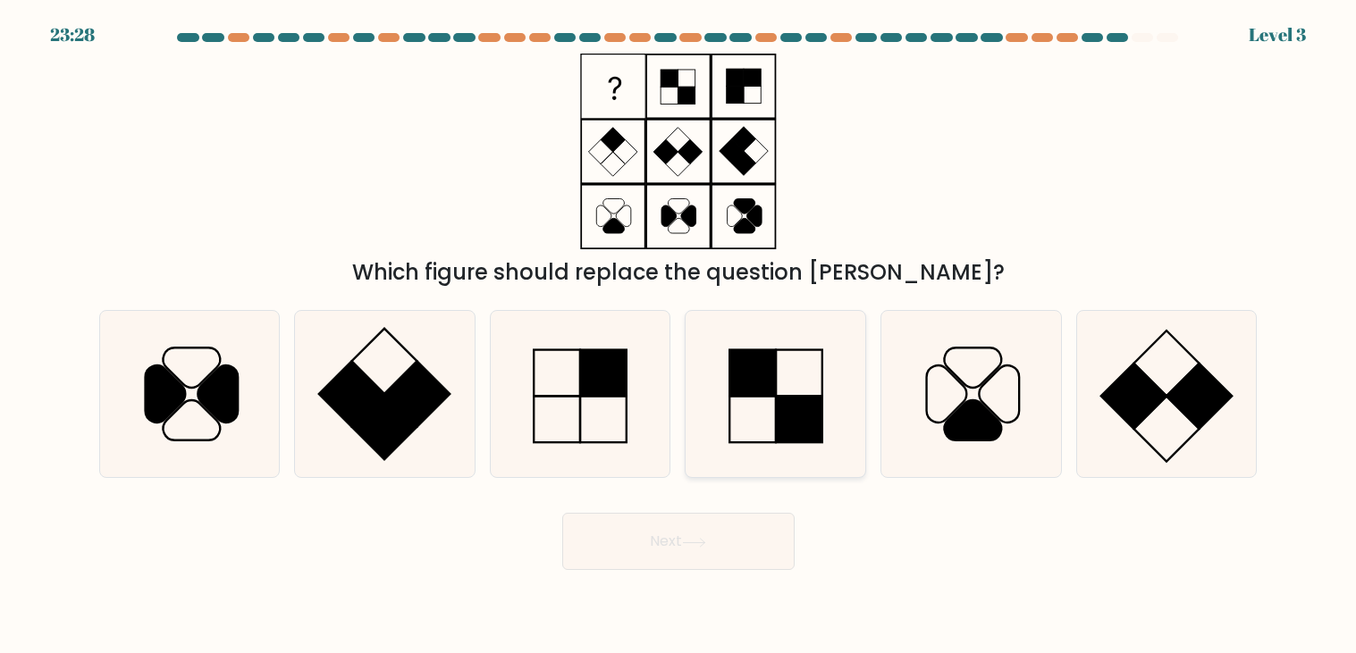
click at [757, 442] on rect at bounding box center [752, 420] width 46 height 46
click at [679, 336] on input "d." at bounding box center [678, 331] width 1 height 9
radio input "true"
click at [705, 552] on button "Next" at bounding box center [678, 541] width 232 height 57
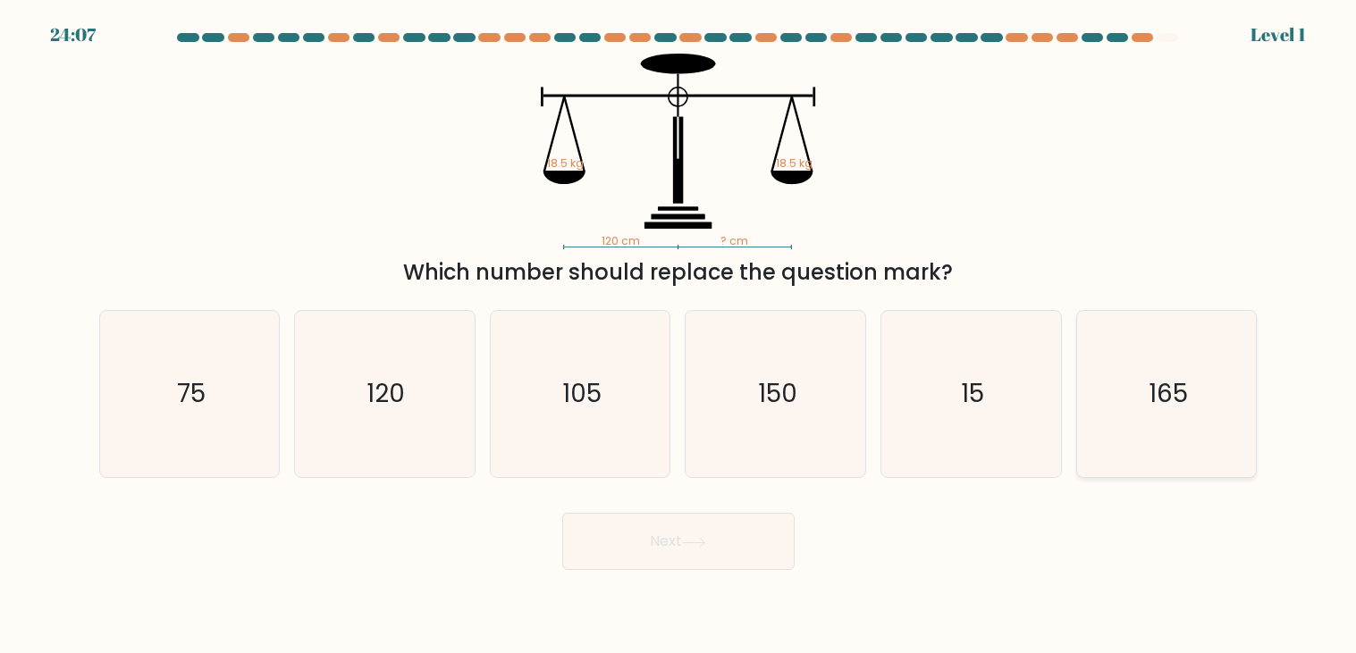
click at [1204, 344] on icon "165" at bounding box center [1166, 394] width 166 height 166
click at [679, 336] on input "f. 165" at bounding box center [678, 331] width 1 height 9
radio input "true"
click at [385, 422] on icon "120" at bounding box center [384, 394] width 166 height 166
click at [678, 336] on input "b. 120" at bounding box center [678, 331] width 1 height 9
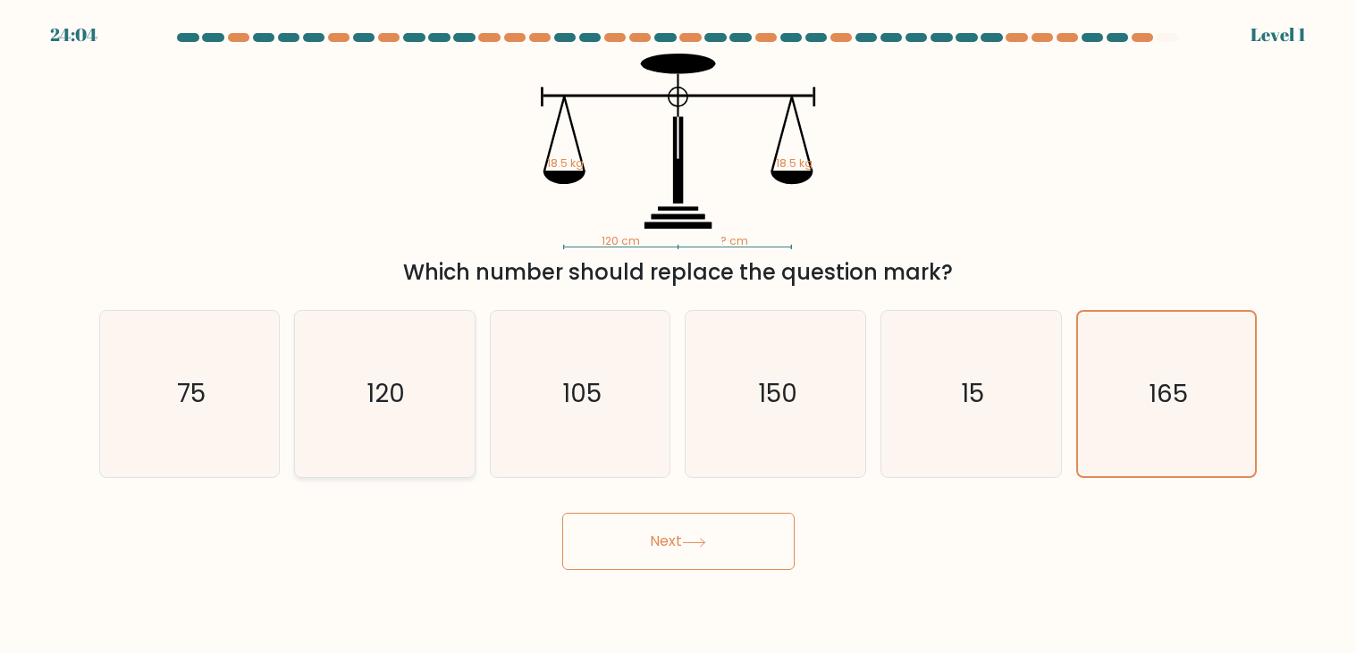
radio input "true"
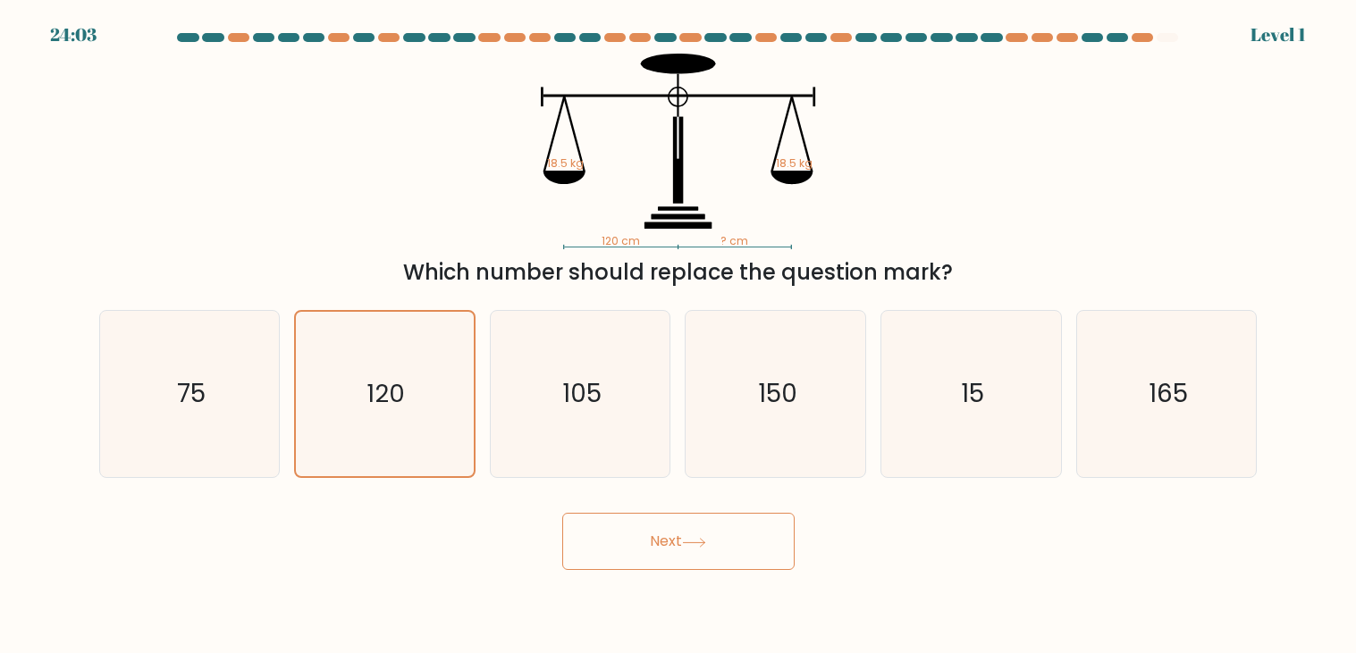
click at [679, 543] on button "Next" at bounding box center [678, 541] width 232 height 57
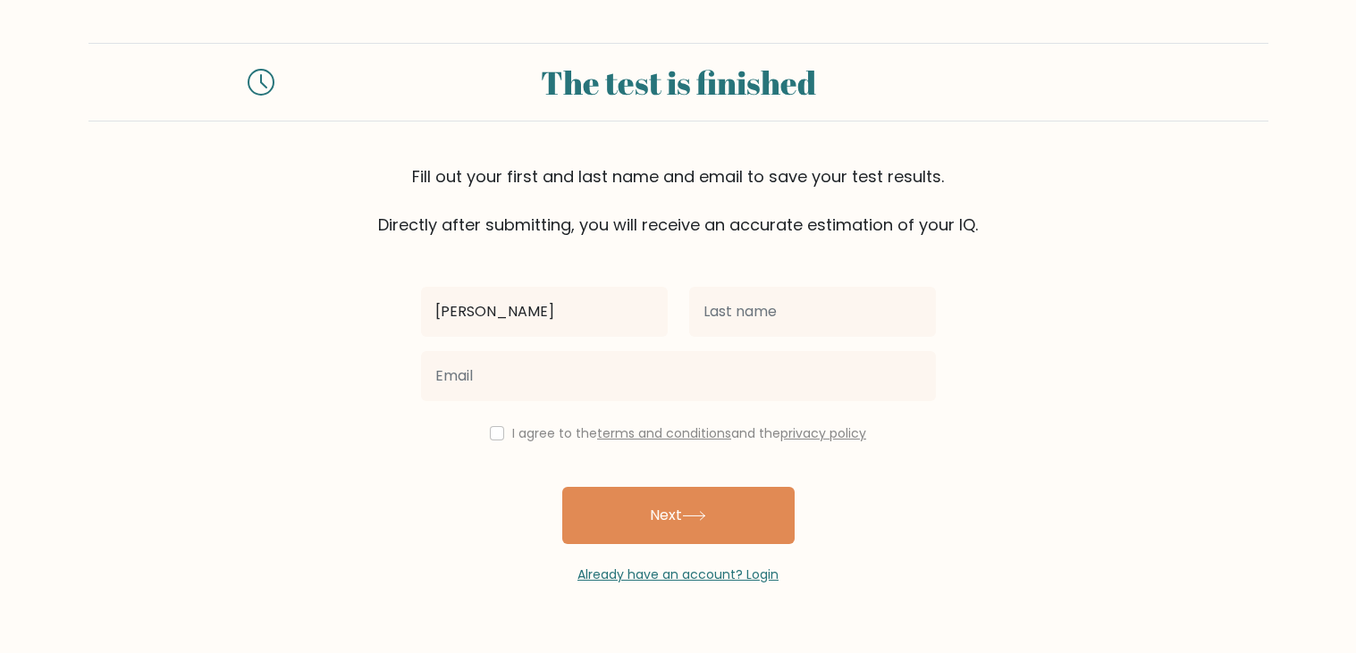
type input "shreya"
type input "Shreya"
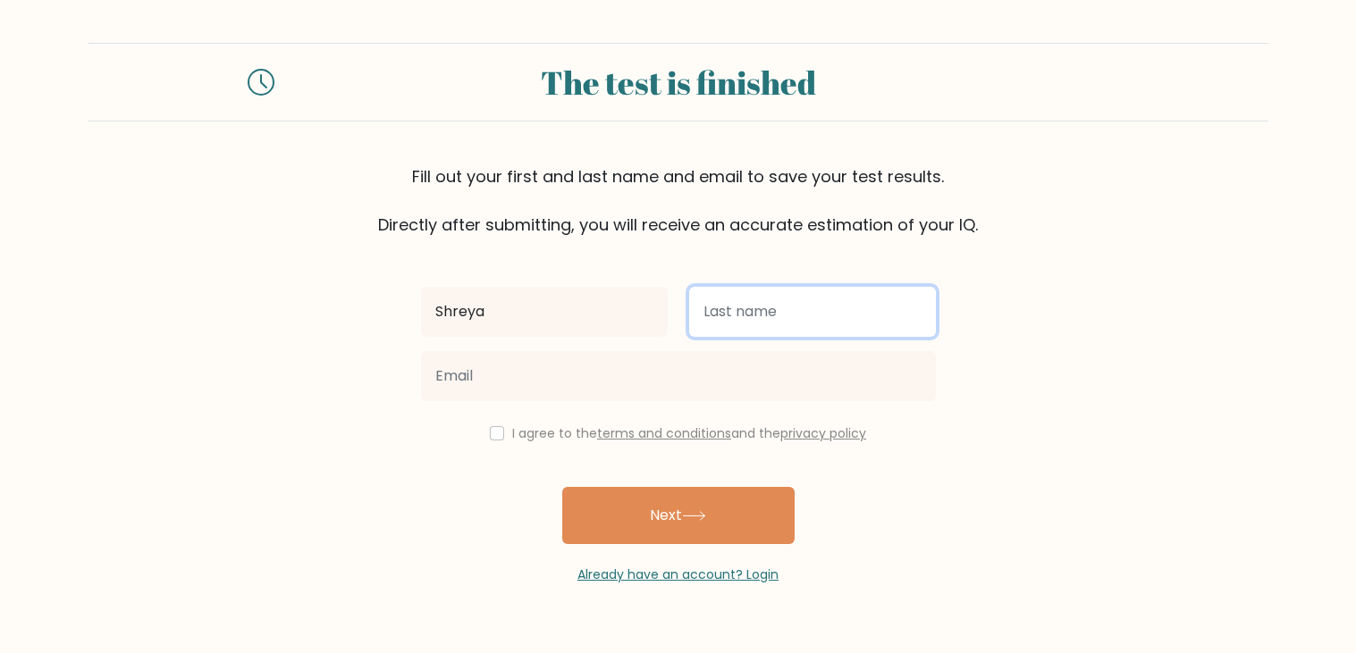
click at [730, 321] on input "text" at bounding box center [812, 312] width 247 height 50
type input "kumar"
type input "Kumar"
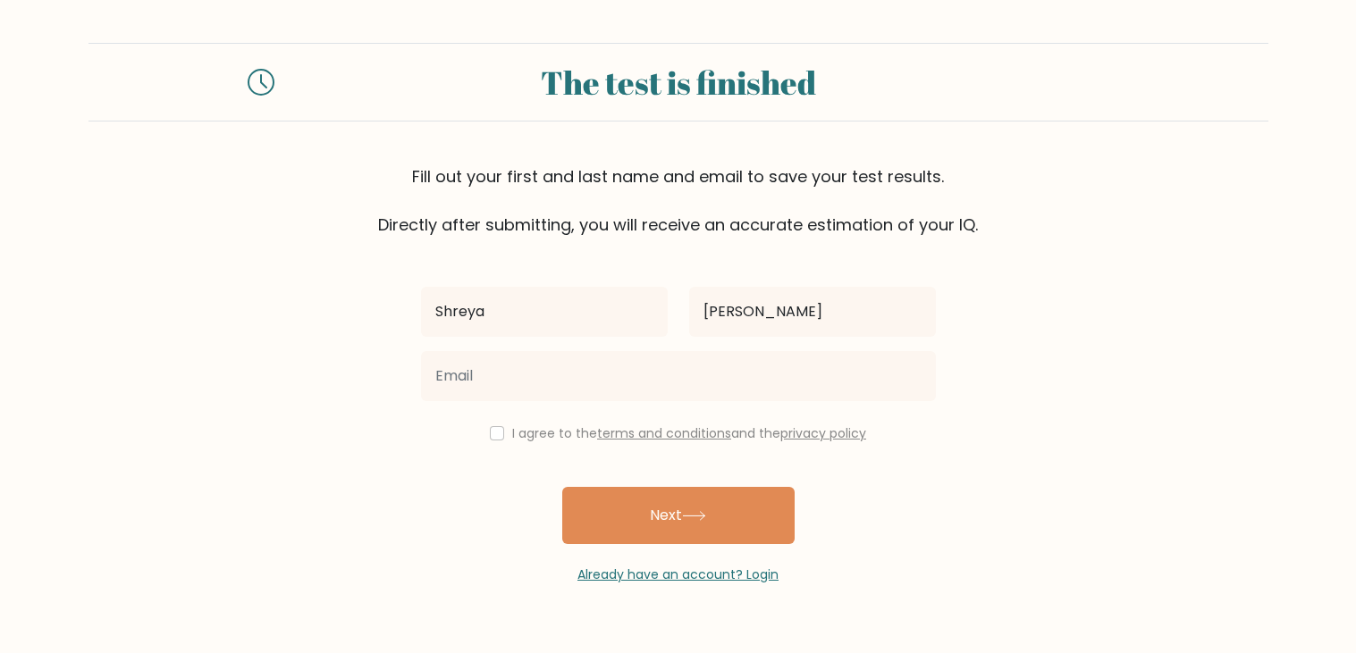
click at [556, 403] on div at bounding box center [678, 376] width 536 height 64
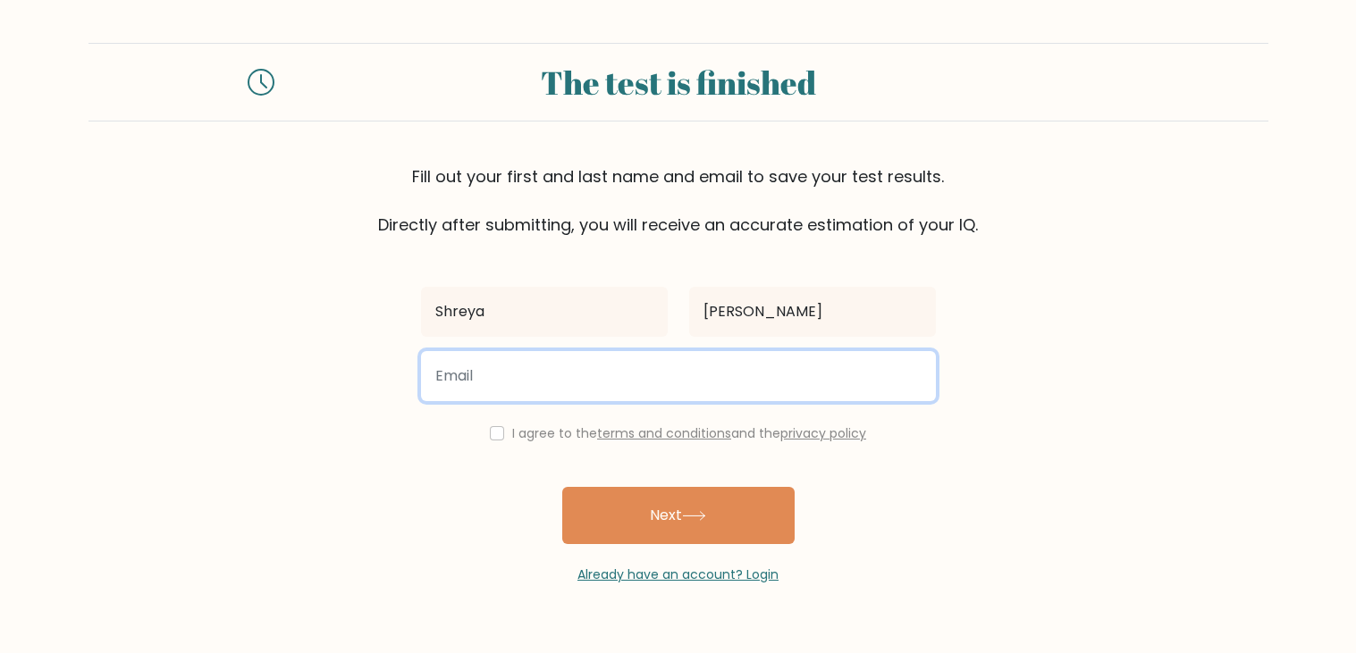
click at [510, 390] on input "email" at bounding box center [678, 376] width 515 height 50
type input "4shreya.ku@papint.school.nz"
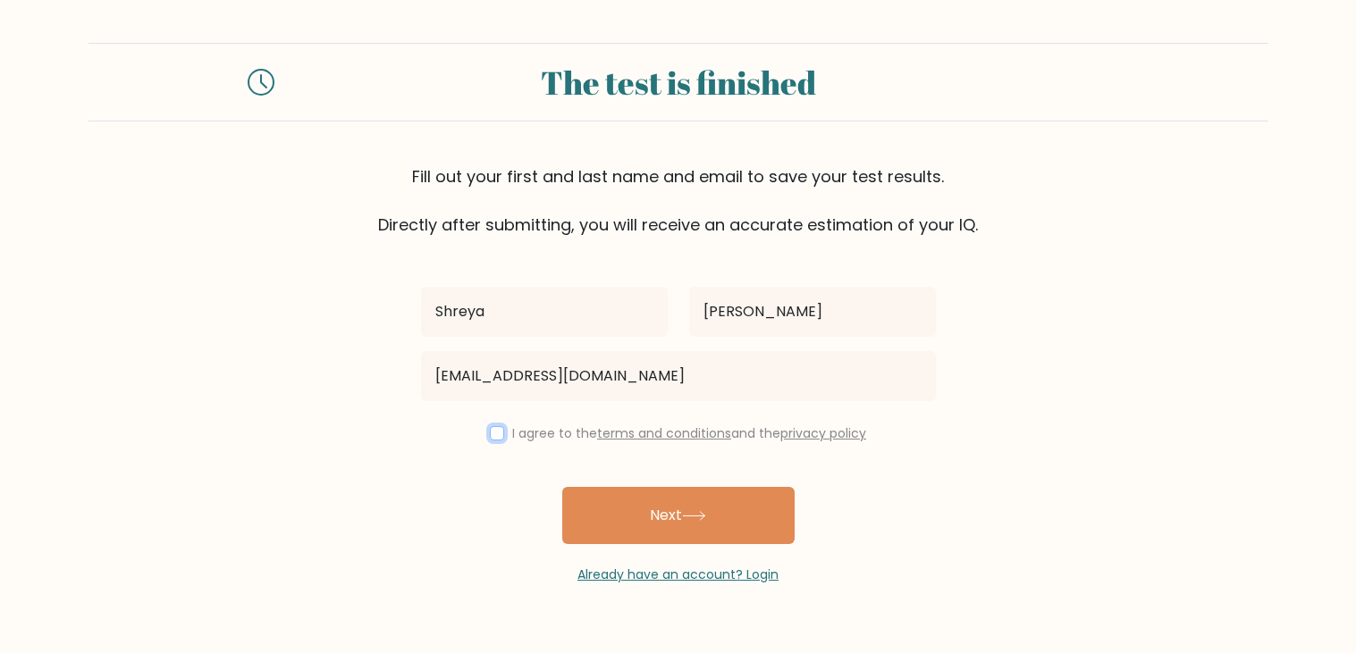
click at [490, 434] on input "checkbox" at bounding box center [497, 433] width 14 height 14
checkbox input "true"
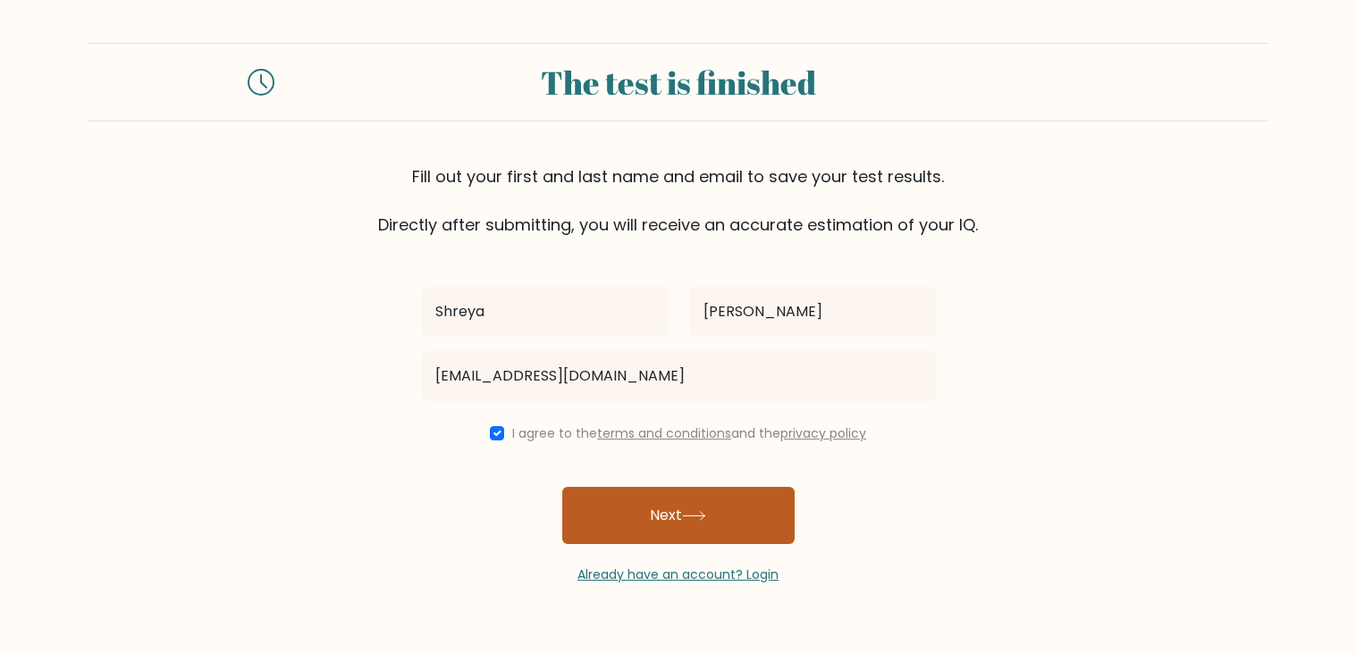
click at [666, 540] on button "Next" at bounding box center [678, 515] width 232 height 57
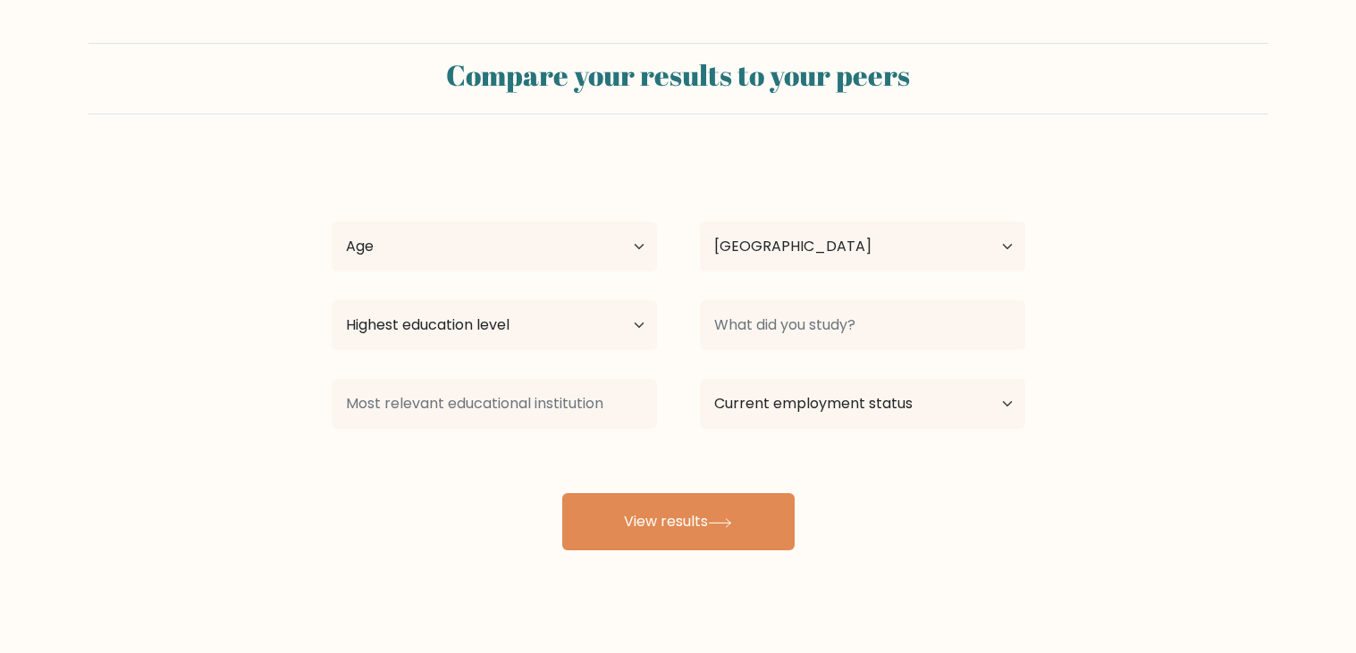
select select "NZ"
click at [506, 241] on select "Age Under 18 years old 18-24 years old 25-34 years old 35-44 years old 45-54 ye…" at bounding box center [494, 247] width 325 height 50
select select "min_18"
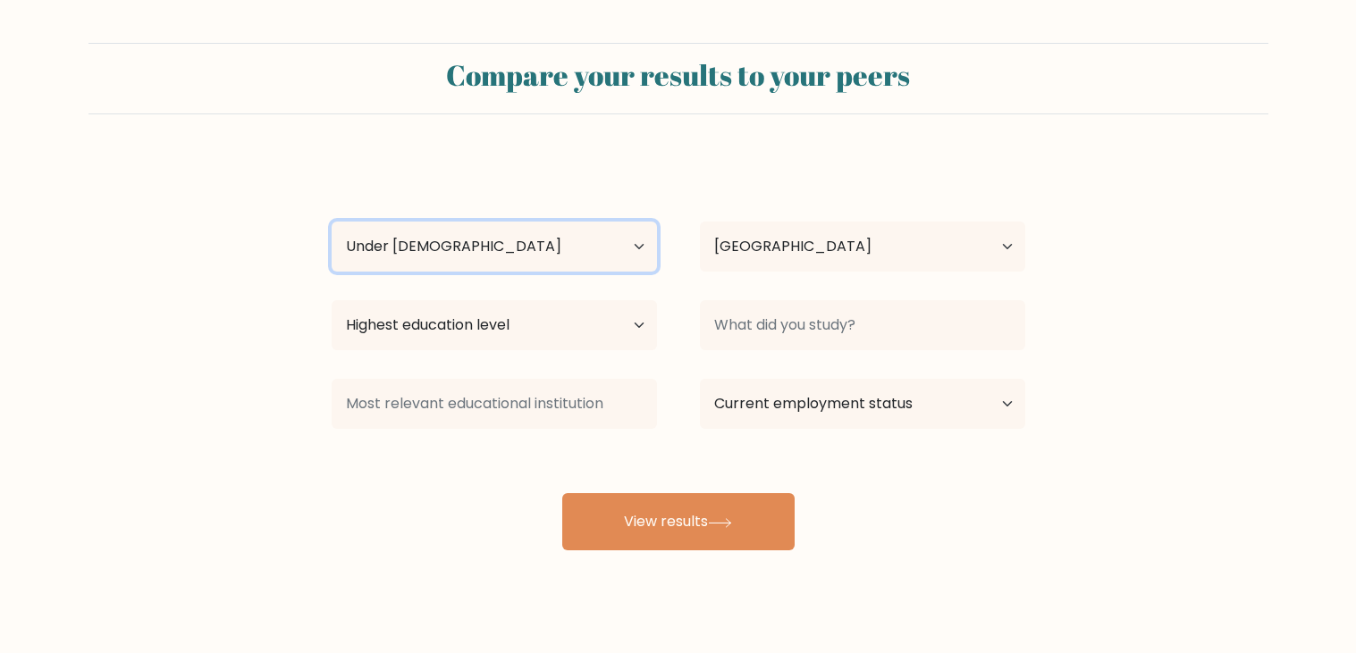
click at [332, 222] on select "Age Under 18 years old 18-24 years old 25-34 years old 35-44 years old 45-54 ye…" at bounding box center [494, 247] width 325 height 50
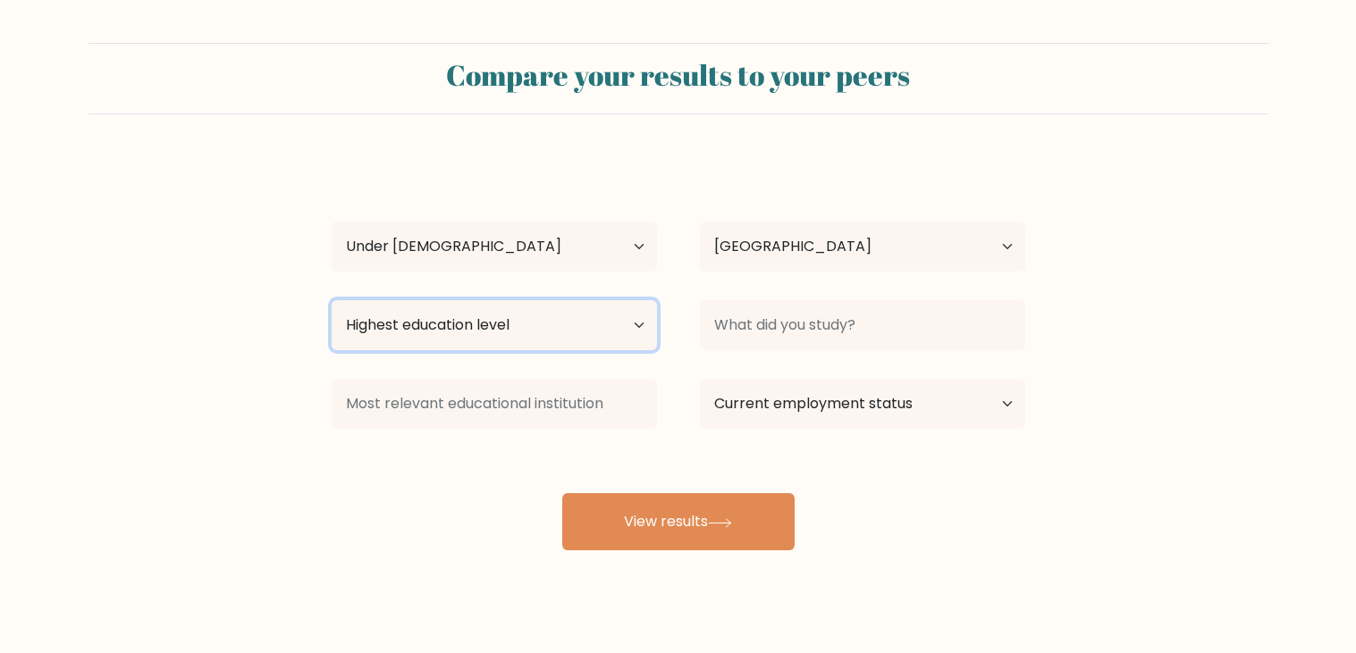
click at [540, 328] on select "Highest education level No schooling Primary Lower Secondary Upper Secondary Oc…" at bounding box center [494, 325] width 325 height 50
select select "lower_secondary"
click at [332, 300] on select "Highest education level No schooling Primary Lower Secondary Upper Secondary Oc…" at bounding box center [494, 325] width 325 height 50
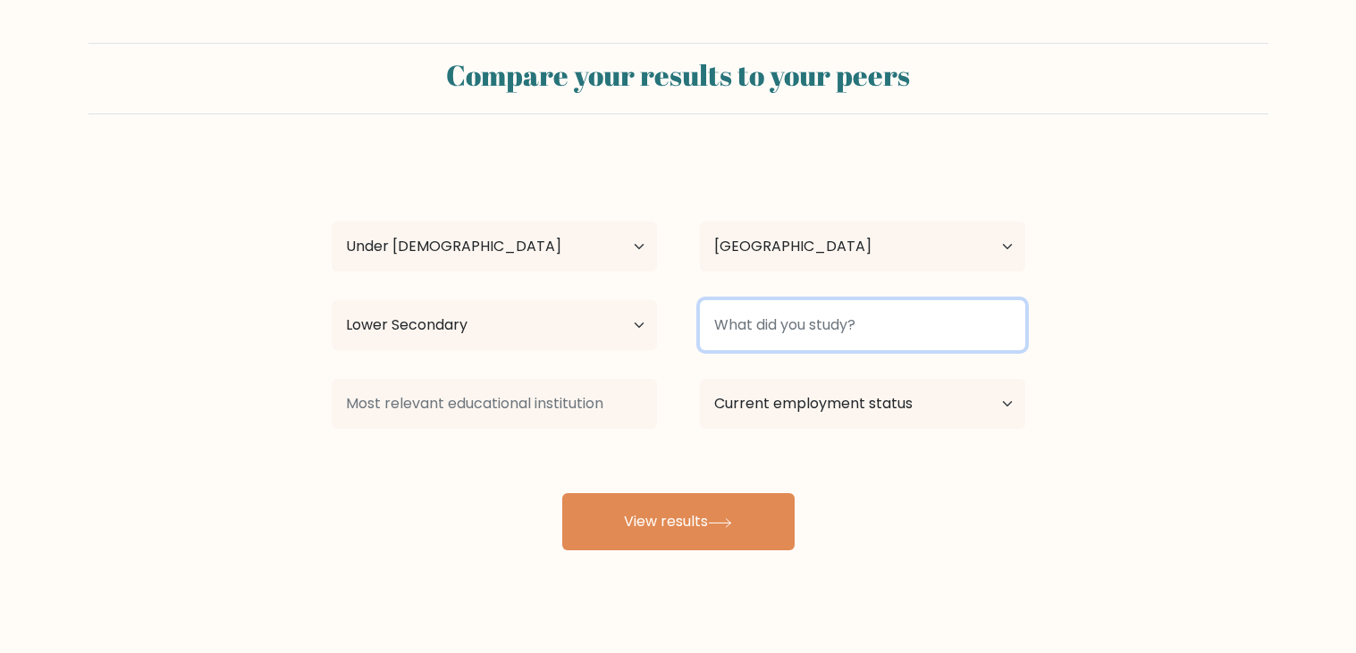
click at [882, 345] on input at bounding box center [862, 325] width 325 height 50
type input "?"
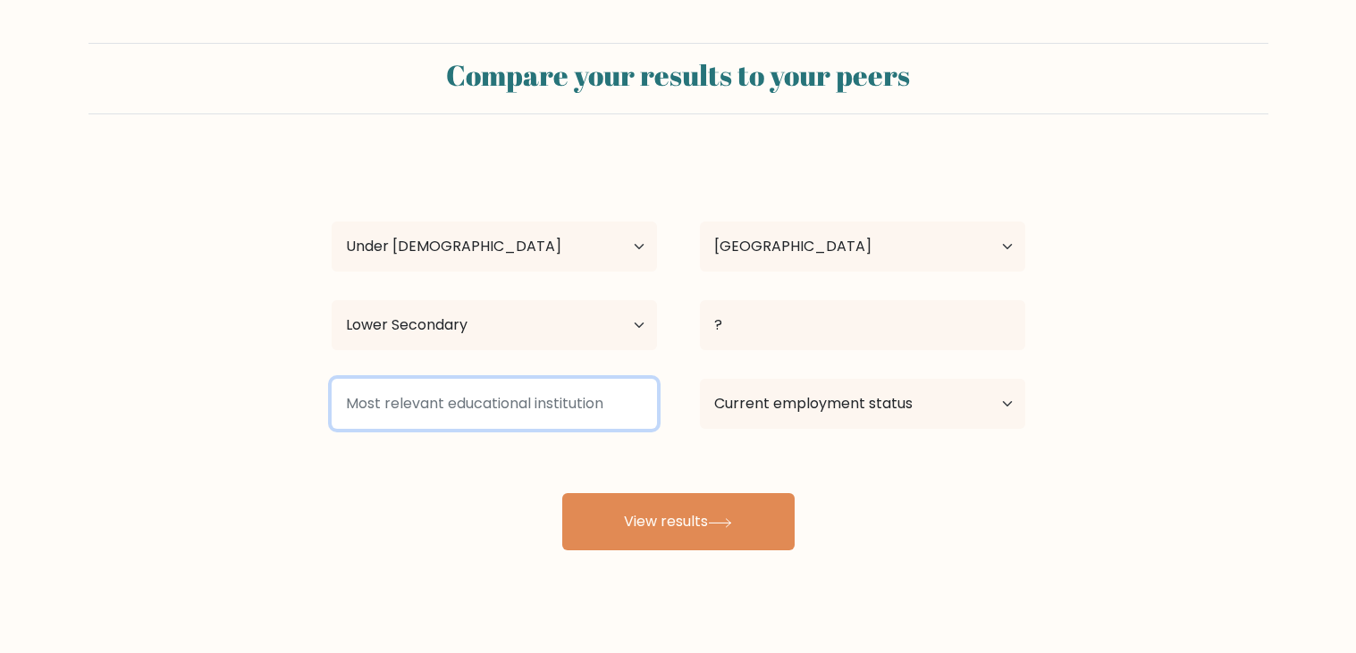
click at [591, 392] on input at bounding box center [494, 404] width 325 height 50
type input "?"
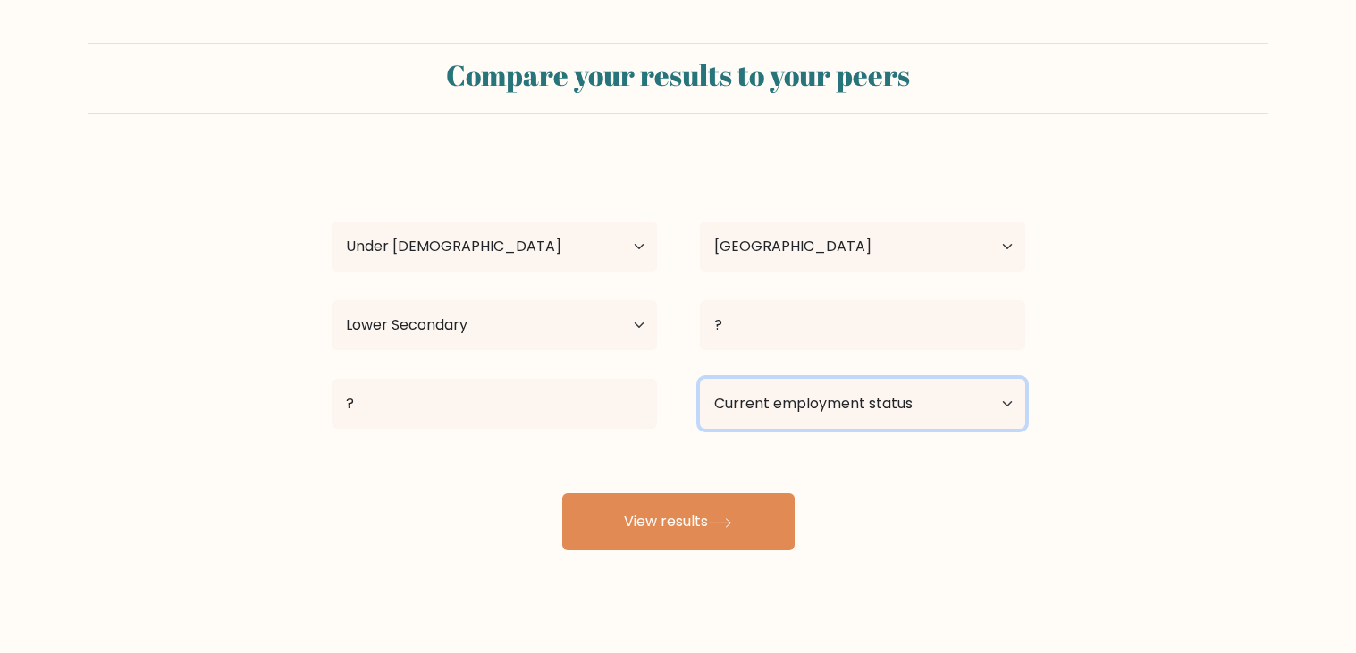
click at [864, 394] on select "Current employment status Employed Student Retired Other / prefer not to answer" at bounding box center [862, 404] width 325 height 50
select select "student"
click at [700, 379] on select "Current employment status Employed Student Retired Other / prefer not to answer" at bounding box center [862, 404] width 325 height 50
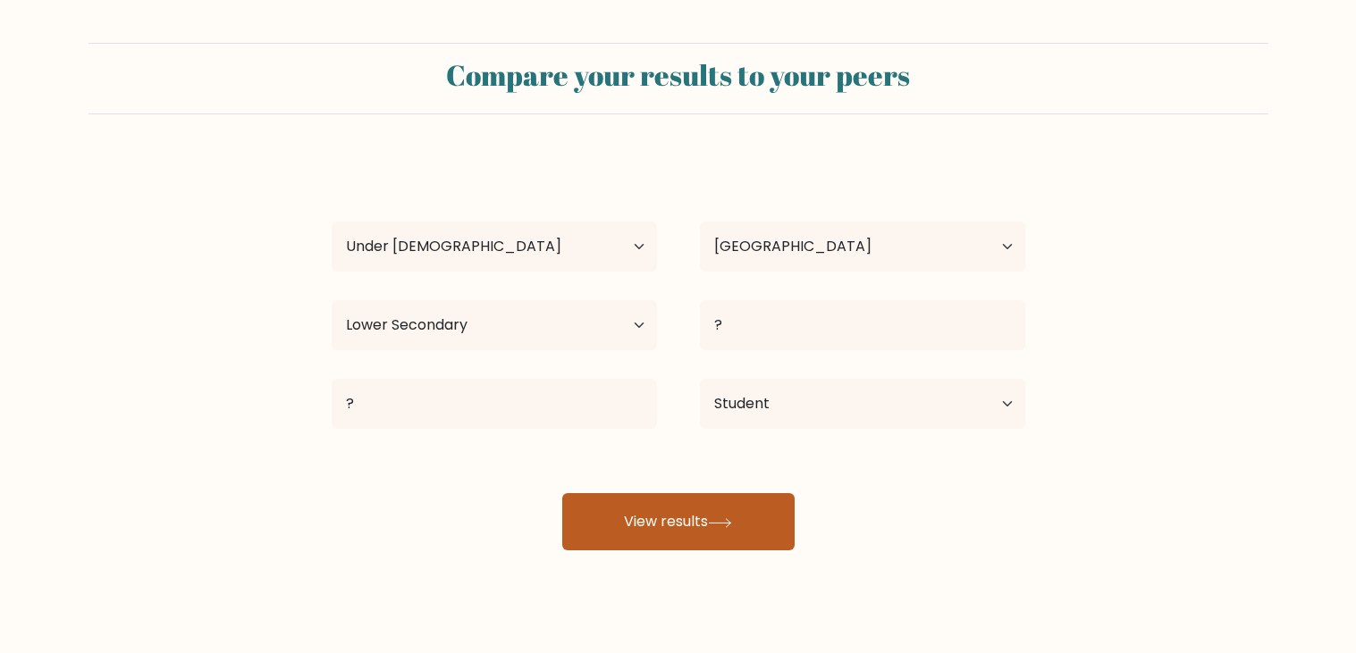
click at [654, 544] on button "View results" at bounding box center [678, 521] width 232 height 57
